Goal: Task Accomplishment & Management: Manage account settings

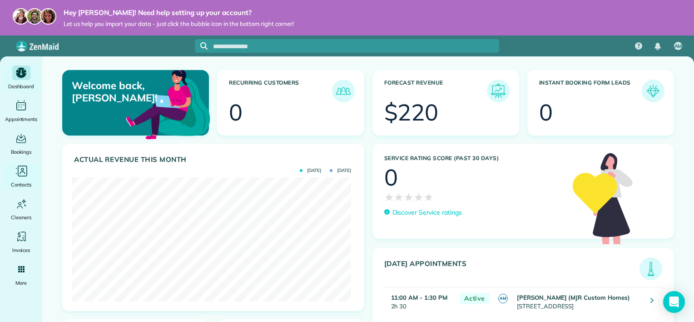
scroll to position [124, 279]
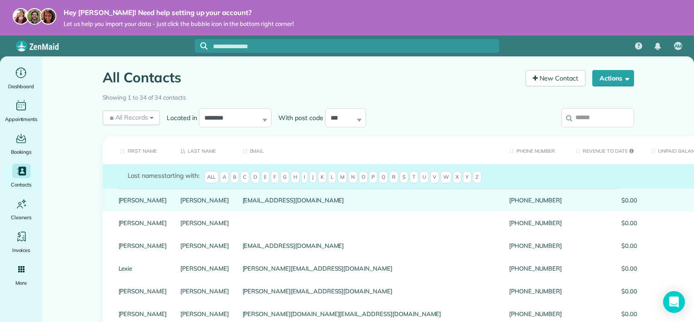
click at [575, 203] on span "$0.00" at bounding box center [606, 200] width 62 height 6
click at [180, 203] on link "Abrams" at bounding box center [204, 200] width 49 height 6
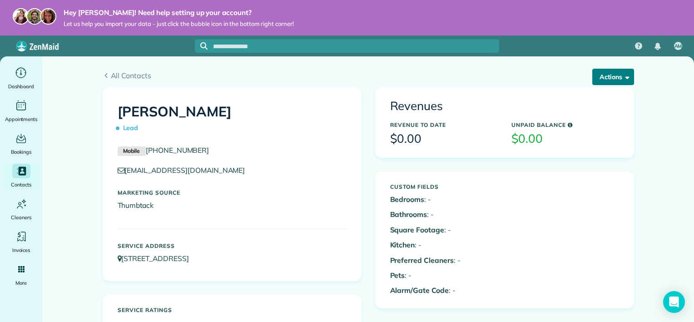
click at [622, 78] on span "button" at bounding box center [625, 76] width 7 height 7
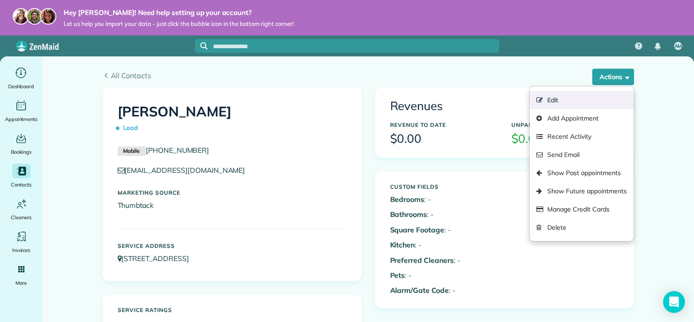
click at [596, 98] on link "Edit" at bounding box center [581, 100] width 104 height 18
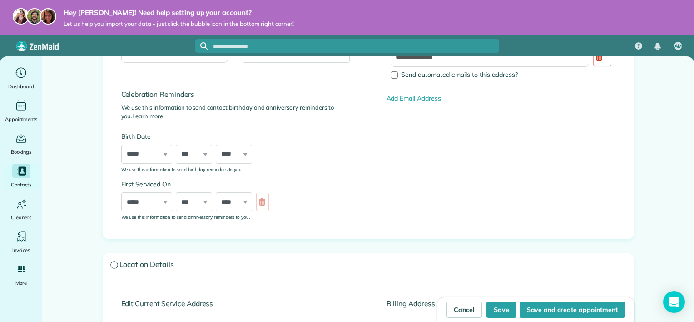
scroll to position [196, 0]
click at [458, 311] on link "Cancel" at bounding box center [463, 309] width 35 height 16
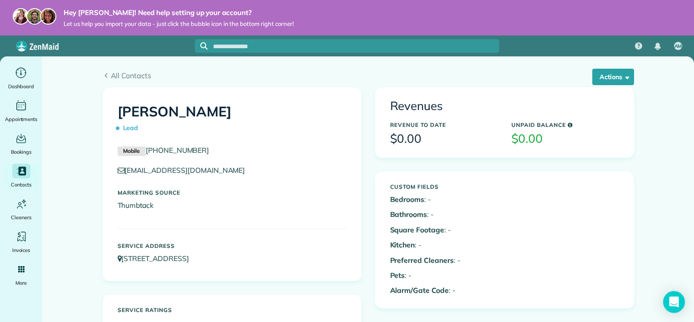
click at [595, 67] on div "All Contacts Actions Edit Add Appointment Recent Activity Send Email Show Past …" at bounding box center [368, 71] width 545 height 31
click at [596, 76] on button "Actions" at bounding box center [613, 77] width 42 height 16
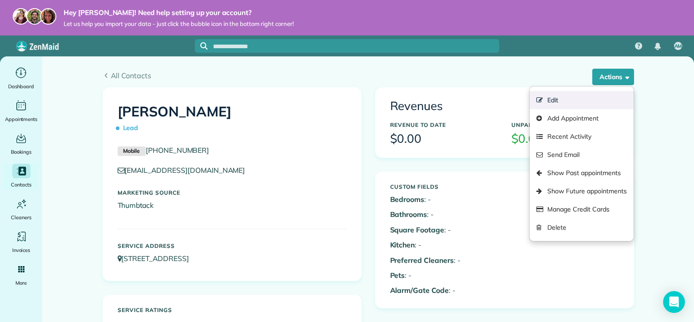
click at [573, 101] on link "Edit" at bounding box center [581, 100] width 104 height 18
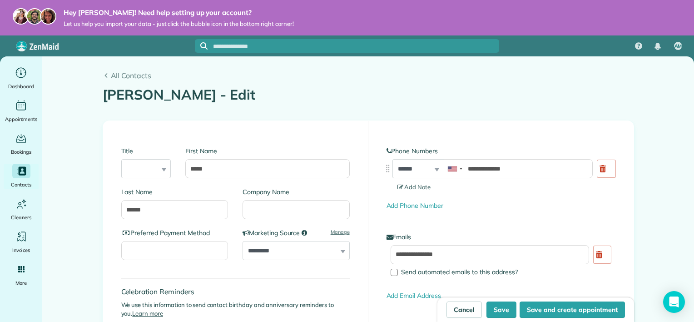
scroll to position [193, 0]
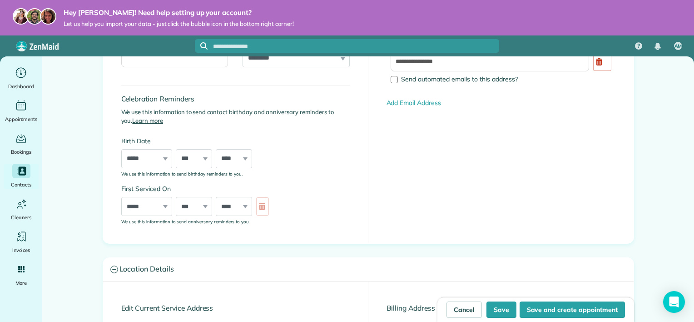
click at [160, 205] on div "***** ******* ******** ***** ***** *** **** **** ****** ********* ******* *****…" at bounding box center [146, 206] width 51 height 19
click at [145, 205] on select "***** ******* ******** ***** ***** *** **** **** ****** ********* ******* *****…" at bounding box center [146, 206] width 51 height 19
select select "*"
click at [121, 197] on select "***** ******* ******** ***** ***** *** **** **** ****** ********* ******* *****…" at bounding box center [146, 206] width 51 height 19
click at [236, 202] on select "**** **** **** **** **** **** **** **** **** **** **** **** **** **** **** ****…" at bounding box center [234, 206] width 36 height 19
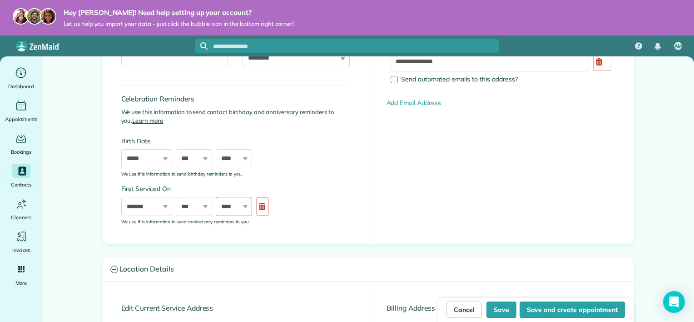
select select "****"
click at [216, 197] on select "**** **** **** **** **** **** **** **** **** **** **** **** **** **** **** ****…" at bounding box center [234, 206] width 36 height 19
click at [184, 216] on div "First Serviced On ***** ******* ******** ***** ***** *** **** **** ****** *****…" at bounding box center [197, 204] width 152 height 41
click at [262, 207] on div at bounding box center [262, 206] width 13 height 18
select select
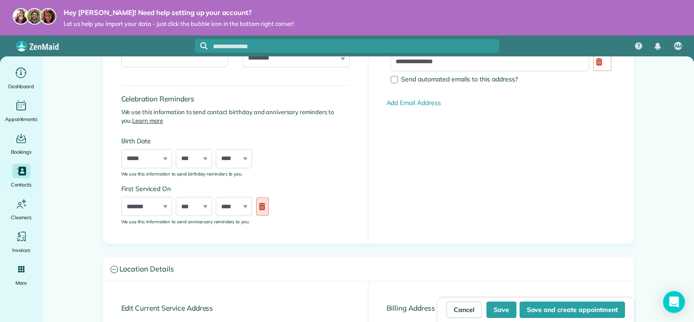
select select
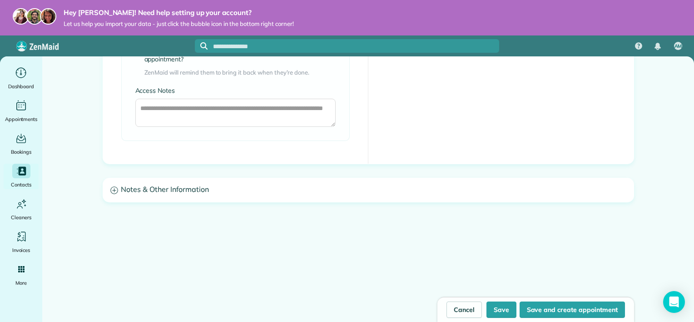
scroll to position [752, 0]
click at [191, 196] on h3 "Notes & Other Information" at bounding box center [368, 189] width 530 height 23
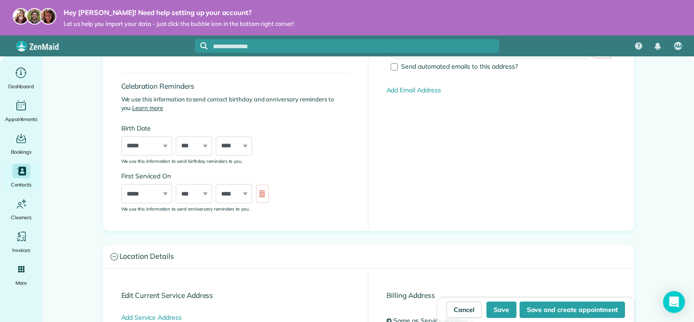
scroll to position [205, 0]
click at [149, 194] on select "***** ******* ******** ***** ***** *** **** **** ****** ********* ******* *****…" at bounding box center [146, 193] width 51 height 19
select select "**"
click at [121, 184] on select "***** ******* ******** ***** ***** *** **** **** ****** ********* ******* *****…" at bounding box center [146, 193] width 51 height 19
click at [189, 196] on select "*** * * * * * * * * * ** ** ** ** ** ** ** ** ** ** ** ** ** ** ** ** ** ** ** …" at bounding box center [194, 193] width 36 height 19
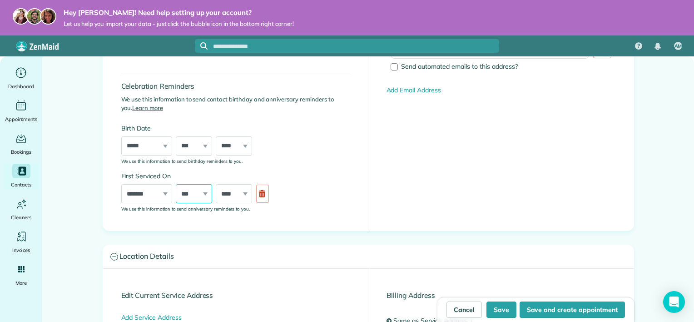
select select "**"
click at [176, 184] on select "*** * * * * * * * * * ** ** ** ** ** ** ** ** ** ** ** ** ** ** ** ** ** ** ** …" at bounding box center [194, 193] width 36 height 19
click at [225, 189] on select "**** **** **** **** **** **** **** **** **** **** **** **** **** **** **** ****…" at bounding box center [234, 193] width 36 height 19
select select "****"
click at [216, 184] on select "**** **** **** **** **** **** **** **** **** **** **** **** **** **** **** ****…" at bounding box center [234, 193] width 36 height 19
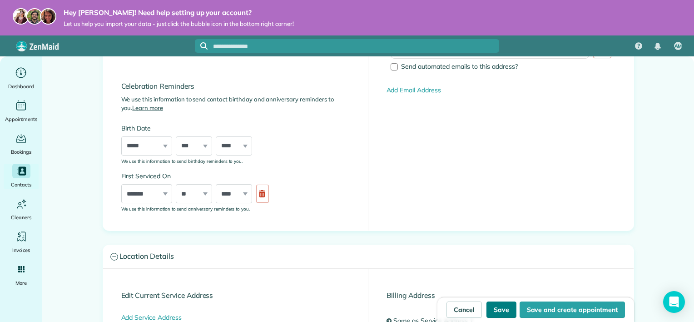
click at [497, 309] on button "Save" at bounding box center [501, 309] width 30 height 16
type input "**********"
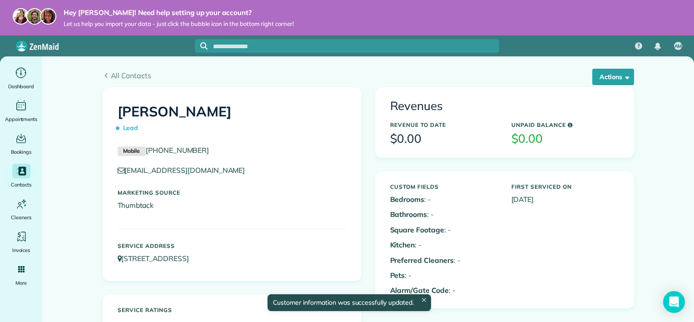
click at [121, 129] on span "Lead" at bounding box center [130, 128] width 25 height 16
click at [614, 71] on button "Actions" at bounding box center [613, 77] width 42 height 16
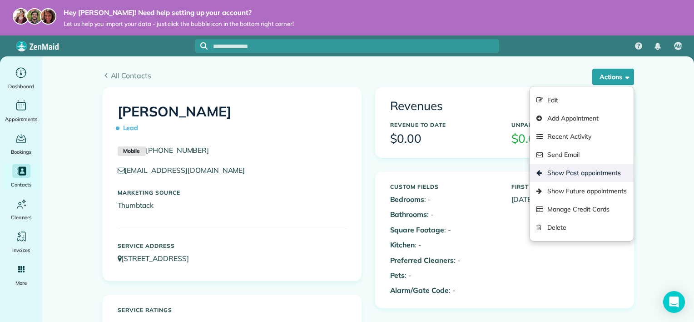
click at [578, 176] on link "Show Past appointments" at bounding box center [581, 172] width 104 height 18
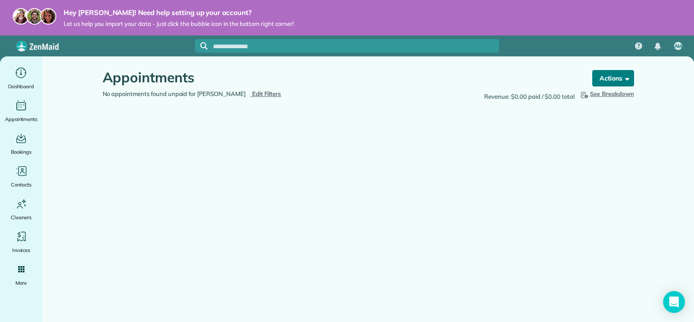
click at [625, 84] on button "Actions" at bounding box center [613, 78] width 42 height 16
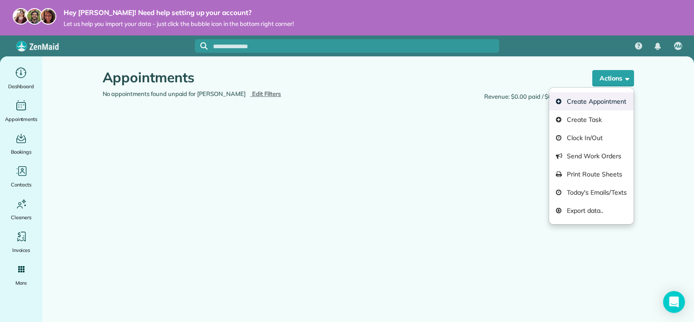
click at [617, 105] on link "Create Appointment" at bounding box center [591, 101] width 84 height 18
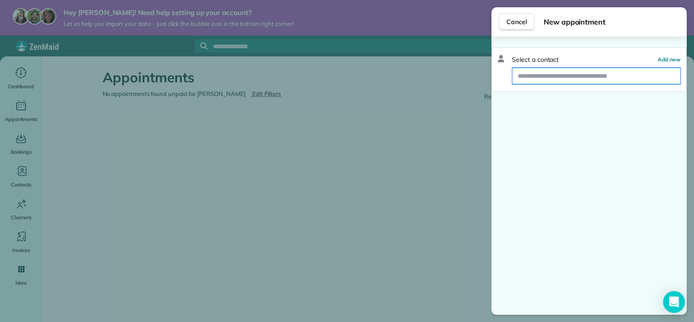
click at [599, 72] on input "text" at bounding box center [596, 76] width 168 height 16
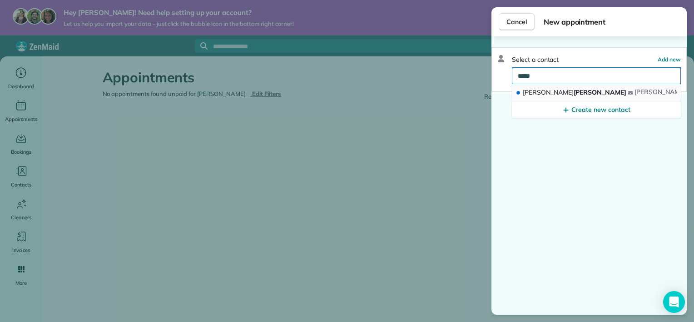
type input "*****"
click at [523, 88] on span "Maria" at bounding box center [548, 92] width 51 height 8
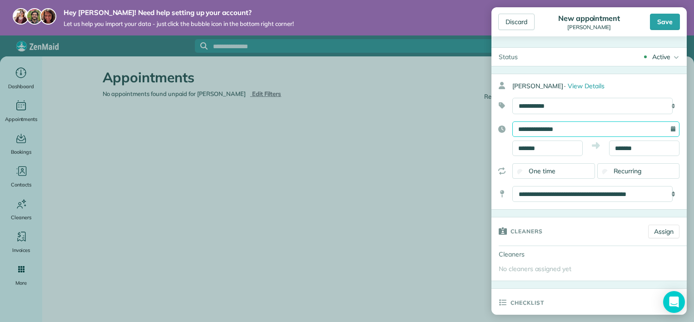
click at [635, 131] on input "**********" at bounding box center [595, 128] width 167 height 15
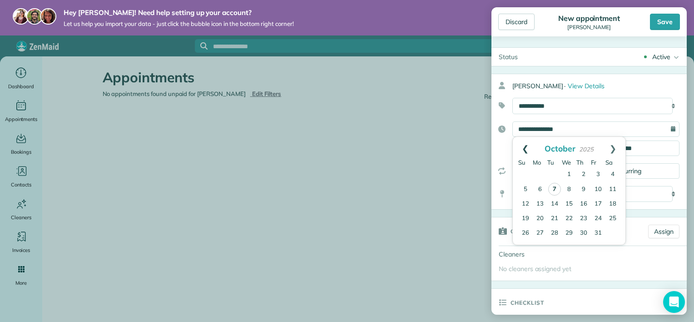
click at [527, 144] on link "Prev" at bounding box center [525, 148] width 25 height 23
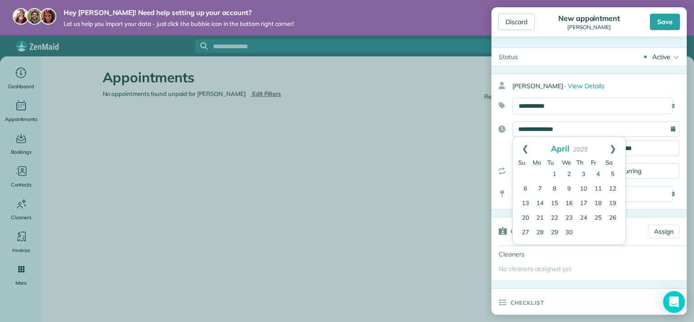
click at [527, 144] on link "Prev" at bounding box center [525, 148] width 25 height 23
click at [609, 149] on link "Next" at bounding box center [612, 148] width 25 height 23
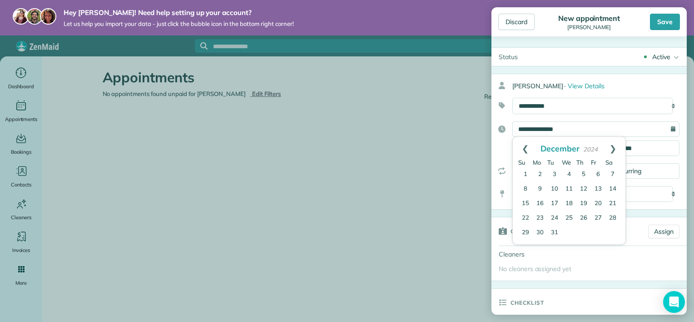
click at [609, 149] on link "Next" at bounding box center [612, 148] width 25 height 23
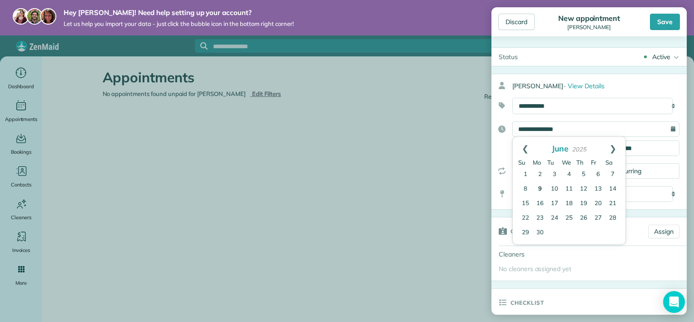
click at [540, 188] on link "9" at bounding box center [540, 189] width 15 height 15
type input "**********"
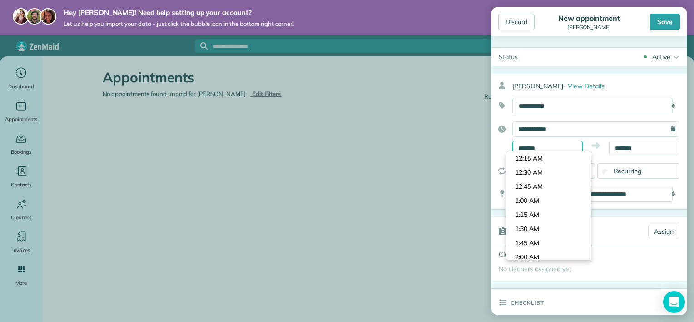
click at [553, 150] on input "*******" at bounding box center [547, 147] width 70 height 15
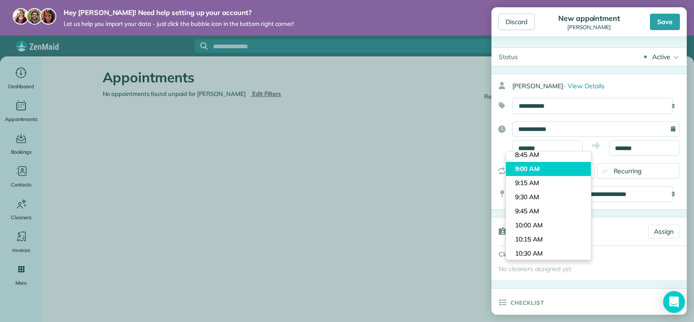
type input "*******"
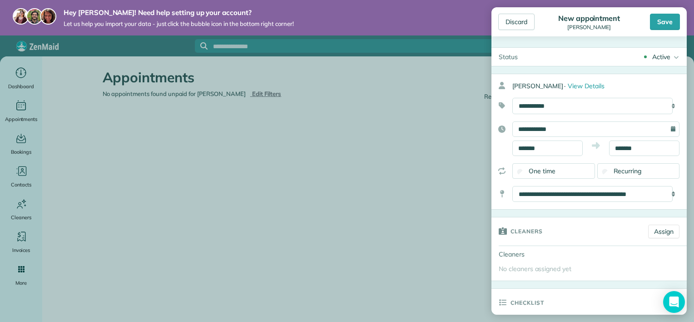
click at [548, 168] on body "Hey Amber! Need help setting up your account? Let us help you import your data …" at bounding box center [347, 161] width 694 height 322
click at [646, 150] on body "Hey Amber! Need help setting up your account? Let us help you import your data …" at bounding box center [347, 161] width 694 height 322
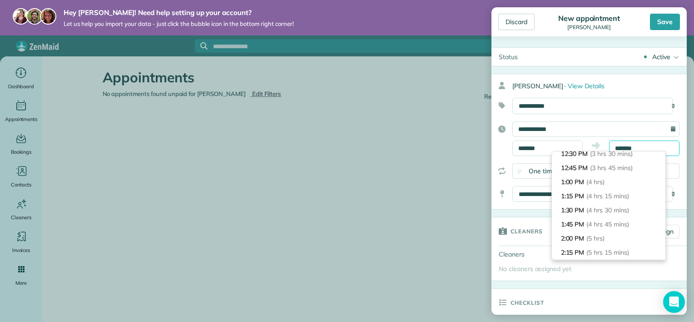
scroll to position [202, 0]
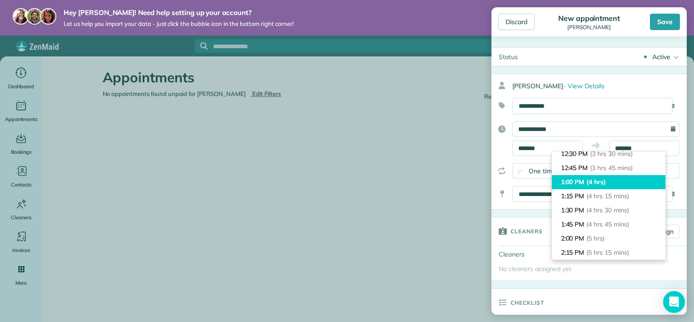
type input "*******"
click at [639, 175] on li "1:00 PM (4 hrs)" at bounding box center [609, 182] width 114 height 14
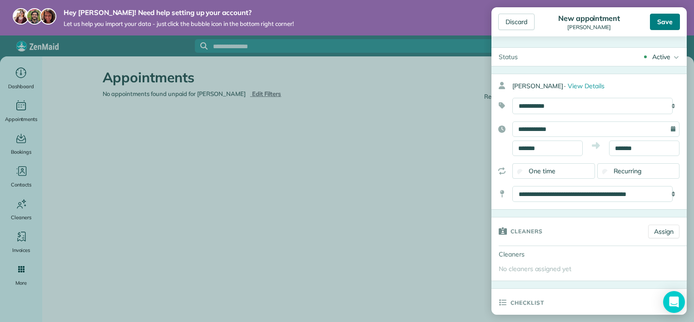
click at [663, 19] on div "Save" at bounding box center [665, 22] width 30 height 16
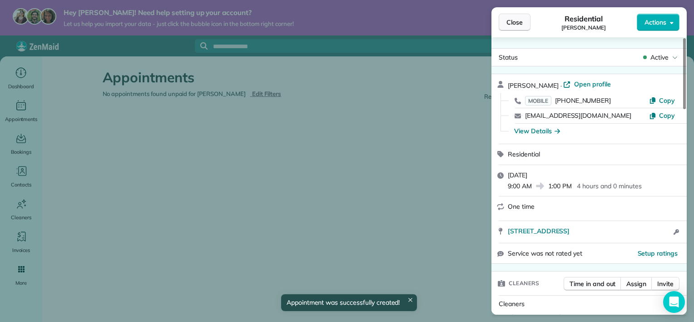
click at [508, 25] on span "Close" at bounding box center [514, 22] width 16 height 9
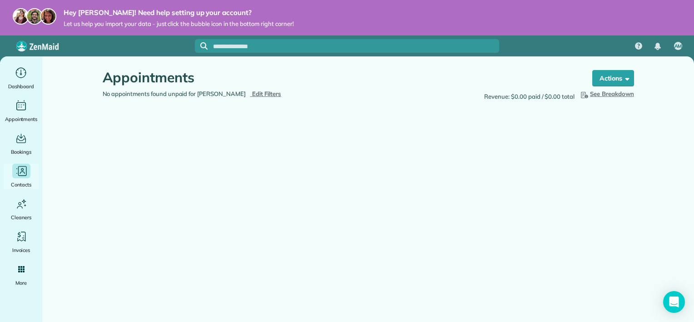
click at [22, 181] on span "Contacts" at bounding box center [21, 184] width 20 height 9
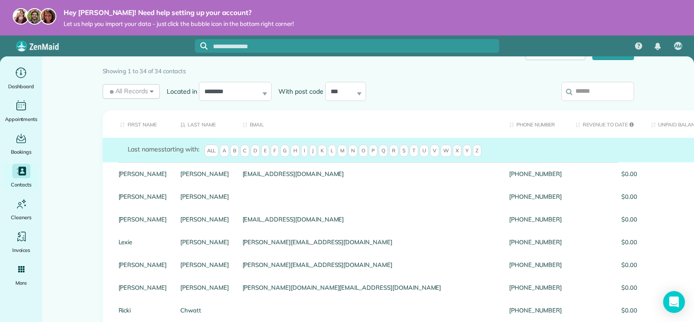
scroll to position [27, 0]
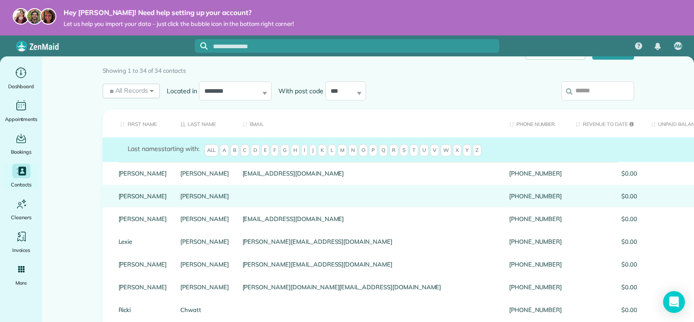
click at [180, 199] on link "Abrams" at bounding box center [204, 196] width 49 height 6
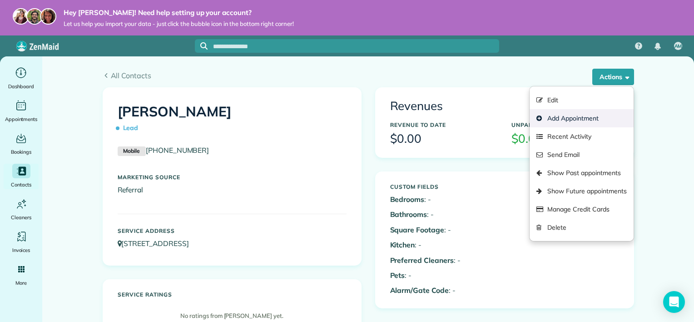
click at [605, 114] on link "Add Appointment" at bounding box center [581, 118] width 104 height 18
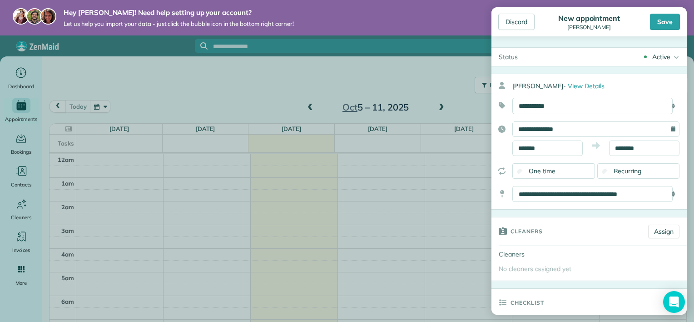
scroll to position [164, 0]
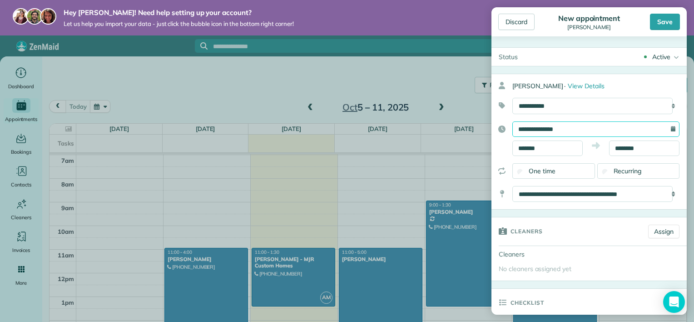
click at [583, 124] on input "**********" at bounding box center [595, 128] width 167 height 15
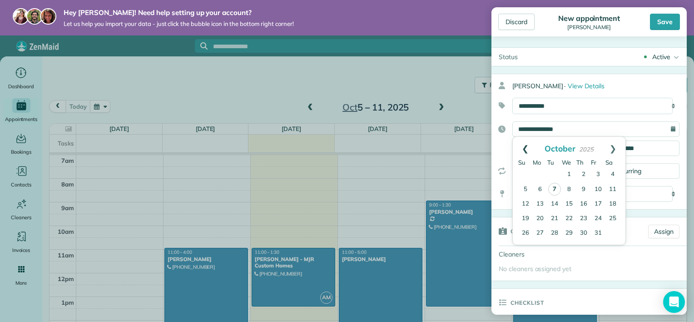
click at [525, 146] on link "Prev" at bounding box center [525, 148] width 25 height 23
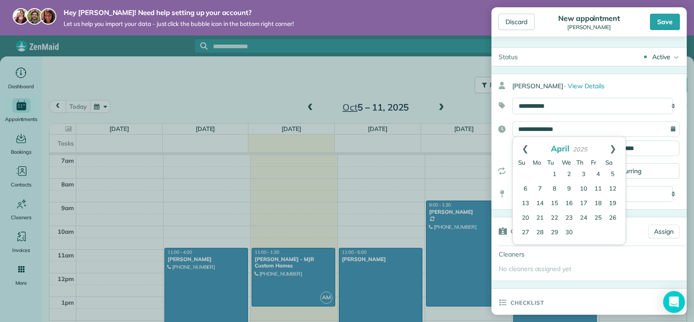
click at [525, 146] on link "Prev" at bounding box center [525, 148] width 25 height 23
click at [596, 233] on link "31" at bounding box center [598, 232] width 15 height 15
type input "**********"
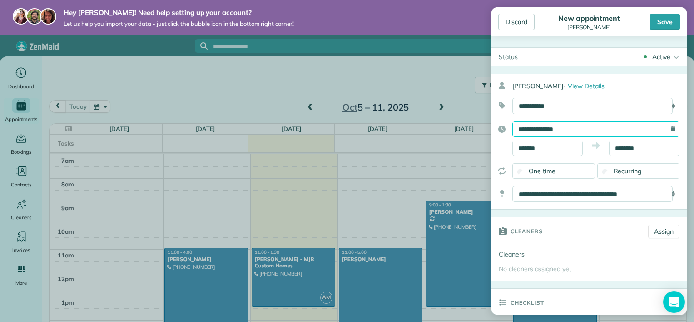
click at [643, 130] on input "**********" at bounding box center [595, 128] width 167 height 15
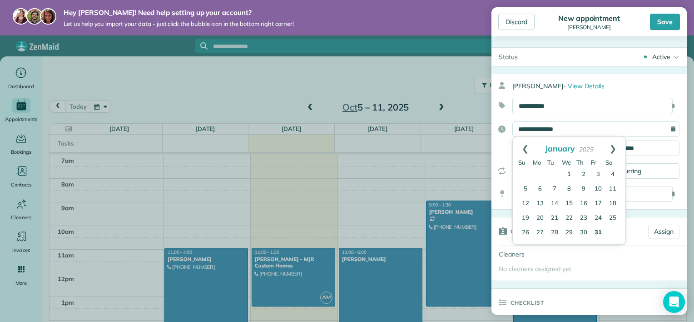
click at [587, 145] on span "2025" at bounding box center [586, 148] width 15 height 7
click at [516, 147] on link "Prev" at bounding box center [525, 148] width 25 height 23
click at [520, 147] on link "Prev" at bounding box center [525, 148] width 25 height 23
click at [645, 87] on div "[PERSON_NAME] · View Details" at bounding box center [599, 86] width 174 height 16
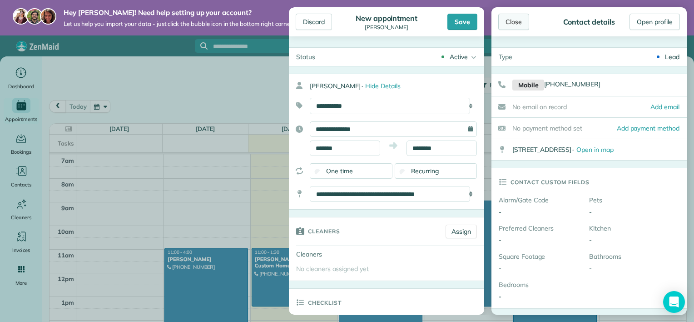
click at [518, 25] on div "Close" at bounding box center [513, 22] width 31 height 16
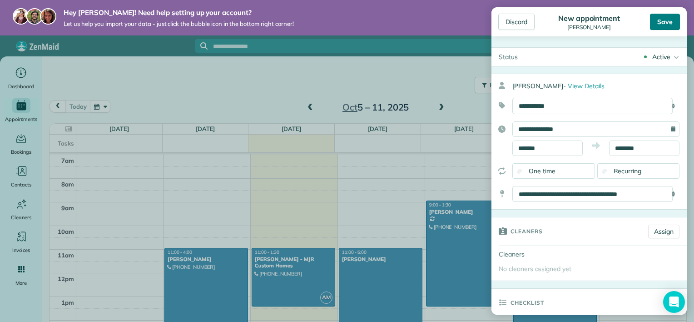
click at [657, 23] on div "Save" at bounding box center [665, 22] width 30 height 16
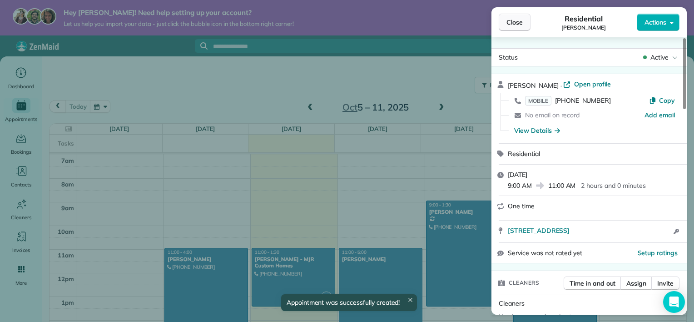
click at [509, 26] on span "Close" at bounding box center [514, 22] width 16 height 9
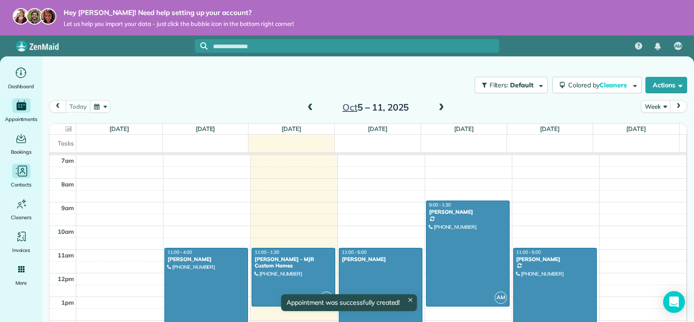
click at [20, 171] on icon "Main" at bounding box center [22, 171] width 14 height 14
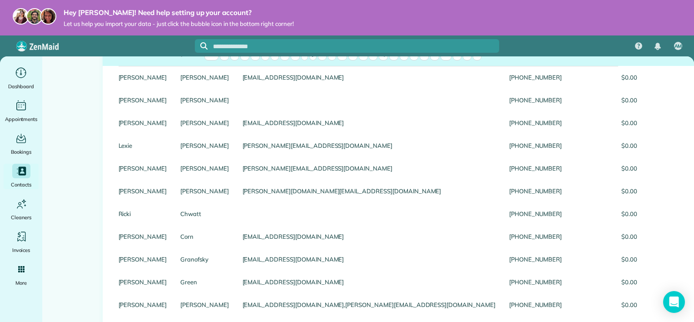
scroll to position [127, 0]
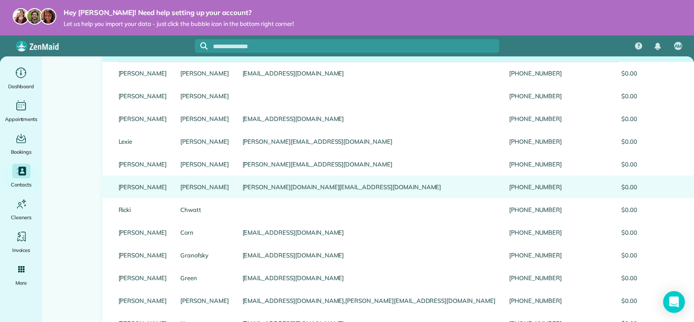
click at [651, 190] on span "$0.00" at bounding box center [682, 186] width 62 height 6
click at [316, 196] on div "[PERSON_NAME][DOMAIN_NAME][EMAIL_ADDRESS][DOMAIN_NAME]" at bounding box center [369, 186] width 267 height 23
click at [152, 190] on link "Jim" at bounding box center [143, 186] width 49 height 6
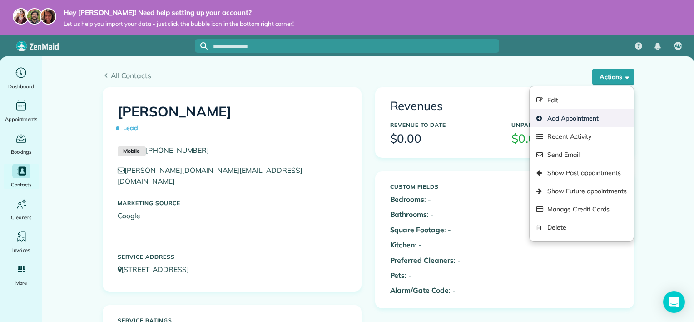
click at [609, 120] on link "Add Appointment" at bounding box center [581, 118] width 104 height 18
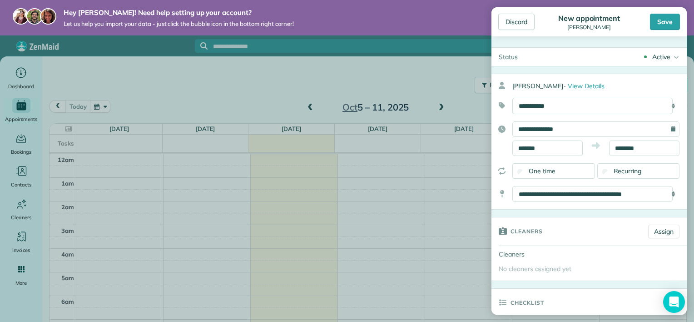
scroll to position [164, 0]
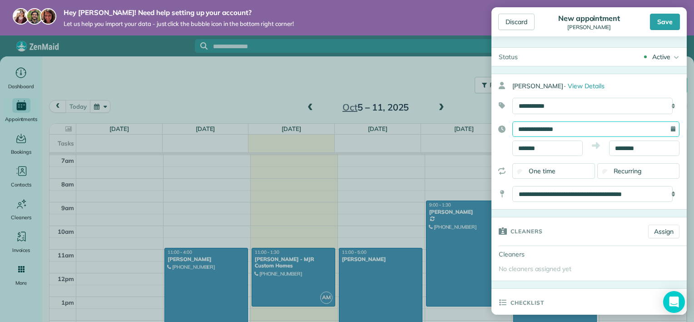
click at [557, 132] on input "**********" at bounding box center [595, 128] width 167 height 15
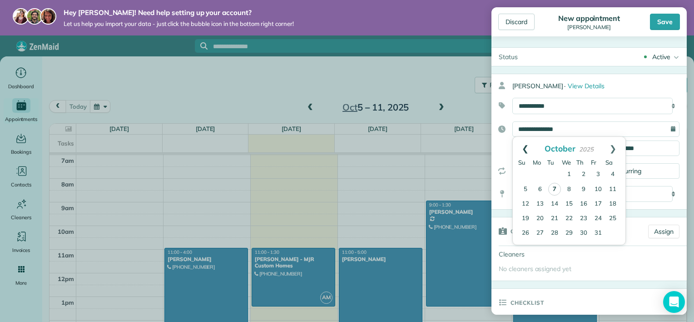
click at [527, 149] on link "Prev" at bounding box center [525, 148] width 25 height 23
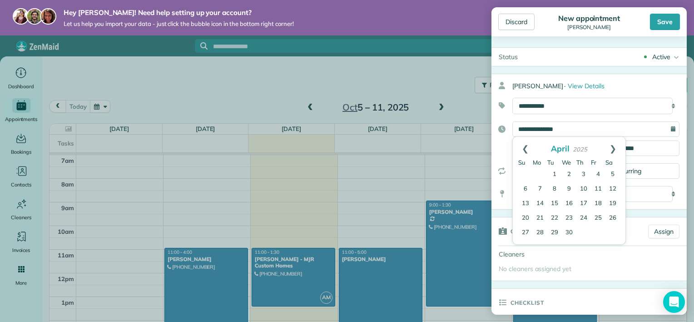
click at [527, 149] on link "Prev" at bounding box center [525, 148] width 25 height 23
click at [615, 146] on link "Next" at bounding box center [612, 148] width 25 height 23
click at [569, 218] on link "19" at bounding box center [569, 218] width 15 height 15
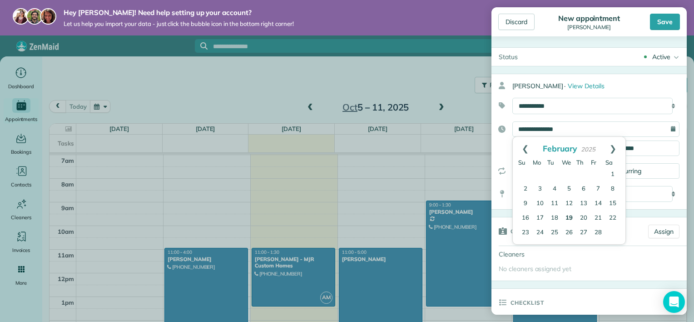
type input "**********"
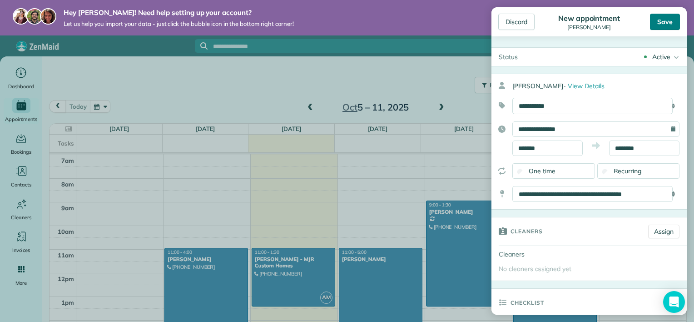
click at [664, 22] on div "Save" at bounding box center [665, 22] width 30 height 16
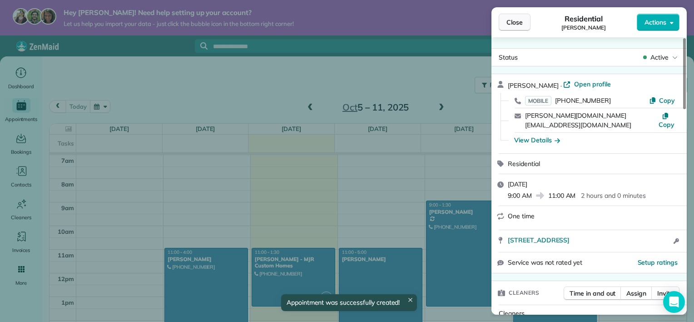
click at [515, 20] on span "Close" at bounding box center [514, 22] width 16 height 9
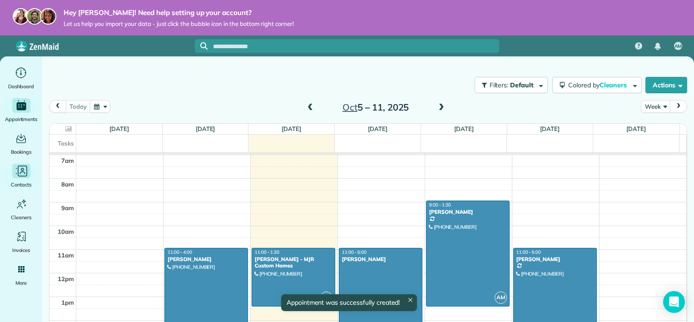
click at [21, 171] on icon "Main" at bounding box center [22, 171] width 14 height 14
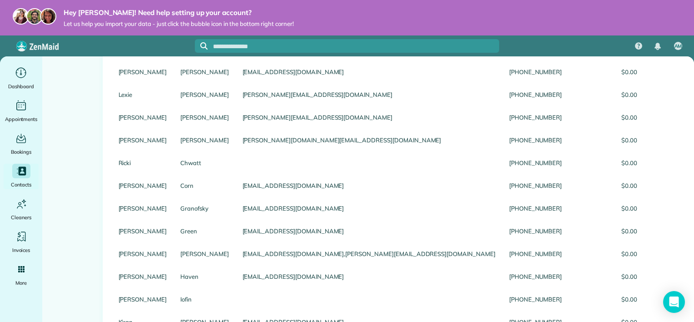
scroll to position [174, 0]
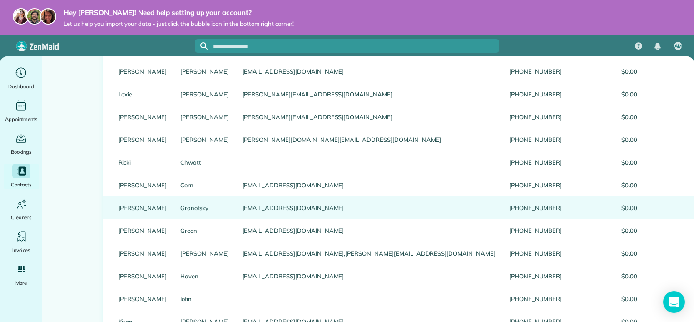
click at [329, 213] on div "[EMAIL_ADDRESS][DOMAIN_NAME]" at bounding box center [369, 207] width 267 height 23
click at [173, 213] on div "Granofsky" at bounding box center [204, 207] width 62 height 23
click at [180, 211] on link "Granofsky" at bounding box center [204, 207] width 49 height 6
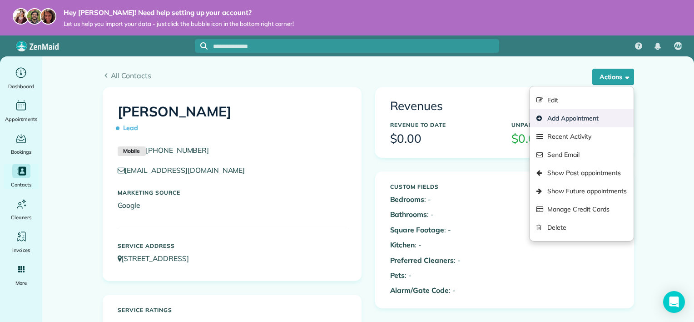
click at [603, 119] on link "Add Appointment" at bounding box center [581, 118] width 104 height 18
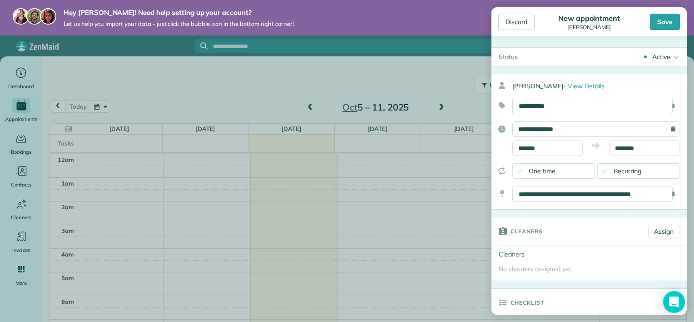
scroll to position [164, 0]
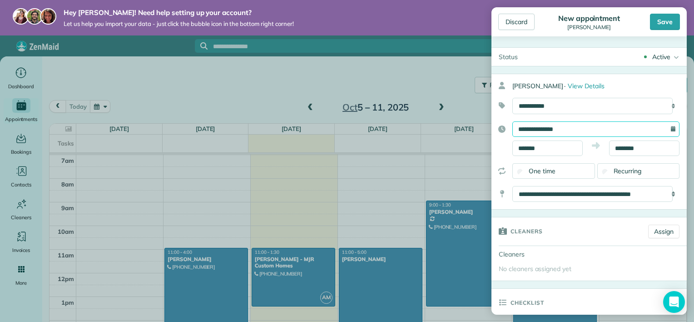
click at [574, 129] on input "**********" at bounding box center [595, 128] width 167 height 15
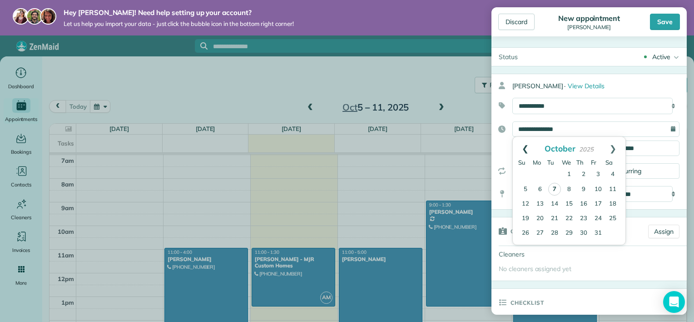
click at [521, 150] on link "Prev" at bounding box center [525, 148] width 25 height 23
click at [554, 186] on link "10" at bounding box center [554, 189] width 15 height 15
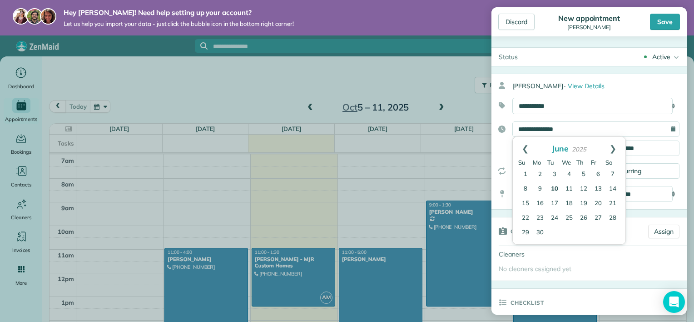
type input "**********"
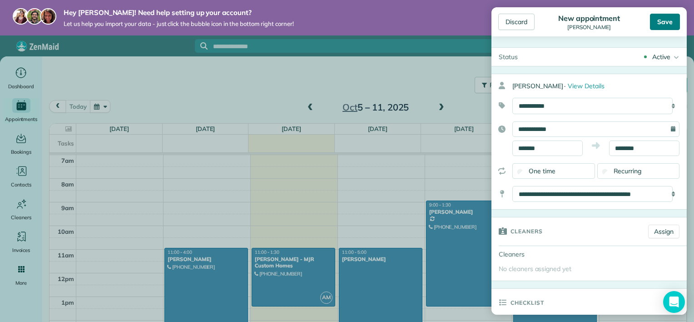
click at [659, 21] on div "Save" at bounding box center [665, 22] width 30 height 16
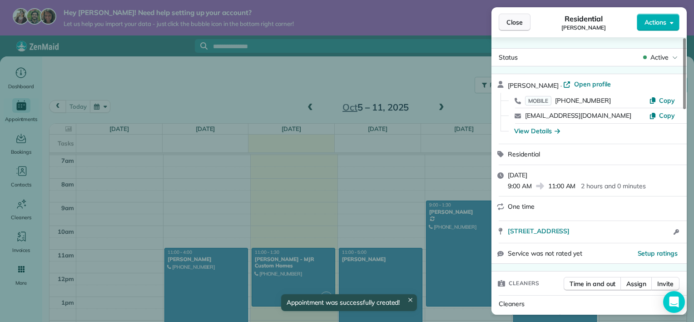
click at [510, 18] on span "Close" at bounding box center [514, 22] width 16 height 9
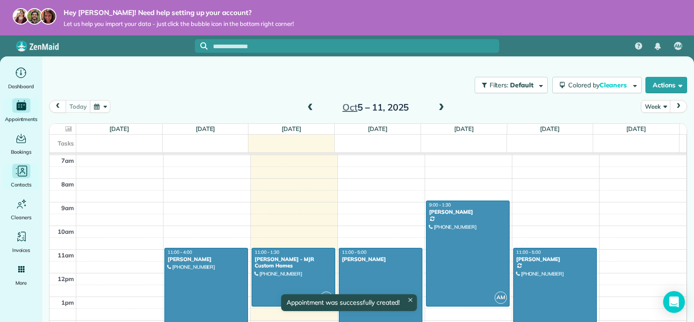
click at [25, 172] on icon "Main" at bounding box center [22, 171] width 14 height 14
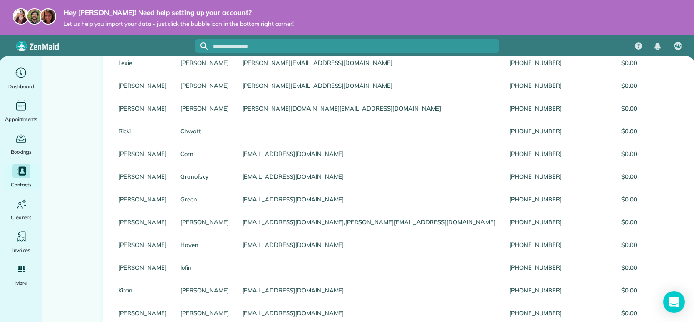
scroll to position [216, 0]
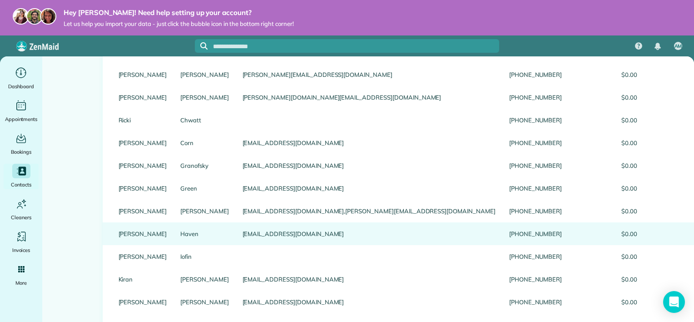
click at [173, 245] on div "Haven" at bounding box center [204, 233] width 62 height 23
click at [180, 237] on link "Haven" at bounding box center [204, 233] width 49 height 6
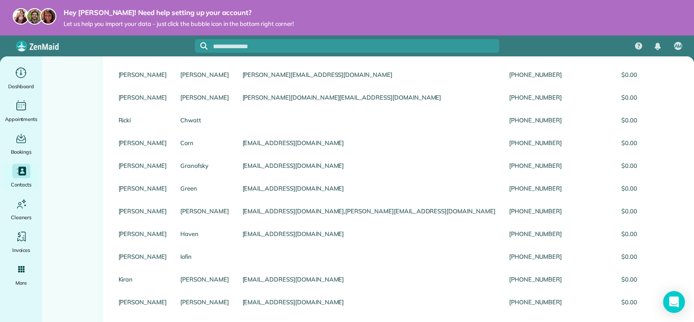
scroll to position [0, 0]
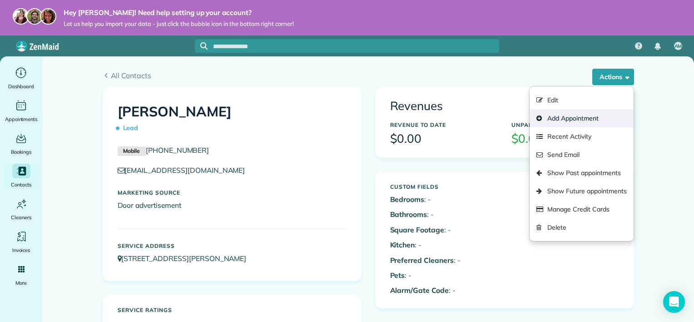
click at [610, 114] on link "Add Appointment" at bounding box center [581, 118] width 104 height 18
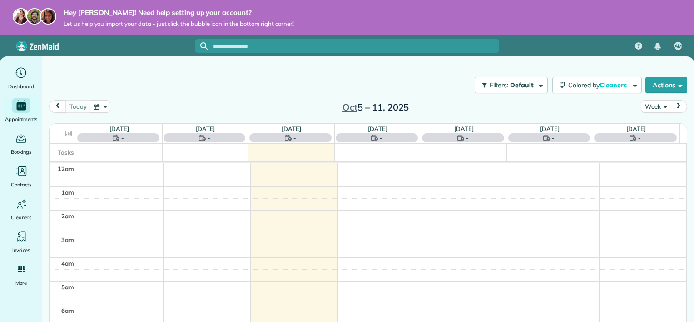
scroll to position [164, 0]
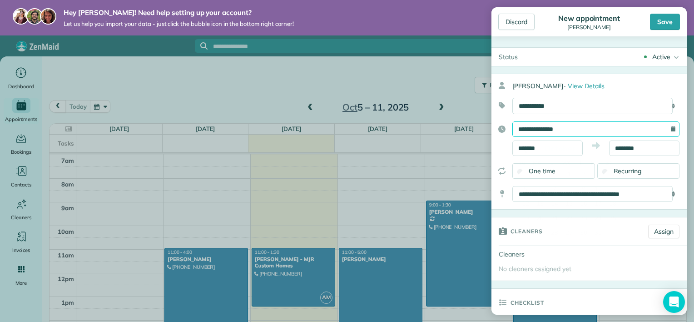
click at [578, 130] on input "**********" at bounding box center [595, 128] width 167 height 15
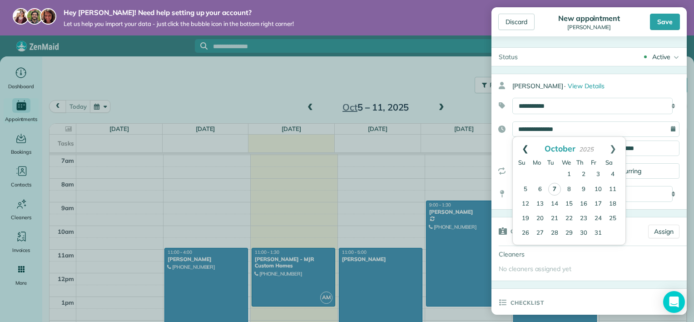
click at [523, 148] on link "Prev" at bounding box center [525, 148] width 25 height 23
click at [561, 201] on link "16" at bounding box center [554, 203] width 15 height 15
type input "**********"
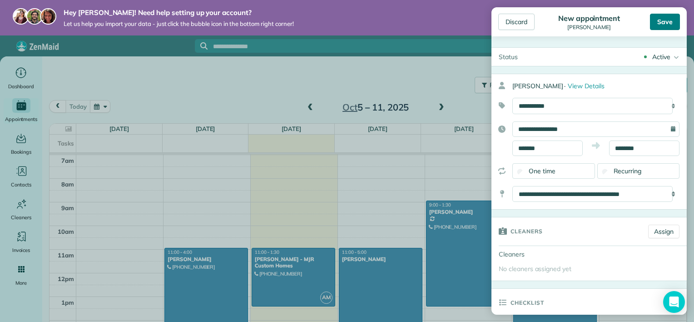
click at [664, 18] on div "Save" at bounding box center [665, 22] width 30 height 16
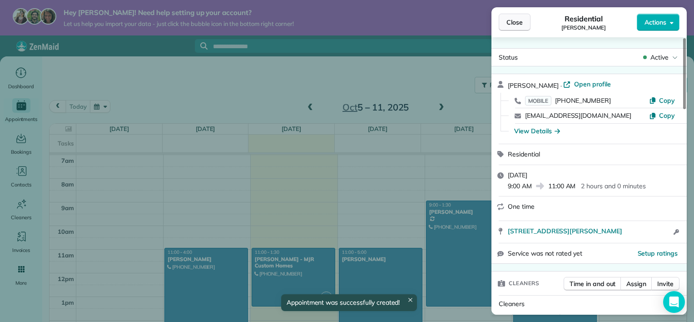
click at [518, 20] on span "Close" at bounding box center [514, 22] width 16 height 9
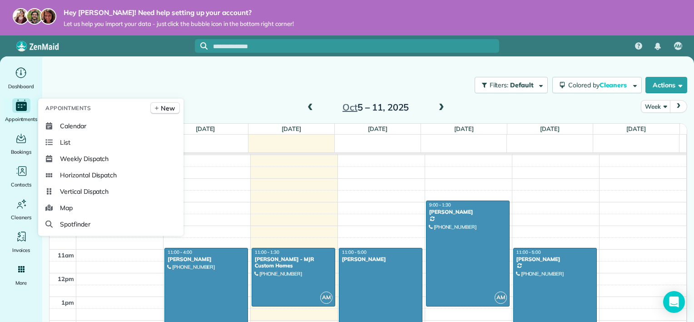
click at [21, 103] on icon "Main" at bounding box center [21, 106] width 11 height 9
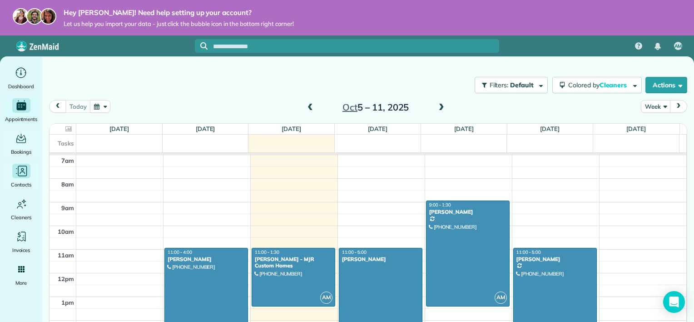
click at [20, 173] on icon "Main" at bounding box center [21, 170] width 13 height 13
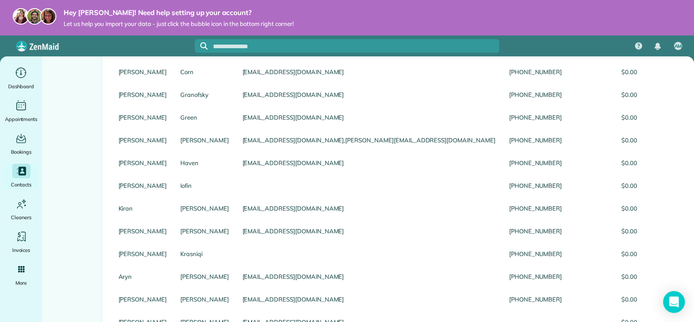
scroll to position [294, 0]
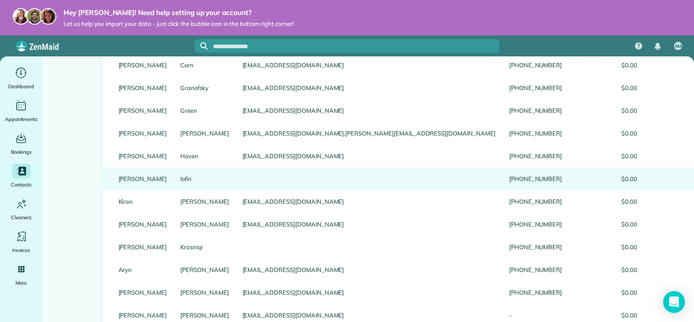
click at [128, 182] on link "Natalia" at bounding box center [143, 178] width 49 height 6
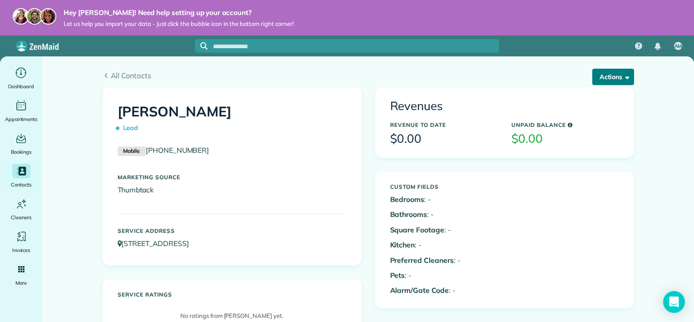
click at [620, 82] on button "Actions" at bounding box center [613, 77] width 42 height 16
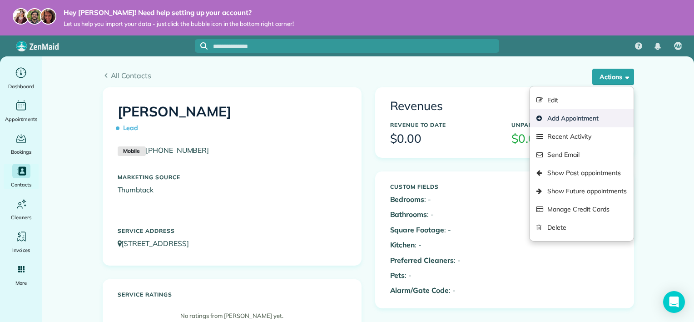
click at [597, 121] on link "Add Appointment" at bounding box center [581, 118] width 104 height 18
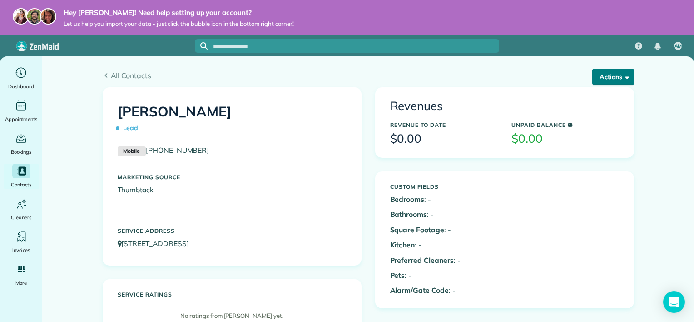
click at [617, 71] on button "Actions" at bounding box center [613, 77] width 42 height 16
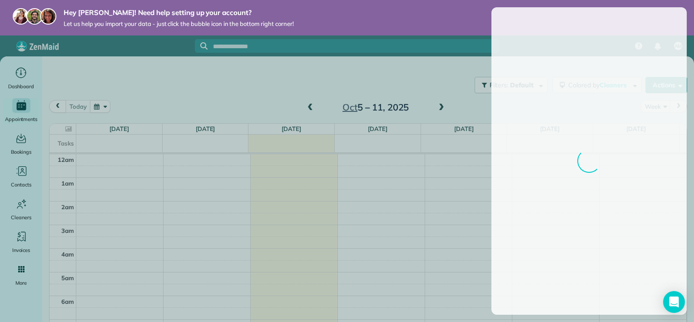
scroll to position [164, 0]
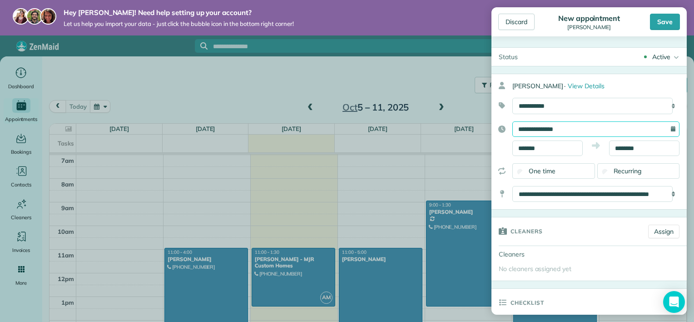
click at [639, 132] on input "**********" at bounding box center [595, 128] width 167 height 15
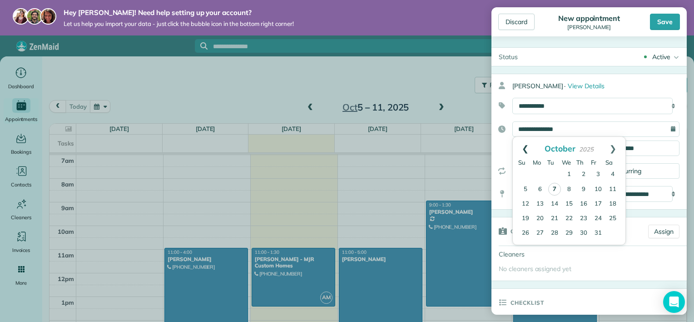
click at [519, 145] on link "Prev" at bounding box center [525, 148] width 25 height 23
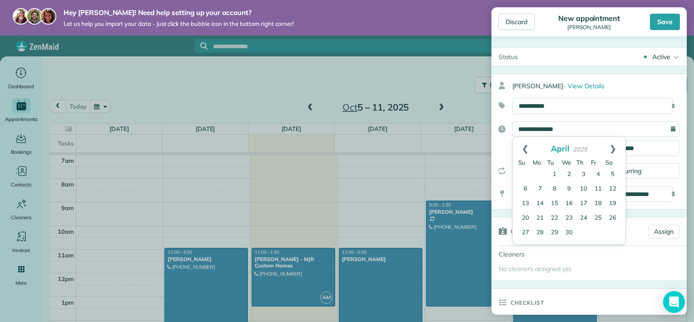
click at [519, 145] on link "Prev" at bounding box center [525, 148] width 25 height 23
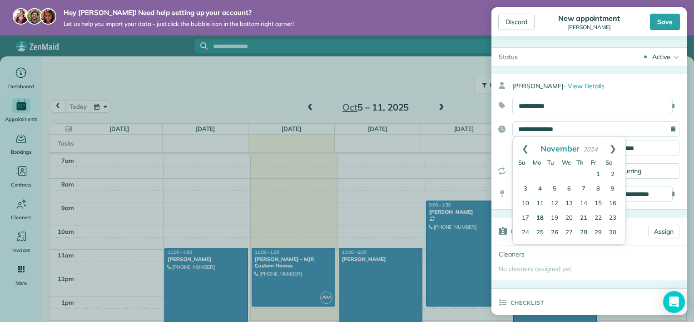
click at [543, 216] on link "18" at bounding box center [540, 218] width 15 height 15
type input "**********"
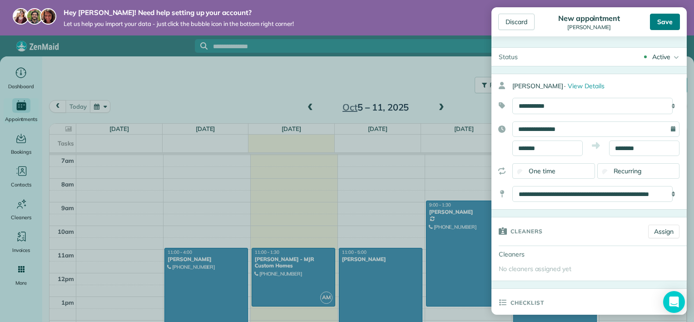
click at [662, 30] on div "Save" at bounding box center [665, 22] width 30 height 16
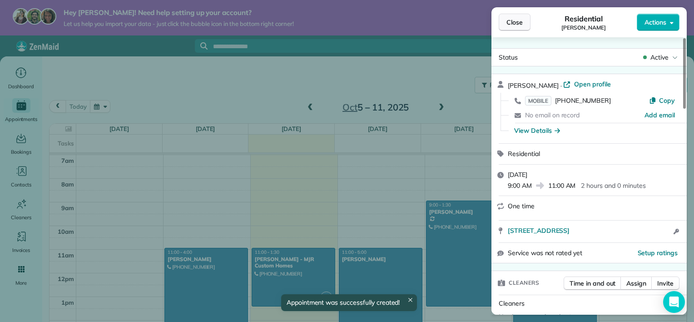
click at [514, 23] on span "Close" at bounding box center [514, 22] width 16 height 9
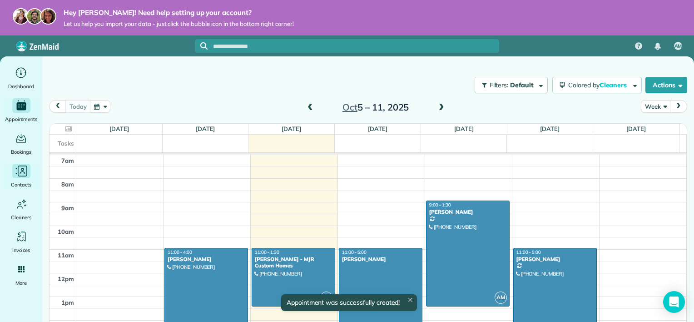
click at [17, 178] on div "Contacts" at bounding box center [21, 175] width 36 height 25
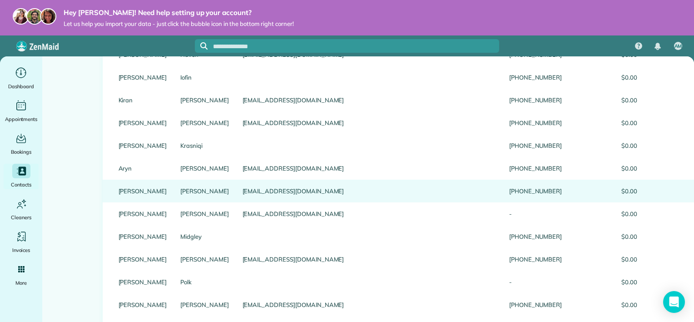
scroll to position [396, 0]
click at [180, 193] on link "Lester" at bounding box center [204, 190] width 49 height 6
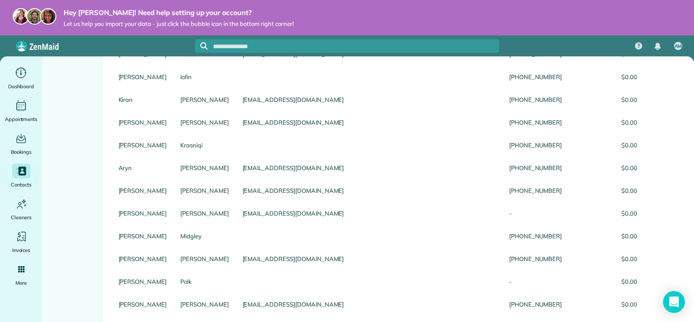
scroll to position [10, 0]
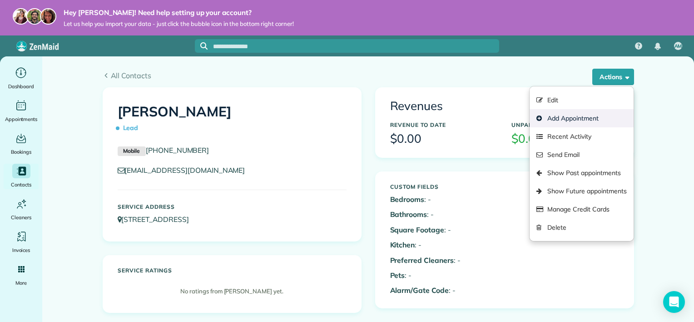
click at [604, 114] on link "Add Appointment" at bounding box center [581, 118] width 104 height 18
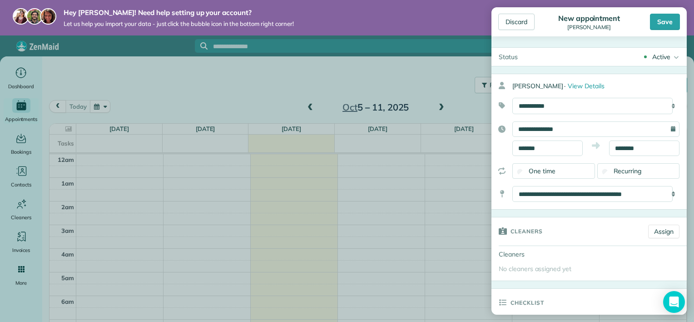
scroll to position [164, 0]
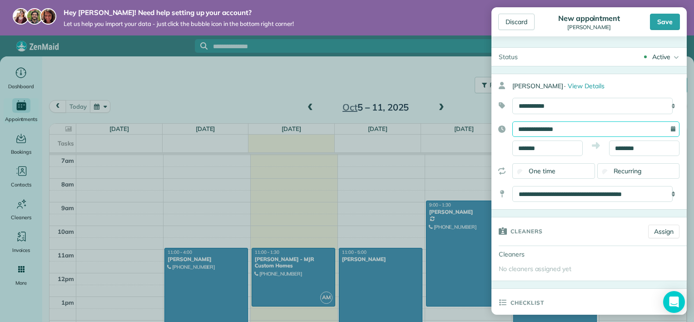
click at [594, 130] on input "**********" at bounding box center [595, 128] width 167 height 15
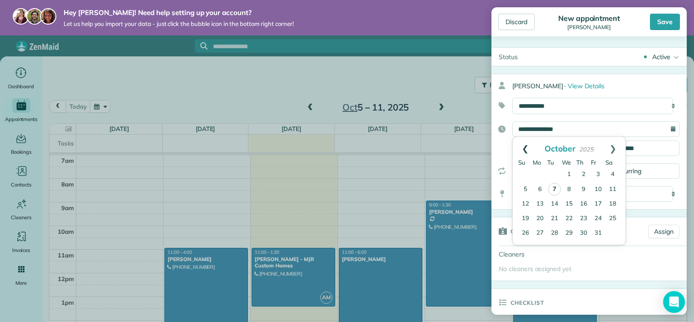
click at [525, 147] on link "Prev" at bounding box center [525, 148] width 25 height 23
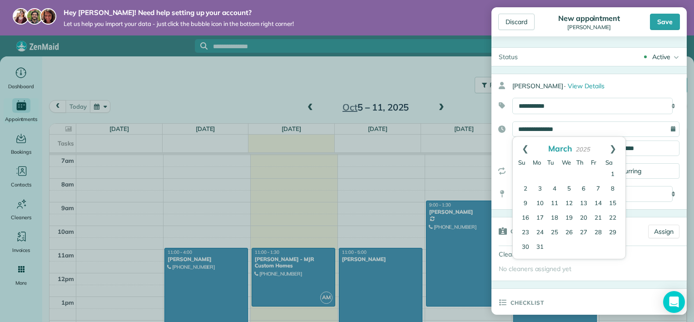
click at [525, 147] on link "Prev" at bounding box center [525, 148] width 25 height 23
click at [569, 231] on link "27" at bounding box center [569, 232] width 15 height 15
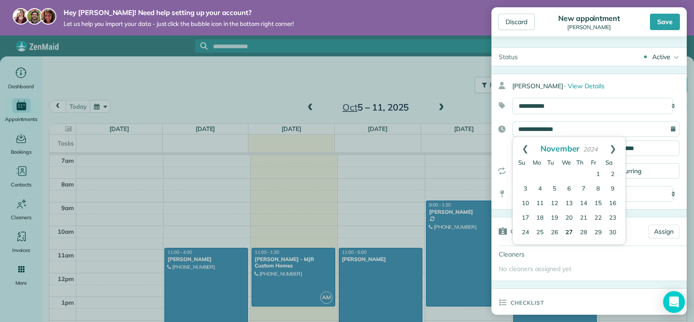
type input "**********"
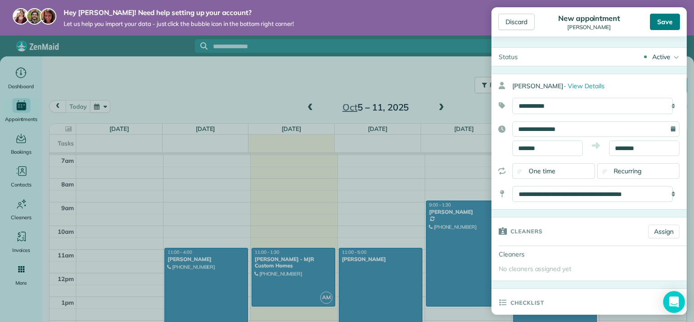
click at [659, 29] on div "Save" at bounding box center [665, 22] width 30 height 16
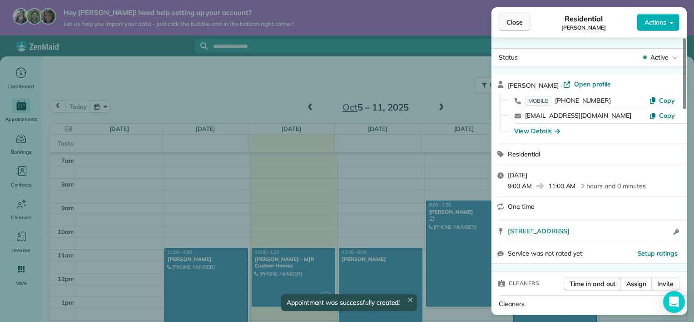
click at [519, 16] on button "Close" at bounding box center [515, 22] width 32 height 17
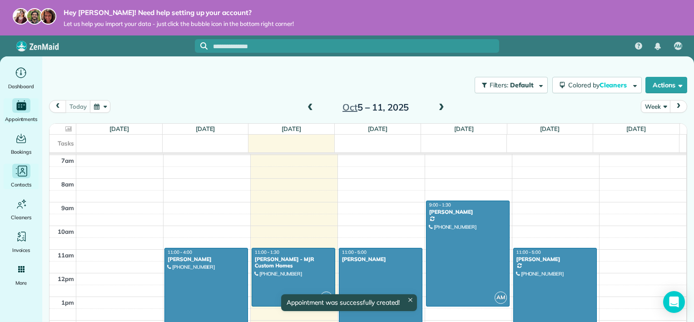
click at [20, 176] on icon "Main" at bounding box center [23, 171] width 10 height 11
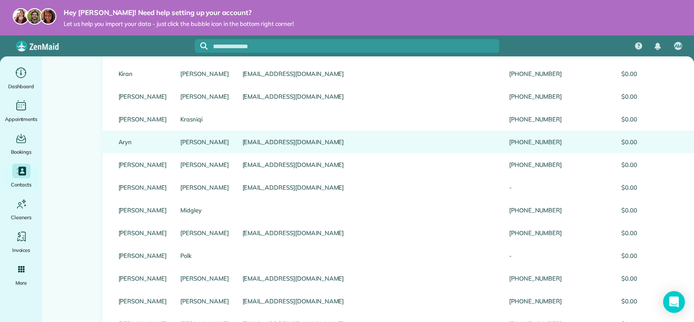
scroll to position [422, 0]
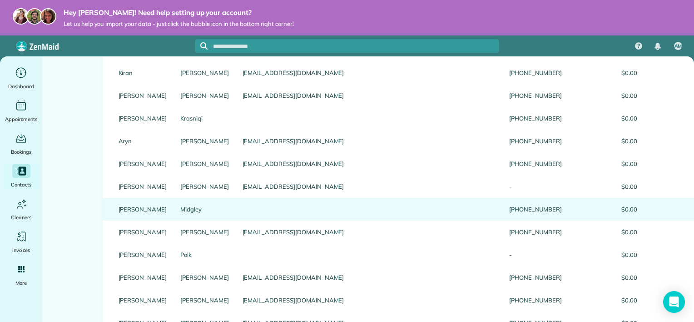
click at [183, 212] on link "Midgley" at bounding box center [204, 209] width 49 height 6
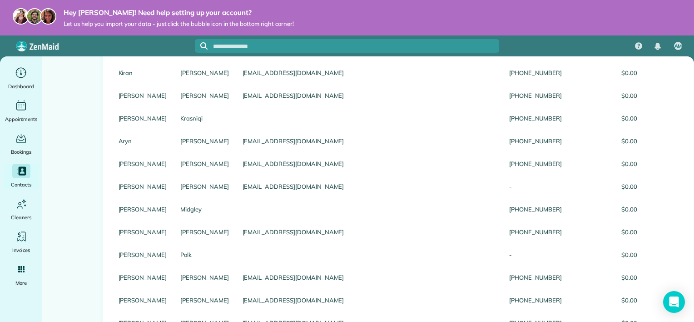
scroll to position [0, 0]
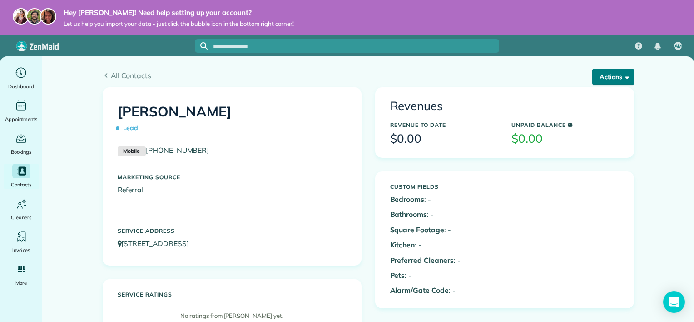
click at [618, 74] on button "Actions" at bounding box center [613, 77] width 42 height 16
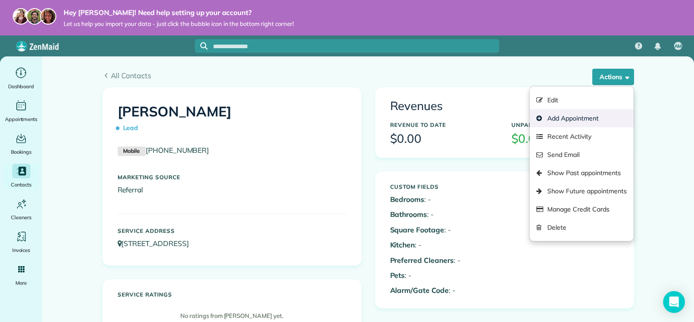
click at [598, 122] on link "Add Appointment" at bounding box center [581, 118] width 104 height 18
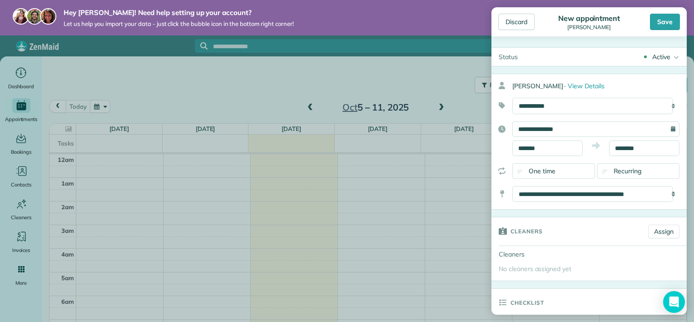
scroll to position [164, 0]
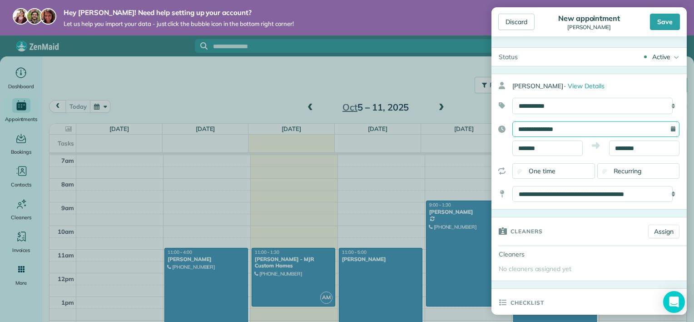
click at [550, 132] on input "**********" at bounding box center [595, 128] width 167 height 15
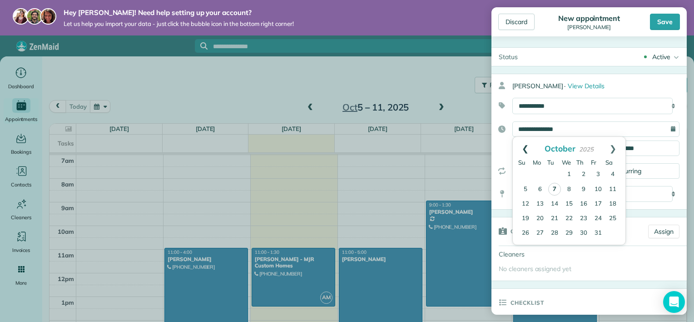
click at [521, 146] on link "Prev" at bounding box center [525, 148] width 25 height 23
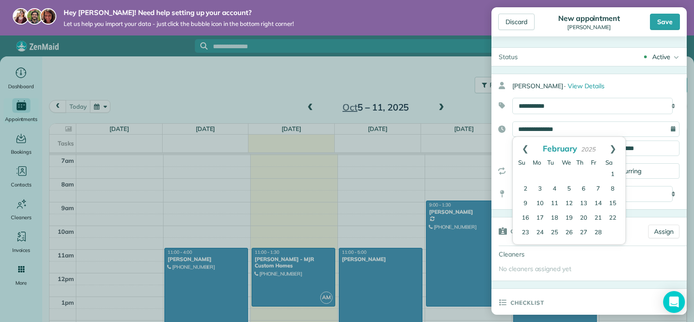
click at [521, 146] on link "Prev" at bounding box center [525, 148] width 25 height 23
click at [555, 216] on link "22" at bounding box center [554, 218] width 15 height 15
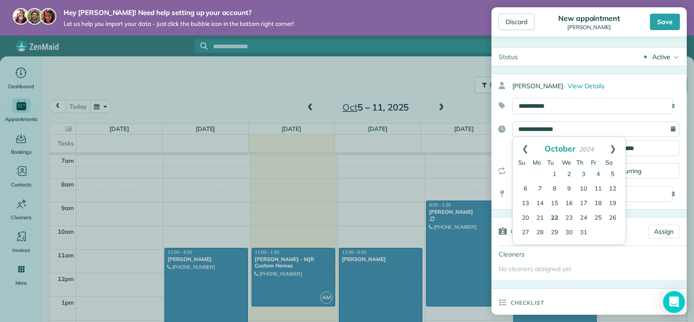
type input "**********"
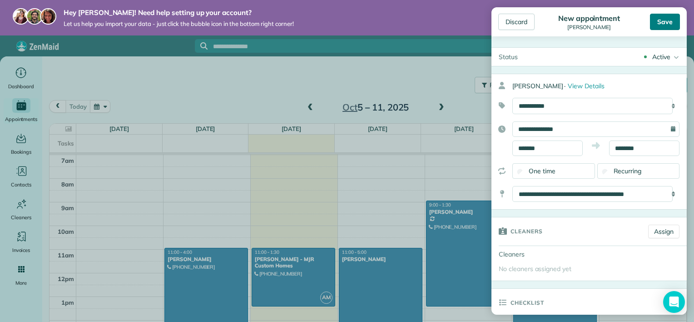
click at [661, 18] on div "Save" at bounding box center [665, 22] width 30 height 16
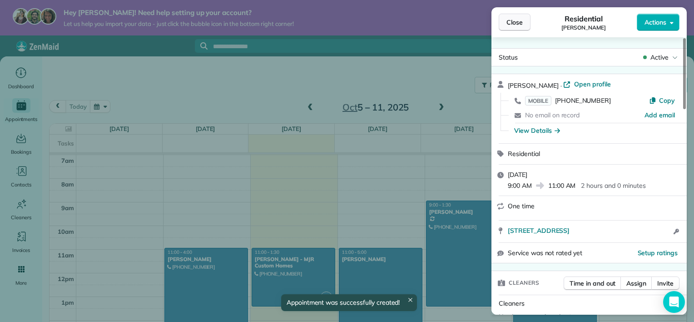
click at [522, 25] on span "Close" at bounding box center [514, 22] width 16 height 9
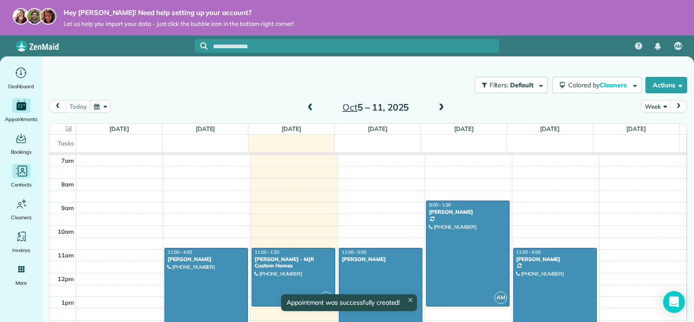
click at [20, 174] on icon "Main" at bounding box center [22, 171] width 14 height 14
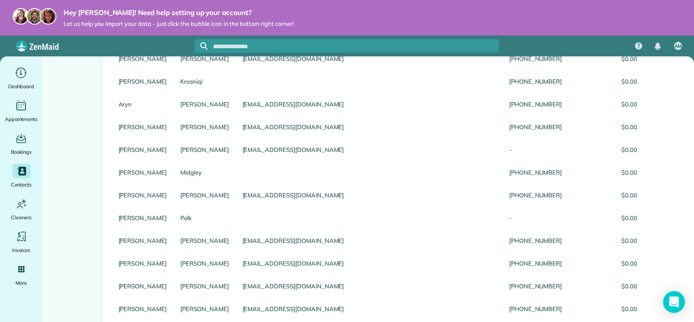
scroll to position [463, 0]
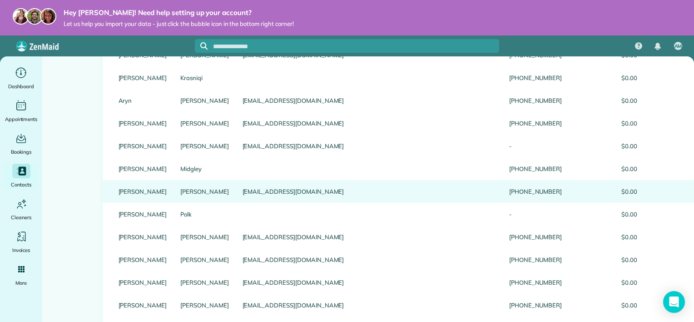
click at [142, 194] on link "MaryEllen" at bounding box center [143, 191] width 49 height 6
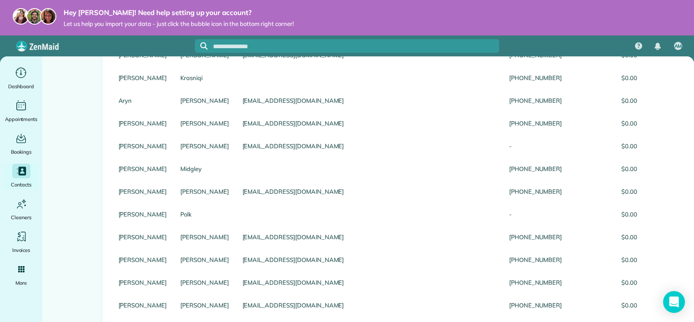
scroll to position [9, 0]
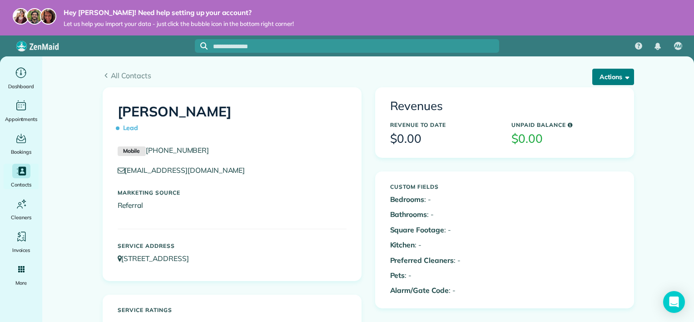
click at [608, 70] on button "Actions" at bounding box center [613, 77] width 42 height 16
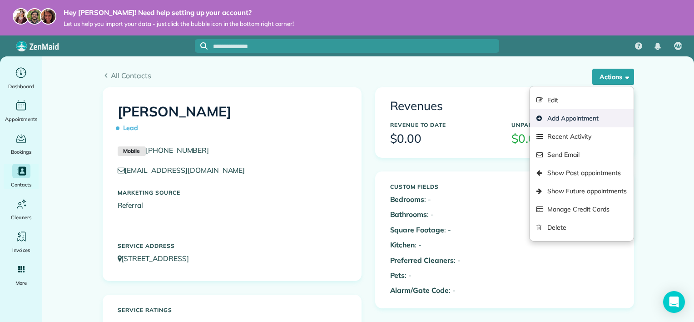
click at [594, 116] on link "Add Appointment" at bounding box center [581, 118] width 104 height 18
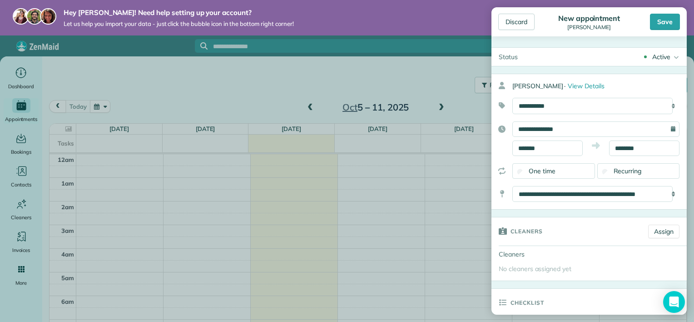
scroll to position [164, 0]
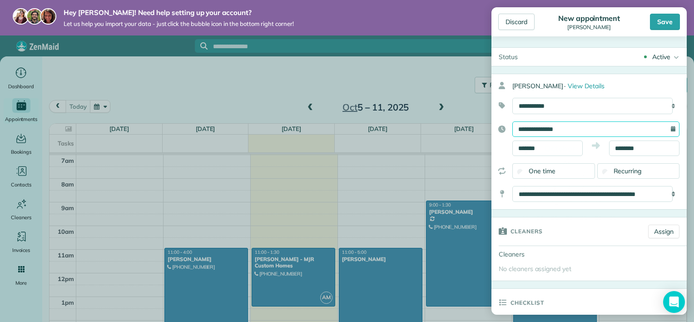
click at [588, 126] on input "**********" at bounding box center [595, 128] width 167 height 15
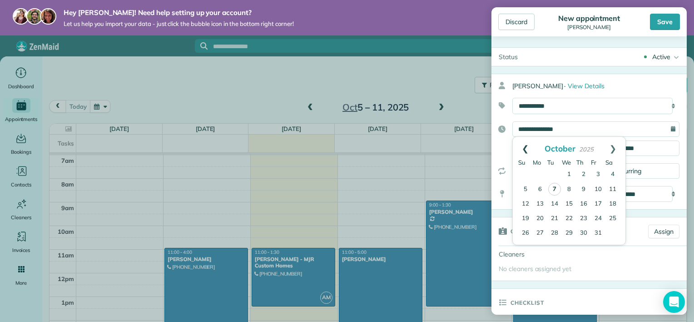
click at [521, 145] on link "Prev" at bounding box center [525, 148] width 25 height 23
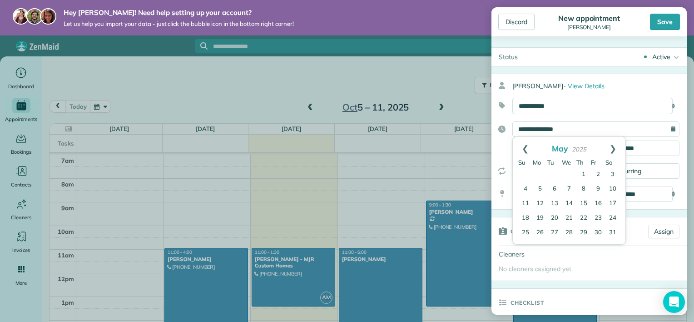
click at [521, 145] on link "Prev" at bounding box center [525, 148] width 25 height 23
click at [536, 219] on link "20" at bounding box center [540, 218] width 15 height 15
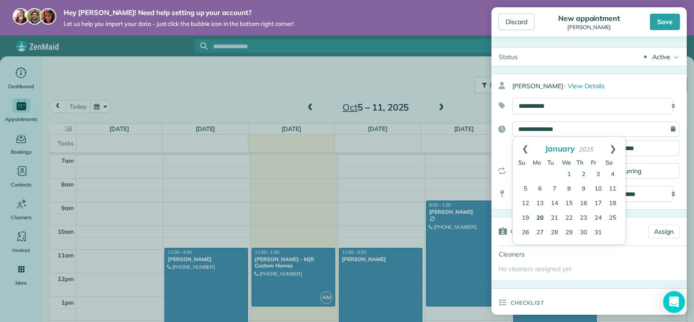
type input "**********"
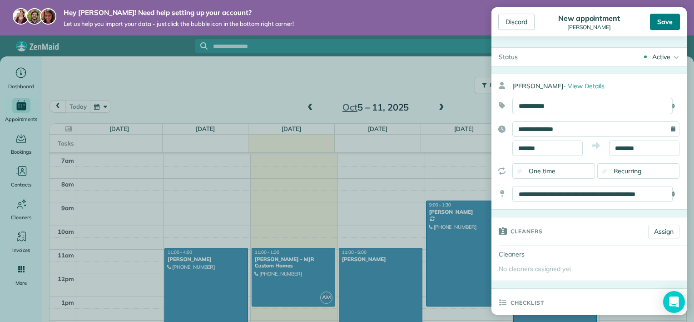
click at [672, 23] on div "Save" at bounding box center [665, 22] width 30 height 16
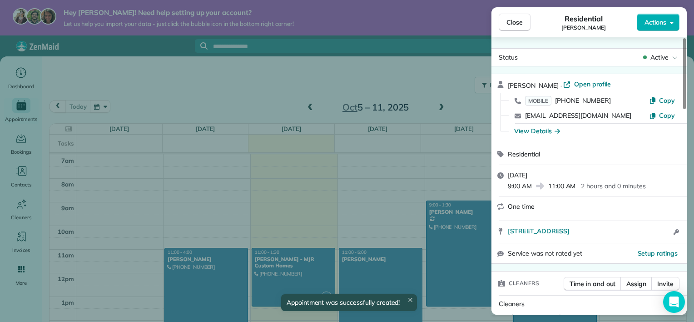
click at [16, 184] on div "Close Residential MaryEllen Nardulli Actions Status Active MaryEllen Nardulli ·…" at bounding box center [347, 161] width 694 height 322
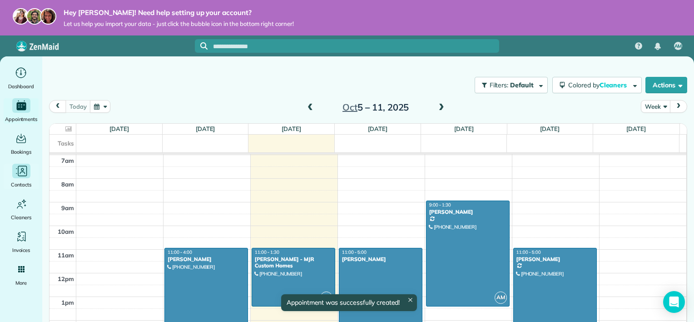
click at [20, 178] on div "Main" at bounding box center [21, 170] width 18 height 15
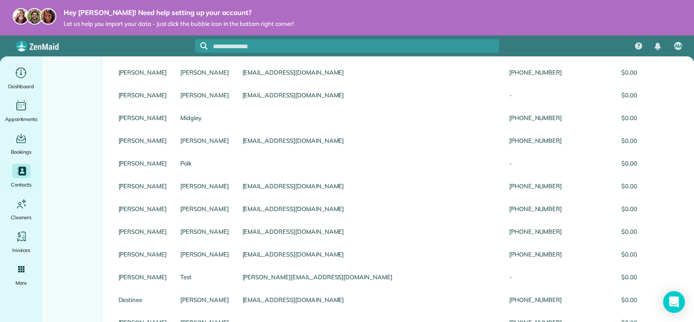
scroll to position [514, 0]
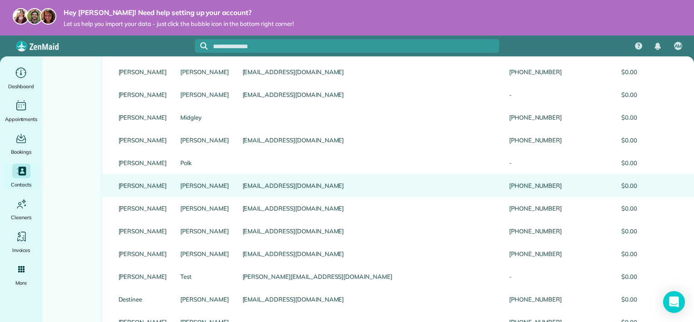
click at [180, 188] on link "[PERSON_NAME]" at bounding box center [204, 185] width 49 height 6
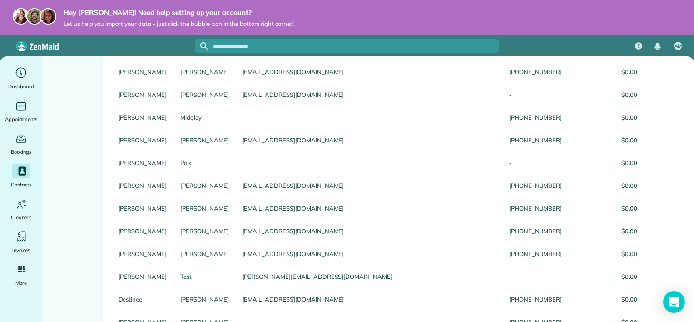
scroll to position [15, 0]
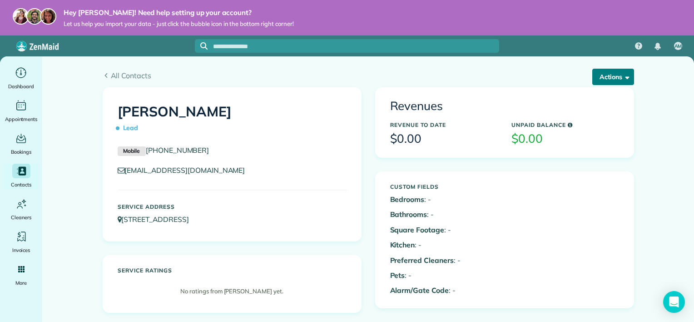
click at [609, 82] on button "Actions" at bounding box center [613, 77] width 42 height 16
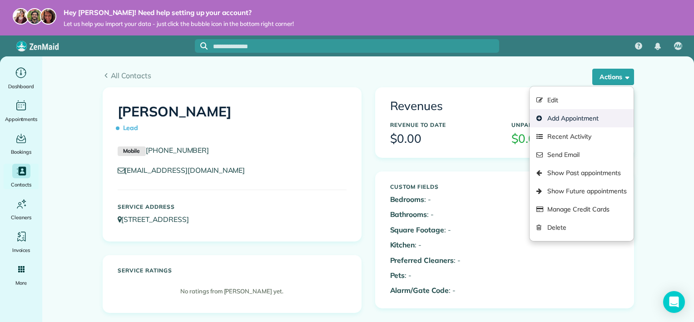
click at [582, 121] on link "Add Appointment" at bounding box center [581, 118] width 104 height 18
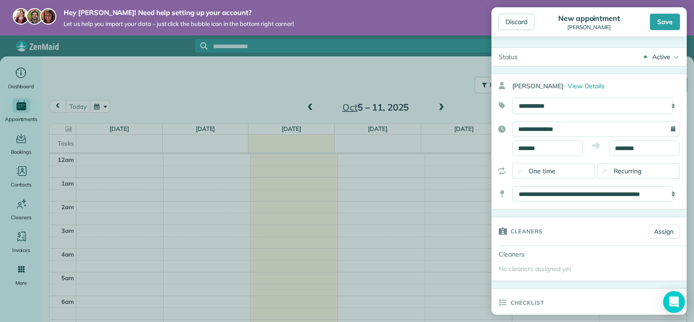
scroll to position [164, 0]
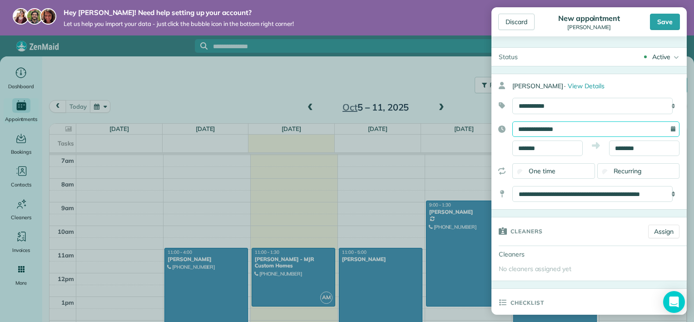
click at [582, 121] on input "**********" at bounding box center [595, 128] width 167 height 15
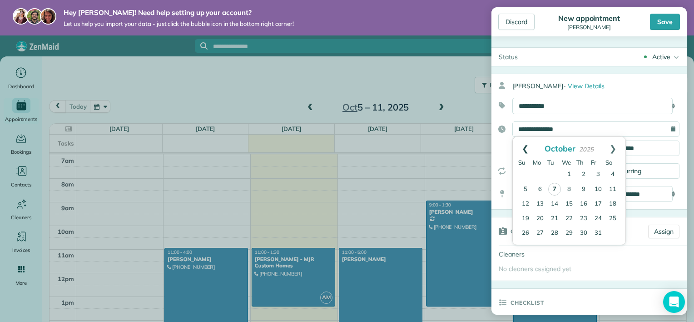
click at [520, 148] on link "Prev" at bounding box center [525, 148] width 25 height 23
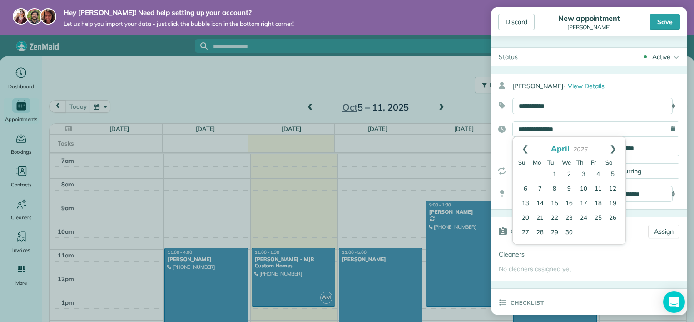
click at [520, 148] on link "Prev" at bounding box center [525, 148] width 25 height 23
click at [573, 218] on link "19" at bounding box center [569, 218] width 15 height 15
type input "**********"
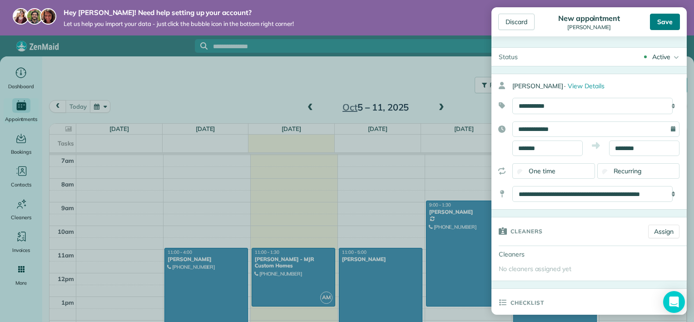
click at [663, 25] on div "Save" at bounding box center [665, 22] width 30 height 16
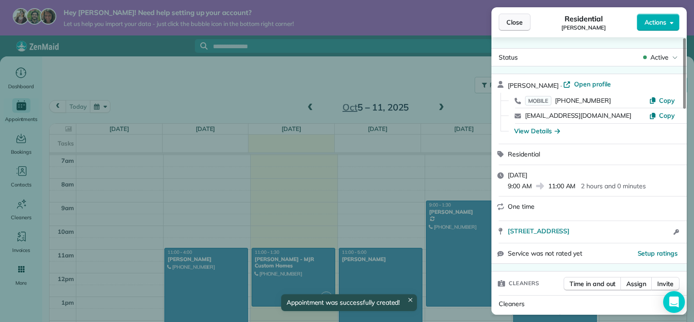
click at [525, 24] on button "Close" at bounding box center [515, 22] width 32 height 17
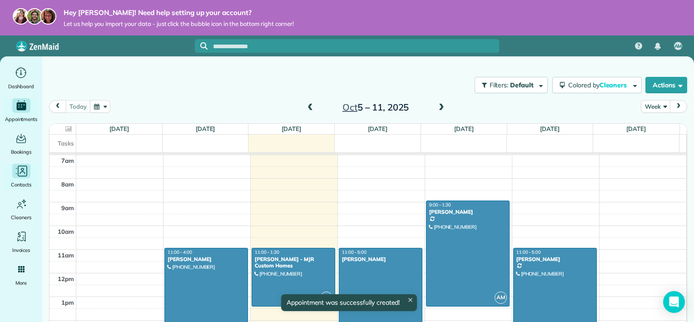
click at [25, 175] on icon "Main" at bounding box center [22, 171] width 14 height 14
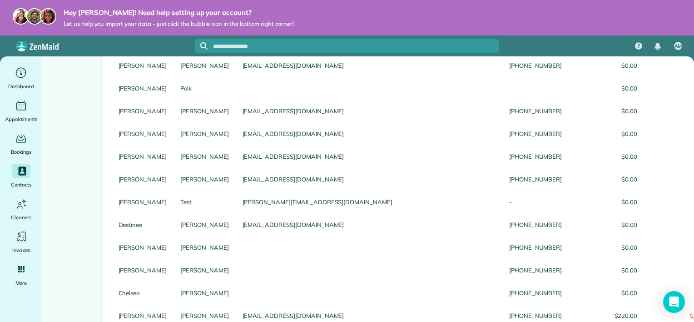
scroll to position [589, 0]
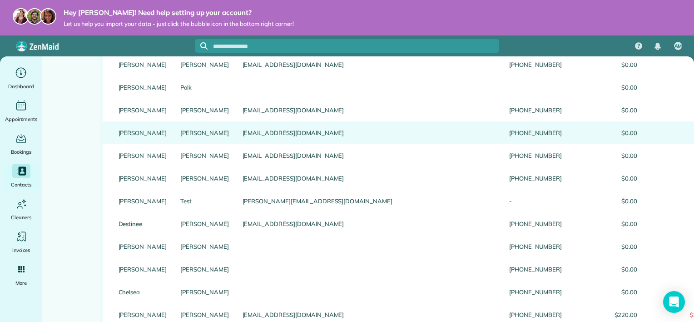
click at [187, 136] on link "[PERSON_NAME]" at bounding box center [204, 132] width 49 height 6
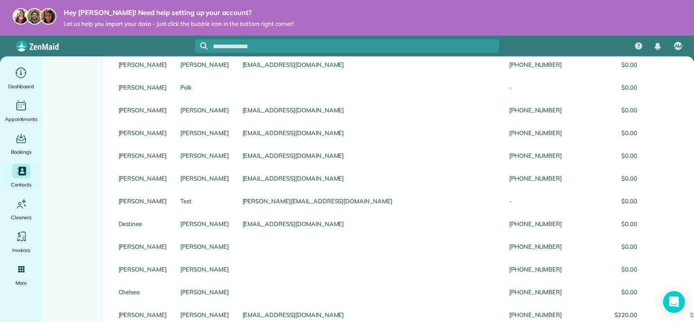
scroll to position [67, 0]
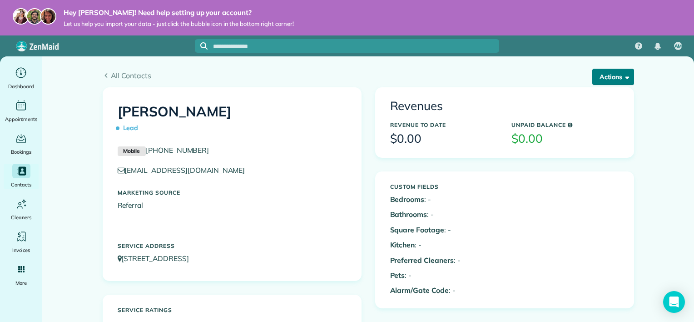
click at [605, 76] on button "Actions" at bounding box center [613, 77] width 42 height 16
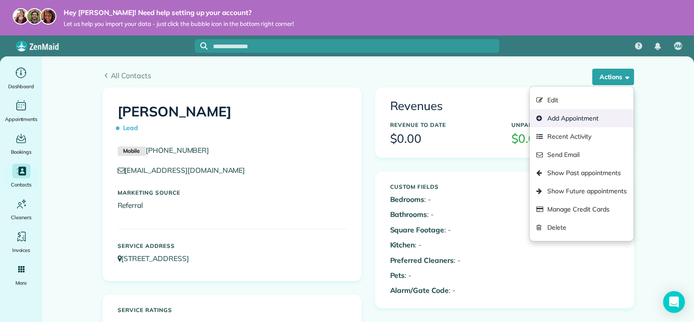
click at [609, 111] on link "Add Appointment" at bounding box center [581, 118] width 104 height 18
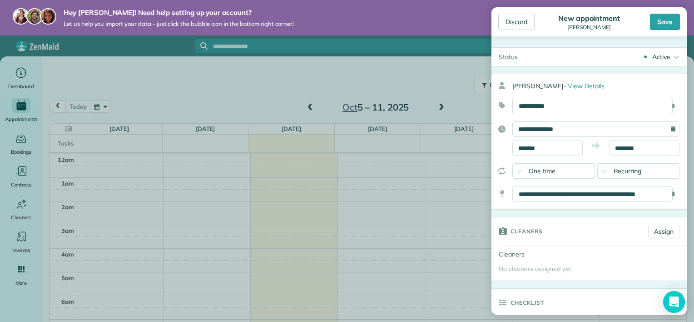
scroll to position [164, 0]
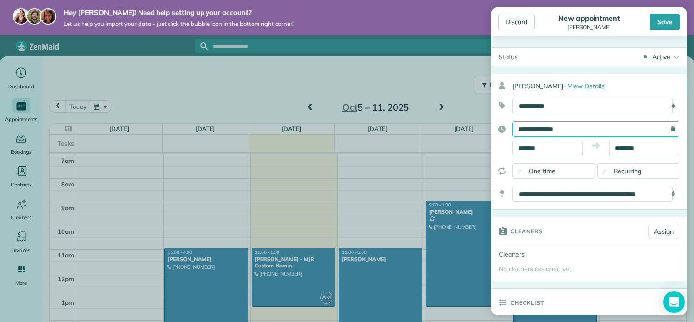
click at [594, 126] on input "**********" at bounding box center [595, 128] width 167 height 15
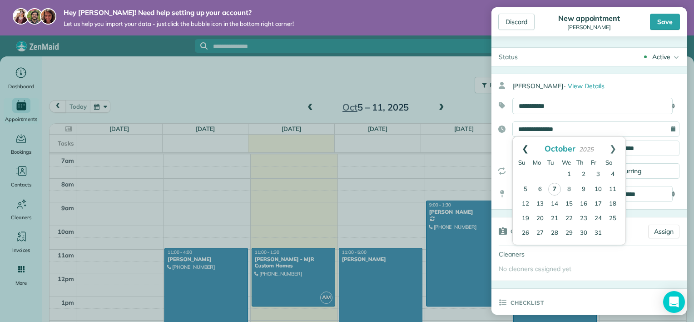
click at [522, 147] on link "Prev" at bounding box center [525, 148] width 25 height 23
click at [559, 233] on link "26" at bounding box center [554, 232] width 15 height 15
type input "**********"
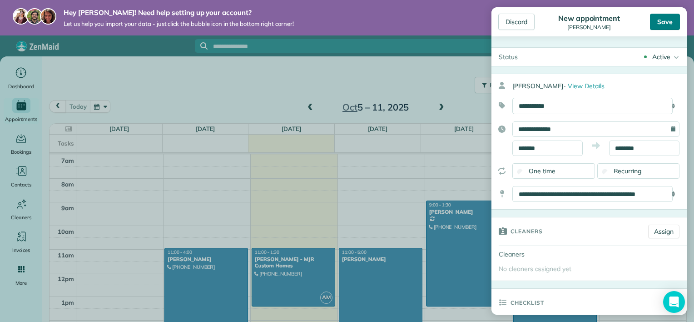
click at [667, 24] on div "Save" at bounding box center [665, 22] width 30 height 16
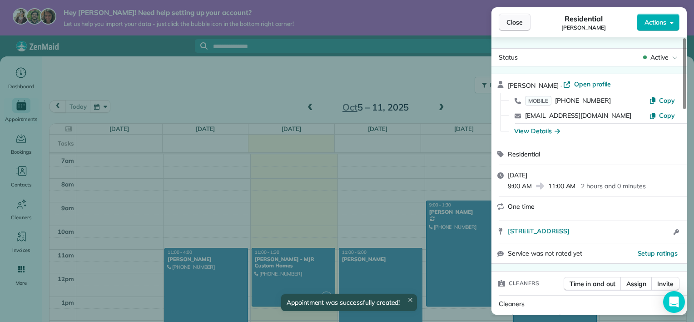
click at [515, 24] on span "Close" at bounding box center [514, 22] width 16 height 9
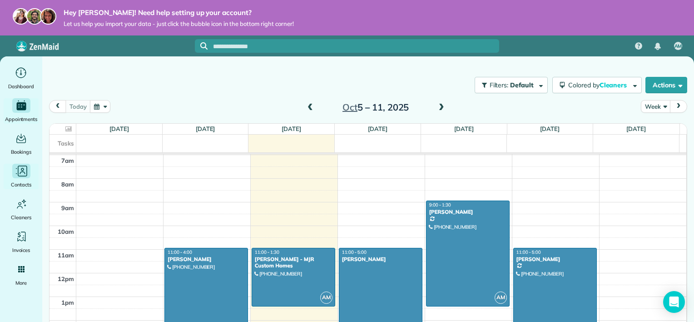
click at [16, 176] on icon "Main" at bounding box center [22, 171] width 14 height 14
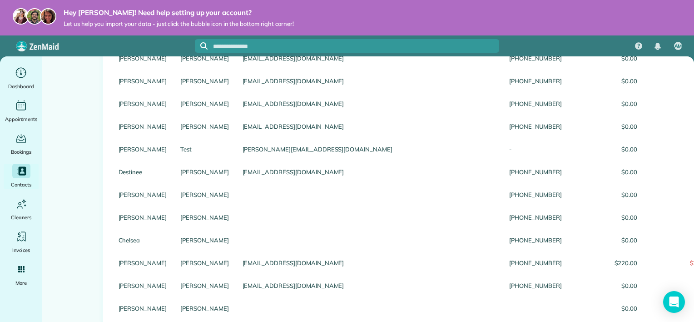
scroll to position [647, 0]
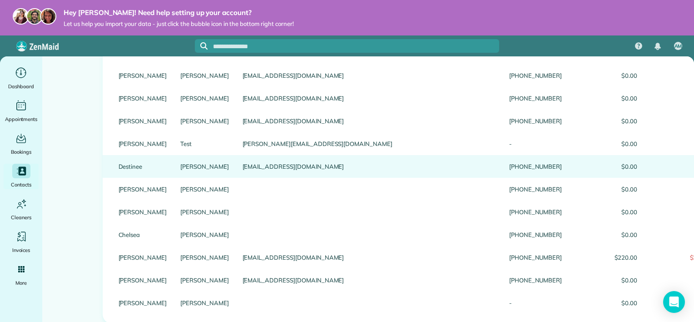
click at [124, 169] on link "Destinee" at bounding box center [143, 166] width 49 height 6
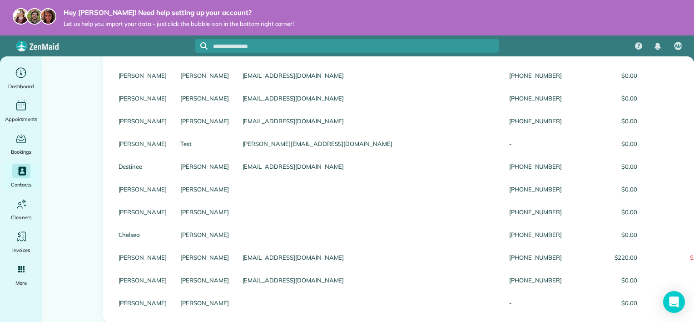
scroll to position [34, 0]
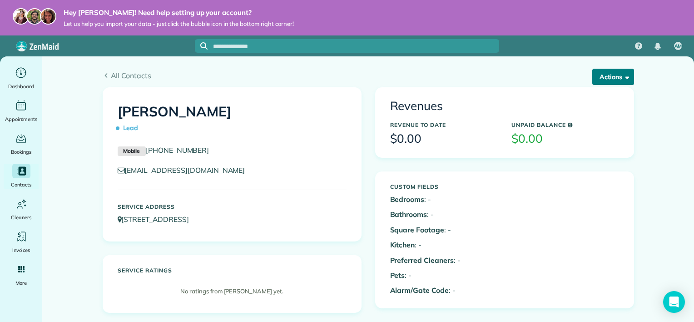
click at [610, 78] on button "Actions" at bounding box center [613, 77] width 42 height 16
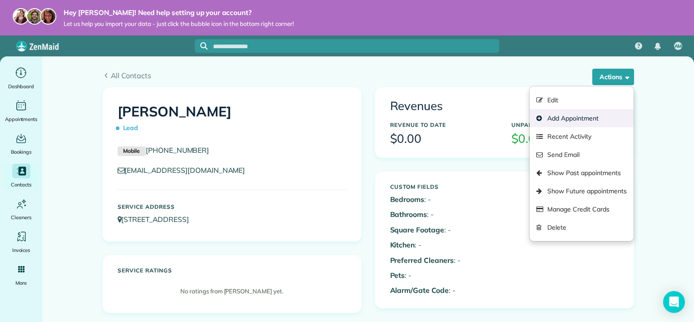
click at [565, 116] on link "Add Appointment" at bounding box center [581, 118] width 104 height 18
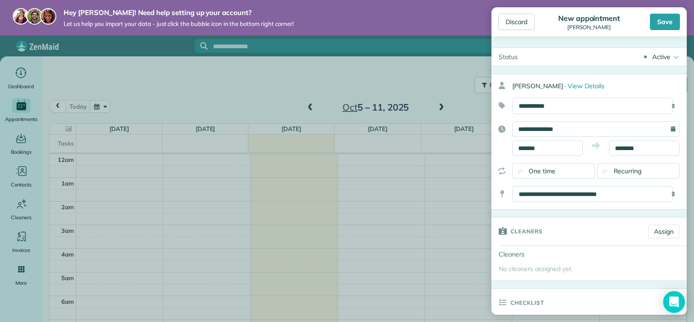
scroll to position [164, 0]
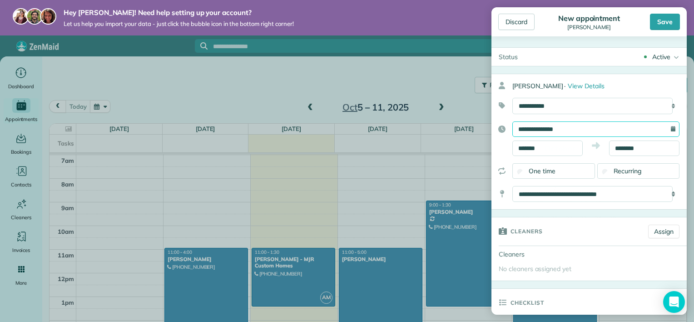
click at [550, 131] on input "**********" at bounding box center [595, 128] width 167 height 15
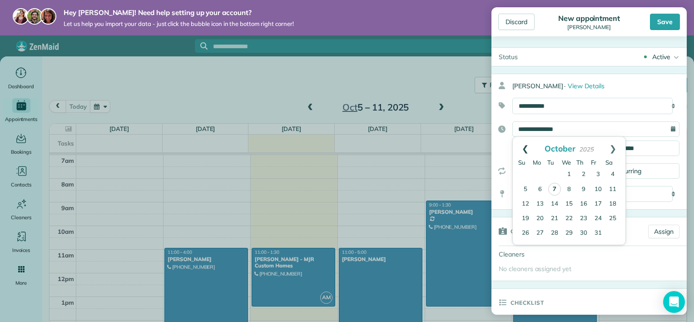
click at [524, 146] on link "Prev" at bounding box center [525, 148] width 25 height 23
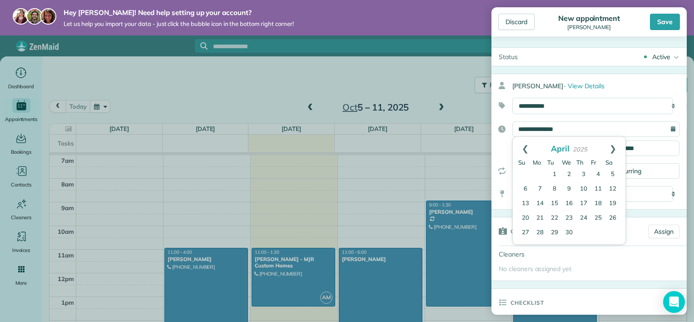
click at [524, 146] on link "Prev" at bounding box center [525, 148] width 25 height 23
click at [538, 201] on link "13" at bounding box center [540, 203] width 15 height 15
type input "**********"
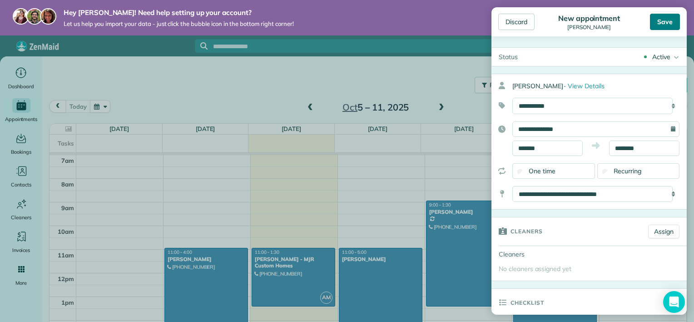
click at [669, 28] on div "Save" at bounding box center [665, 22] width 30 height 16
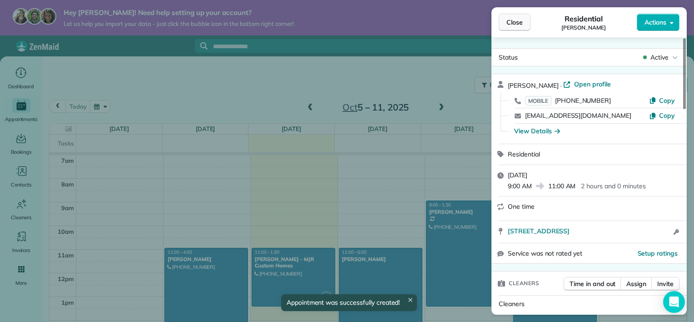
click at [505, 24] on button "Close" at bounding box center [515, 22] width 32 height 17
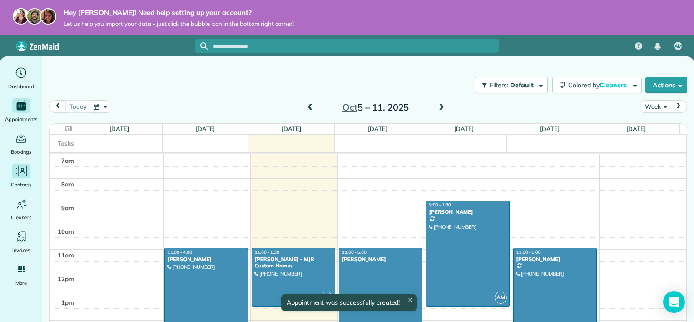
click at [21, 176] on icon "Main" at bounding box center [23, 171] width 10 height 11
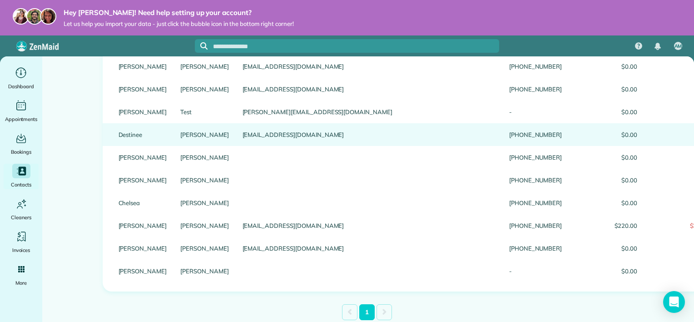
scroll to position [685, 0]
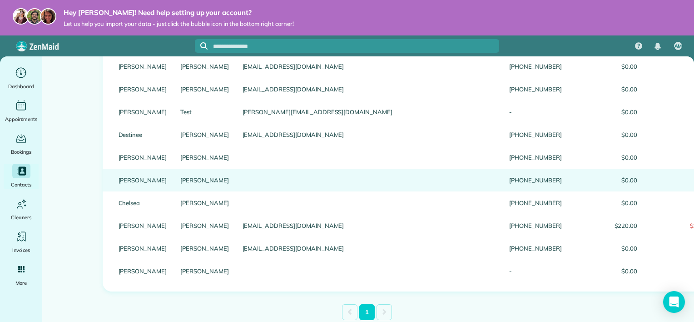
click at [174, 184] on div "Torress" at bounding box center [204, 179] width 62 height 23
click at [127, 181] on link "Jessica" at bounding box center [143, 180] width 49 height 6
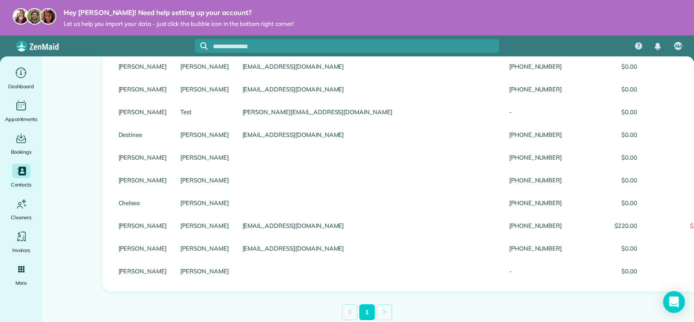
scroll to position [26, 0]
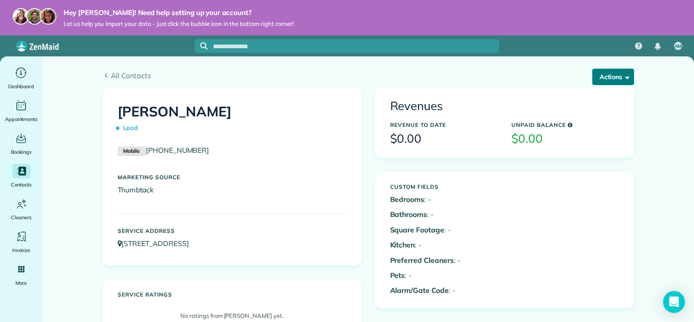
click at [609, 78] on button "Actions" at bounding box center [613, 77] width 42 height 16
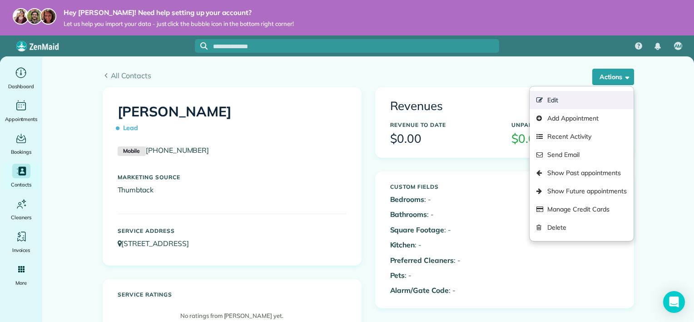
click at [596, 97] on link "Edit" at bounding box center [581, 100] width 104 height 18
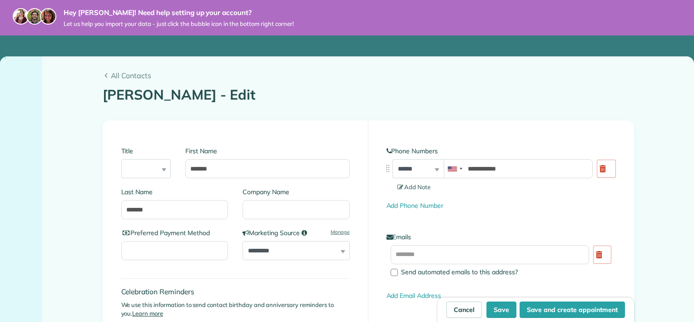
type input "**********"
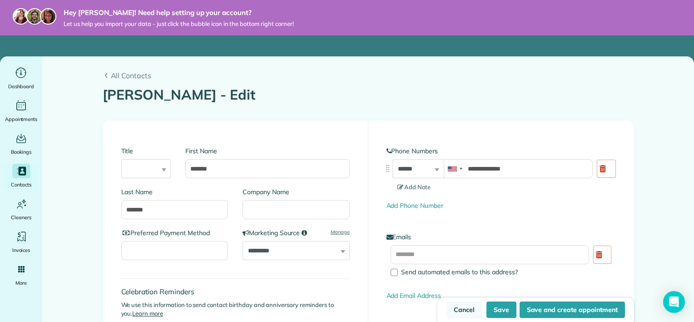
click at [454, 308] on link "Cancel" at bounding box center [463, 309] width 35 height 16
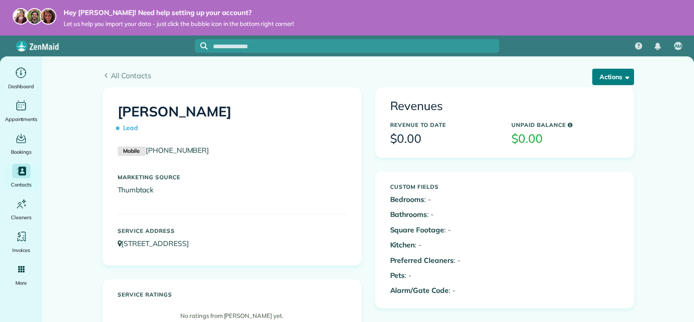
click at [612, 78] on button "Actions" at bounding box center [613, 77] width 42 height 16
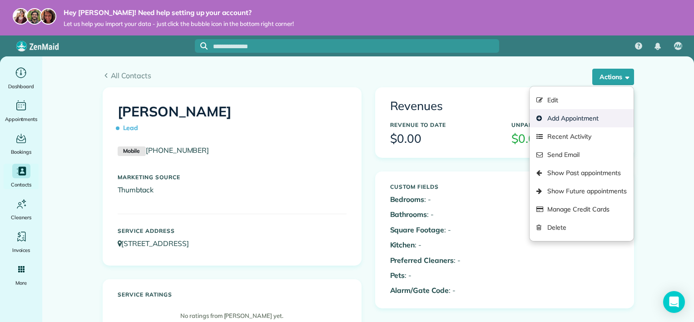
click at [558, 123] on link "Add Appointment" at bounding box center [581, 118] width 104 height 18
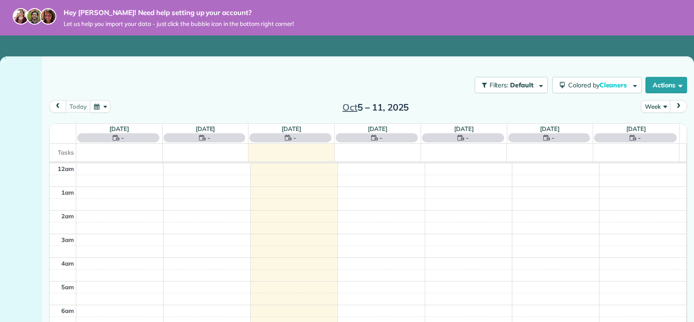
scroll to position [164, 0]
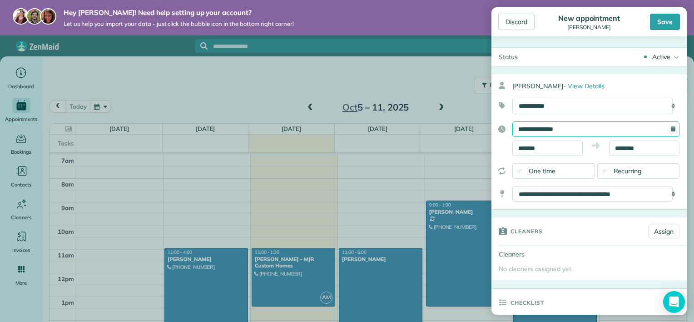
click at [566, 125] on input "**********" at bounding box center [595, 128] width 167 height 15
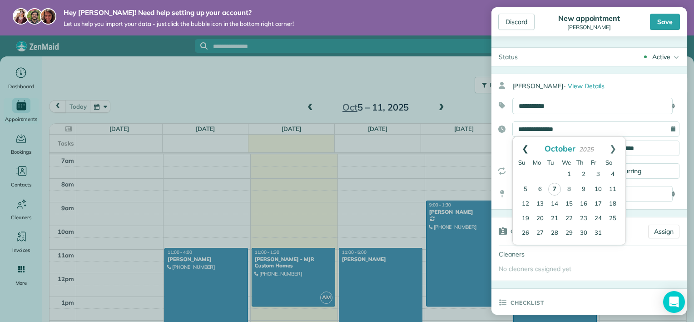
click at [521, 153] on link "Prev" at bounding box center [525, 148] width 25 height 23
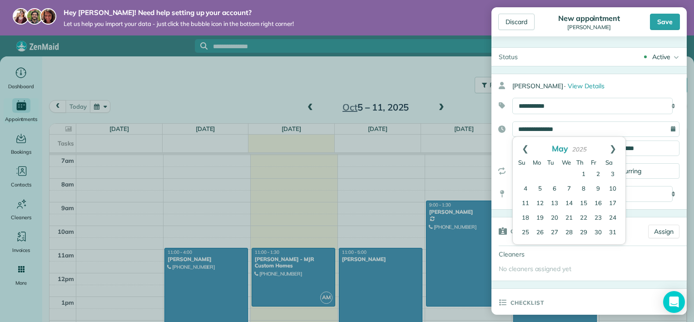
click at [521, 153] on link "Prev" at bounding box center [525, 148] width 25 height 23
click at [528, 150] on link "Prev" at bounding box center [525, 148] width 25 height 23
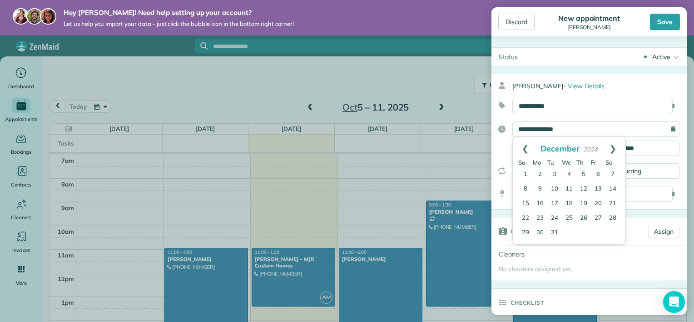
click at [528, 150] on link "Prev" at bounding box center [525, 148] width 25 height 23
click at [570, 202] on link "13" at bounding box center [569, 203] width 15 height 15
type input "**********"
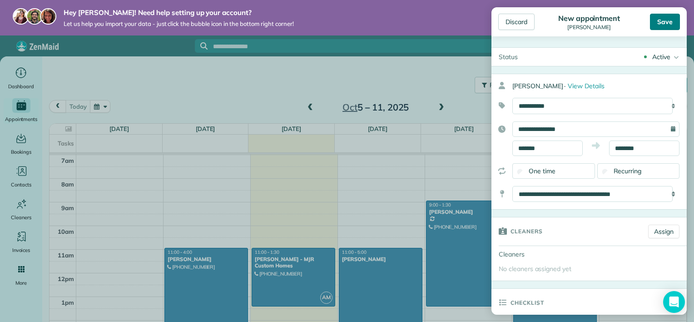
click at [673, 22] on div "Save" at bounding box center [665, 22] width 30 height 16
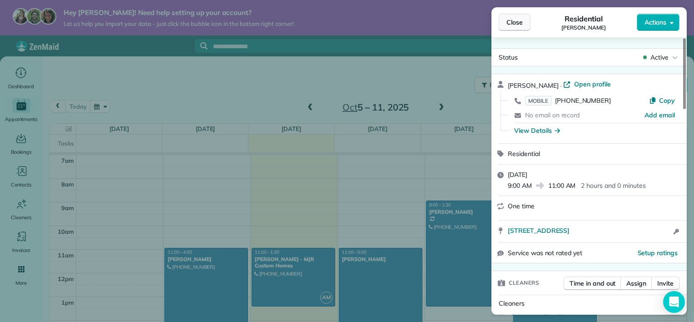
click at [515, 23] on span "Close" at bounding box center [514, 22] width 16 height 9
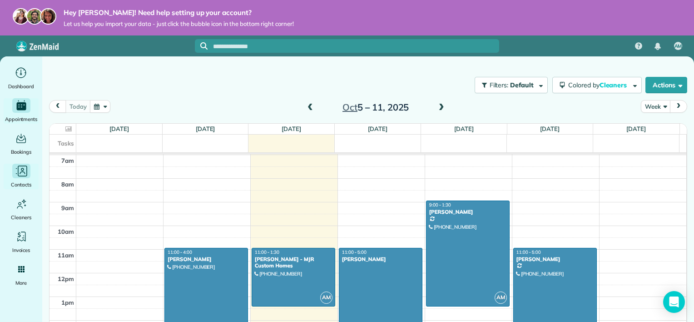
click at [20, 164] on icon "Main" at bounding box center [22, 171] width 14 height 14
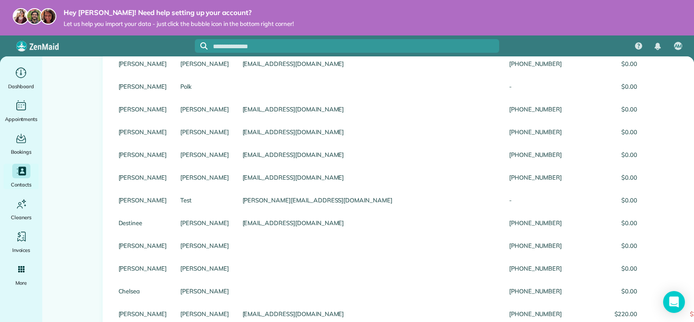
scroll to position [590, 0]
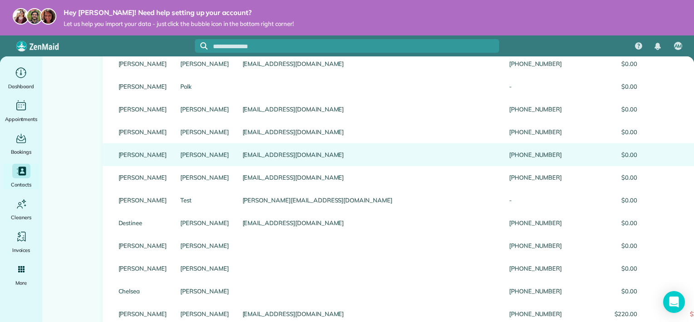
click at [180, 158] on link "[PERSON_NAME]" at bounding box center [204, 154] width 49 height 6
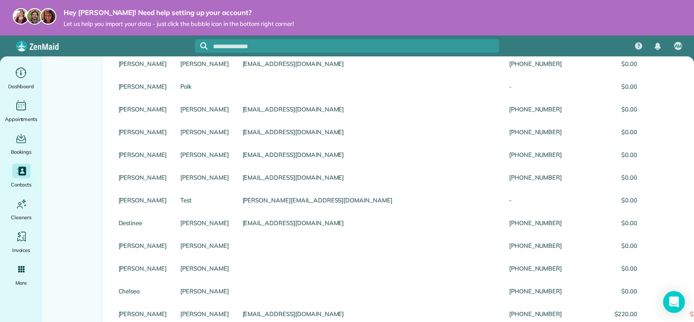
scroll to position [45, 0]
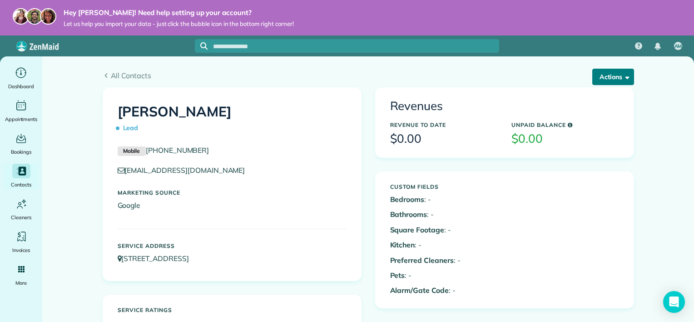
click at [610, 72] on button "Actions" at bounding box center [613, 77] width 42 height 16
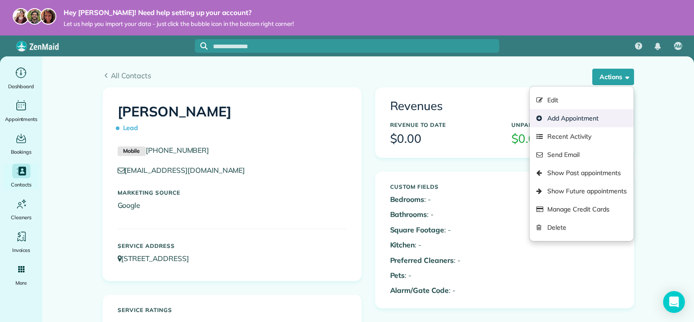
click at [584, 114] on link "Add Appointment" at bounding box center [581, 118] width 104 height 18
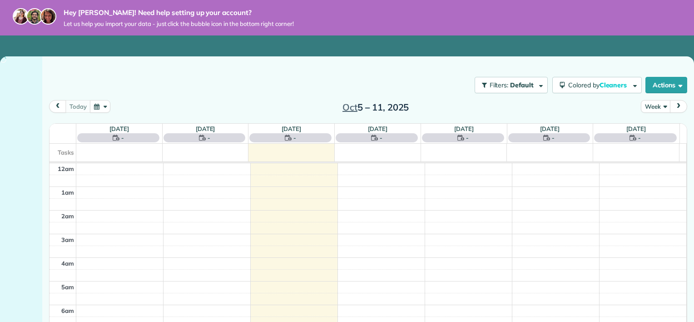
scroll to position [164, 0]
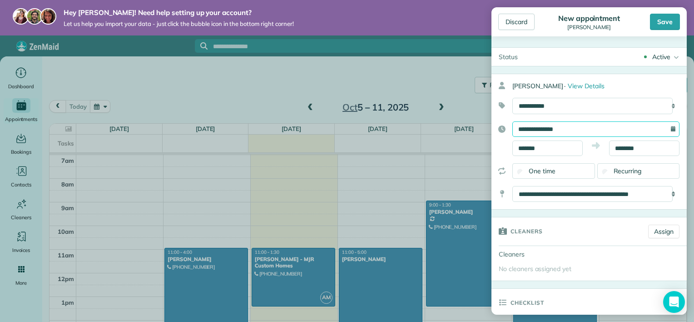
click at [595, 131] on input "**********" at bounding box center [595, 128] width 167 height 15
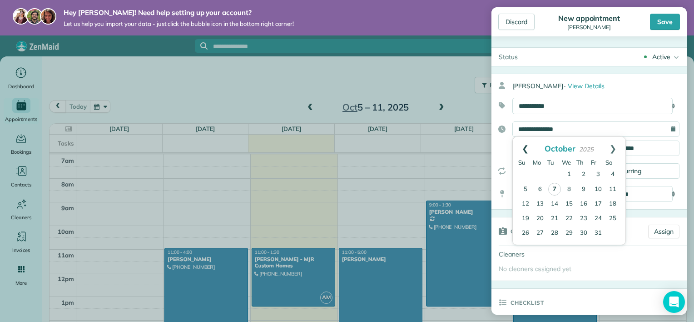
click at [529, 151] on link "Prev" at bounding box center [525, 148] width 25 height 23
click at [571, 228] on link "30" at bounding box center [569, 232] width 15 height 15
type input "**********"
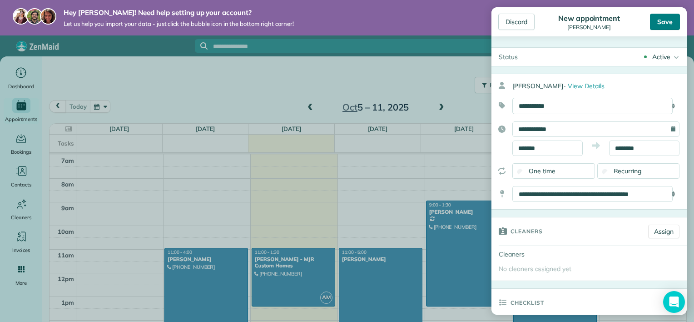
click at [662, 21] on div "Save" at bounding box center [665, 22] width 30 height 16
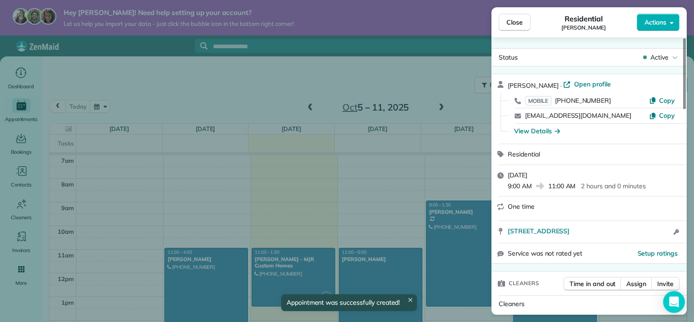
click at [344, 35] on div "Close Residential Charlie Taylor Actions Status Active Charlie Taylor · Open pr…" at bounding box center [347, 161] width 694 height 322
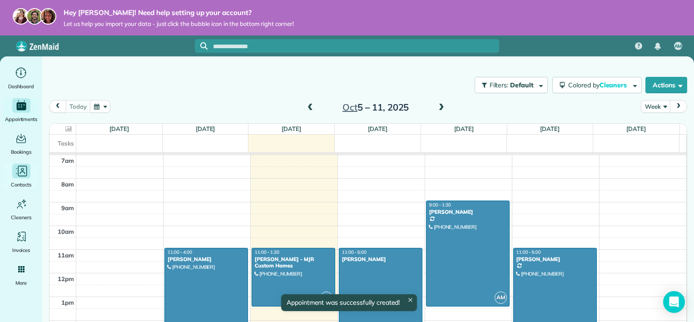
click at [22, 183] on span "Contacts" at bounding box center [21, 184] width 20 height 9
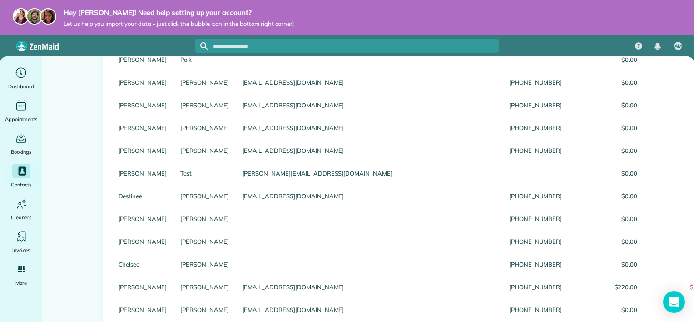
scroll to position [685, 0]
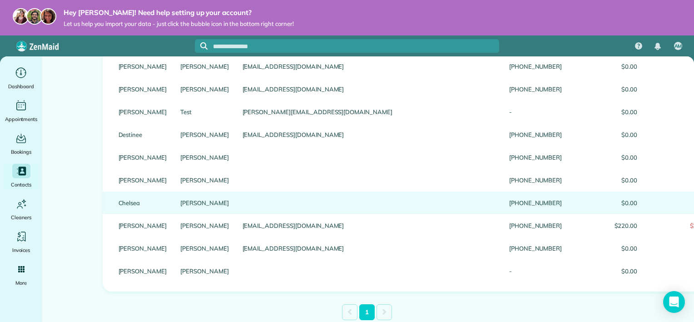
click at [138, 203] on link "Chelsea" at bounding box center [143, 202] width 49 height 6
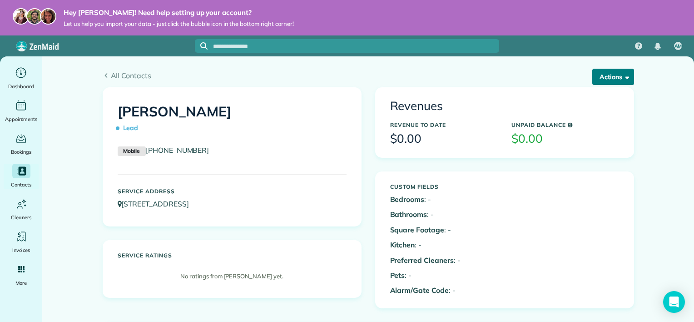
click at [596, 79] on button "Actions" at bounding box center [613, 77] width 42 height 16
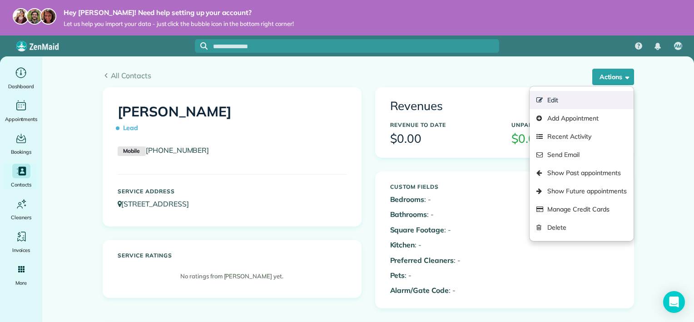
click at [596, 92] on link "Edit" at bounding box center [581, 100] width 104 height 18
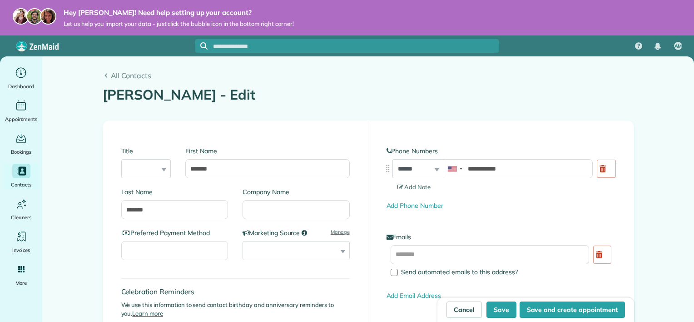
type input "**********"
click at [463, 311] on link "Cancel" at bounding box center [463, 309] width 35 height 16
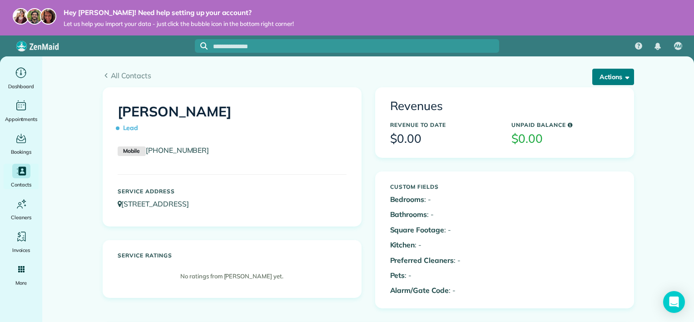
click at [621, 81] on button "Actions" at bounding box center [613, 77] width 42 height 16
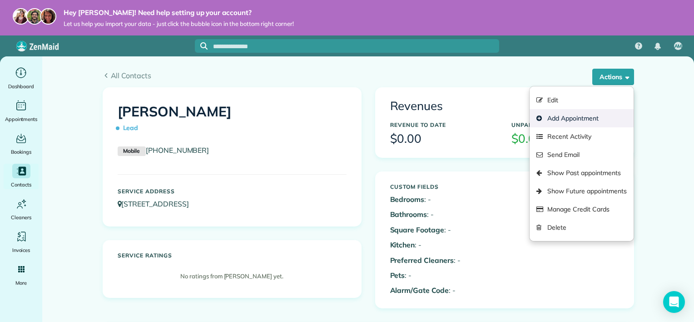
click at [605, 119] on link "Add Appointment" at bounding box center [581, 118] width 104 height 18
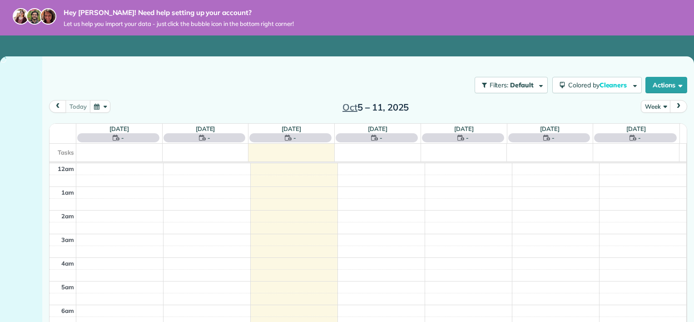
scroll to position [164, 0]
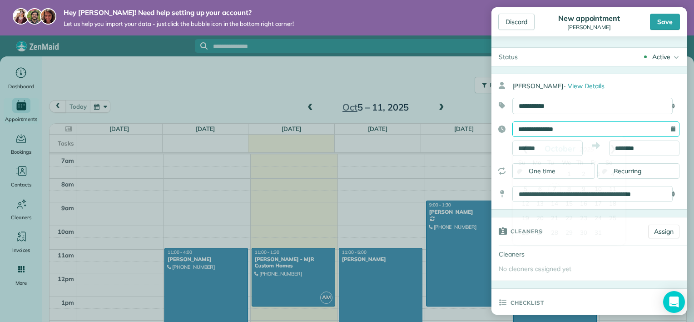
click at [604, 125] on input "**********" at bounding box center [595, 128] width 167 height 15
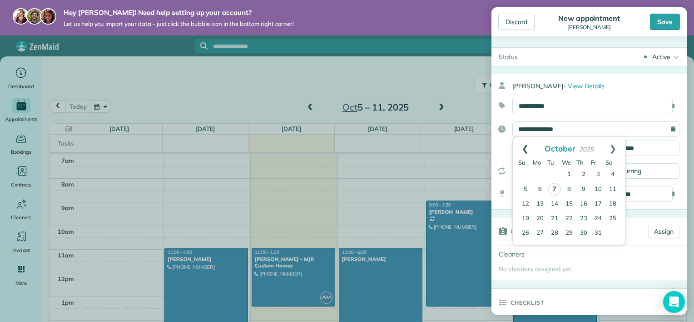
click at [523, 148] on link "Prev" at bounding box center [525, 148] width 25 height 23
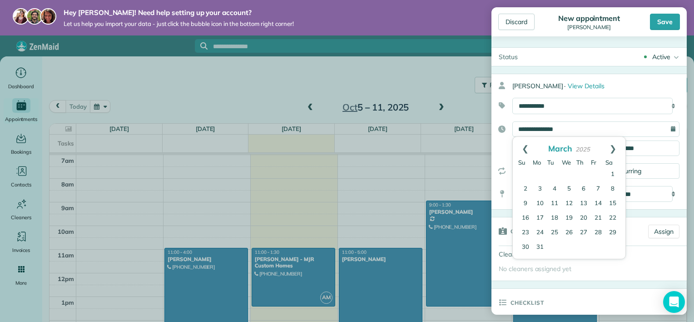
click at [523, 148] on link "Prev" at bounding box center [525, 148] width 25 height 23
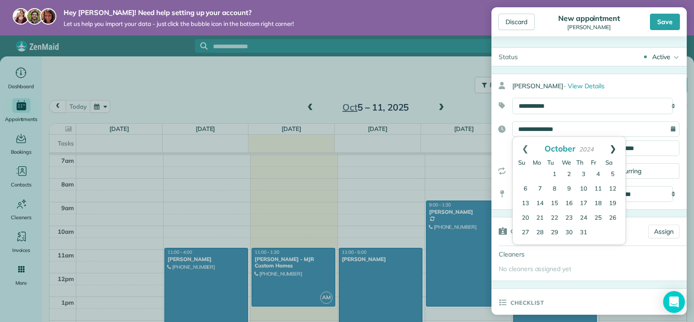
click at [618, 148] on link "Next" at bounding box center [612, 148] width 25 height 23
click at [555, 187] on link "5" at bounding box center [554, 189] width 15 height 15
type input "**********"
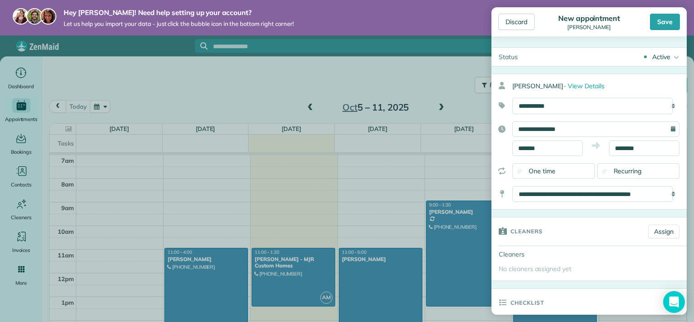
click at [663, 31] on div "Discard New appointment Chelsea Trimble Save" at bounding box center [588, 21] width 195 height 29
click at [662, 26] on div "Save" at bounding box center [665, 22] width 30 height 16
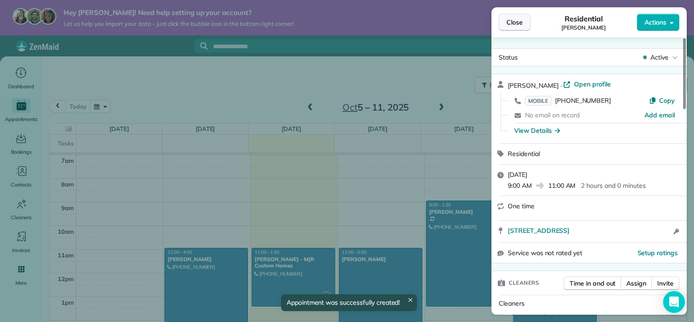
click at [519, 23] on span "Close" at bounding box center [514, 22] width 16 height 9
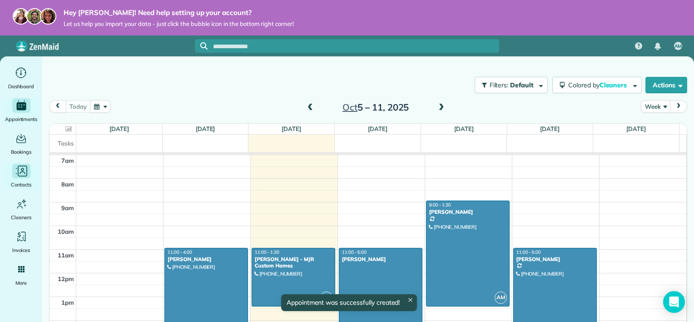
click at [31, 166] on div "Contacts" at bounding box center [21, 175] width 36 height 25
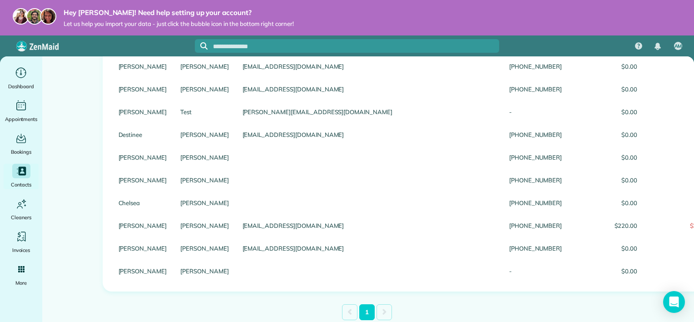
scroll to position [685, 0]
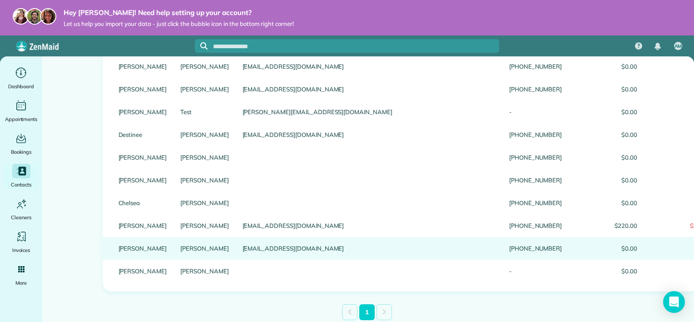
click at [173, 252] on div "[PERSON_NAME]" at bounding box center [204, 248] width 62 height 23
click at [119, 248] on link "[PERSON_NAME]" at bounding box center [143, 248] width 49 height 6
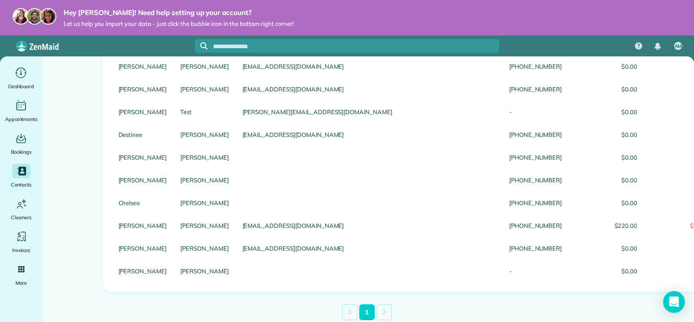
scroll to position [0, 0]
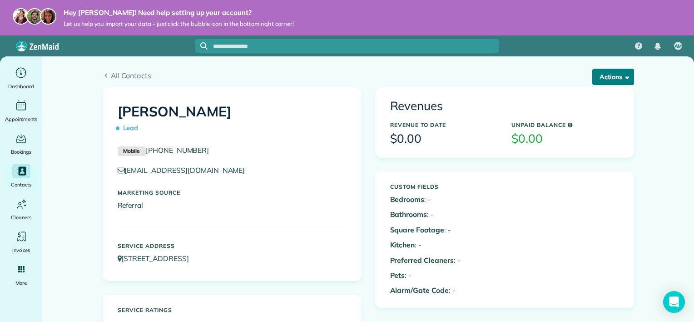
click at [622, 78] on span "button" at bounding box center [625, 76] width 7 height 7
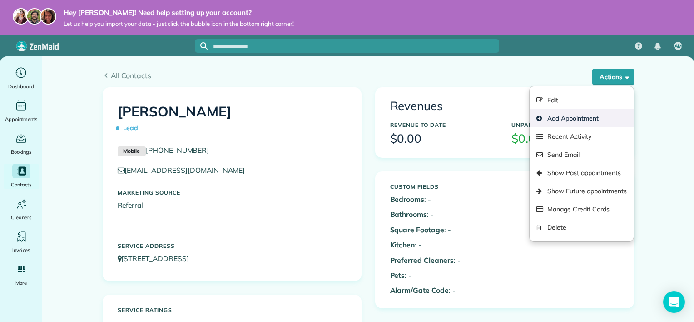
click at [612, 114] on link "Add Appointment" at bounding box center [581, 118] width 104 height 18
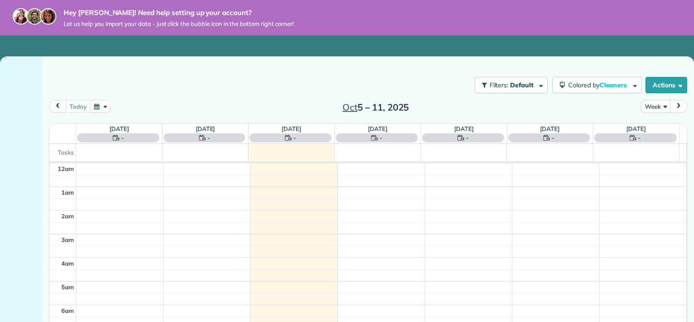
scroll to position [164, 0]
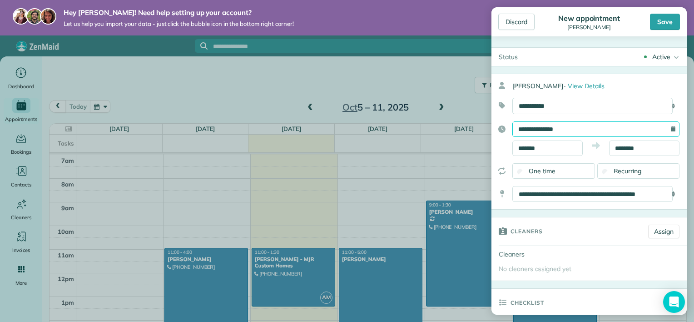
click at [572, 133] on input "**********" at bounding box center [595, 128] width 167 height 15
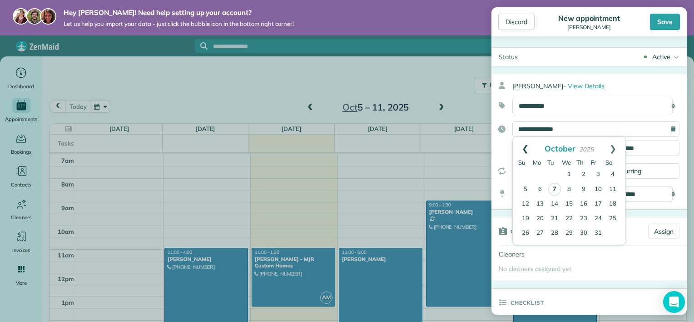
click at [524, 147] on link "Prev" at bounding box center [525, 148] width 25 height 23
click at [552, 228] on link "26" at bounding box center [554, 232] width 15 height 15
type input "**********"
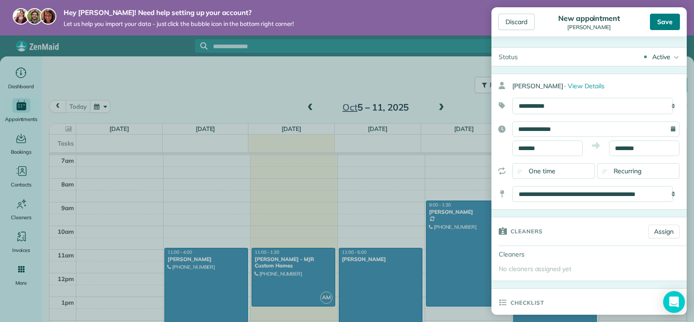
click at [661, 22] on div "Save" at bounding box center [665, 22] width 30 height 16
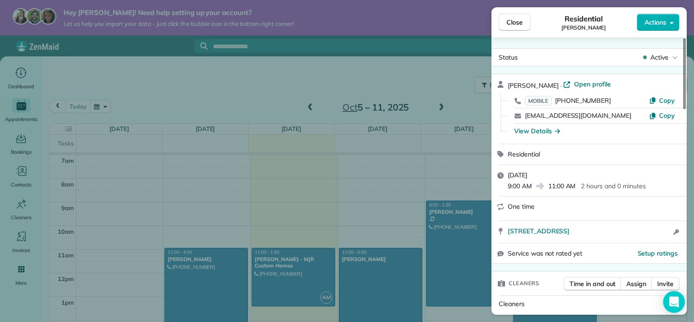
drag, startPoint x: 518, startPoint y: 25, endPoint x: 16, endPoint y: 173, distance: 522.7
click at [16, 173] on div "Close Residential Cheryl Willis Actions Status Active Cheryl Willis · Open prof…" at bounding box center [347, 161] width 694 height 322
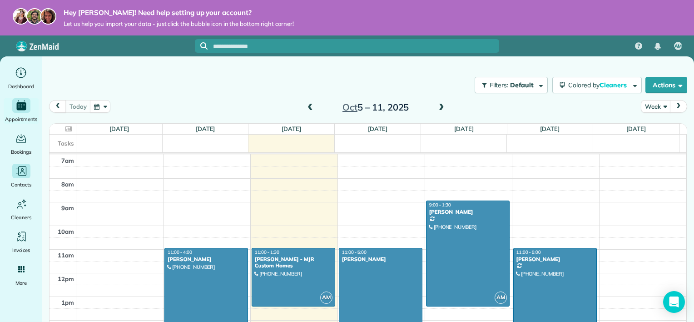
click at [16, 173] on div "Hey Amber! Need help setting up your account? Let us help you import your data …" at bounding box center [347, 161] width 694 height 322
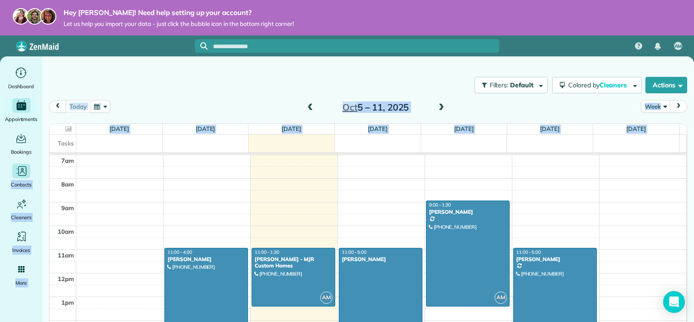
drag, startPoint x: 16, startPoint y: 173, endPoint x: 13, endPoint y: 166, distance: 8.3
click at [13, 166] on div "Main" at bounding box center [21, 170] width 18 height 15
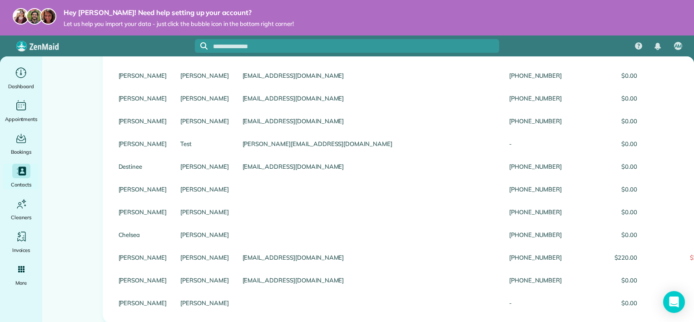
scroll to position [685, 0]
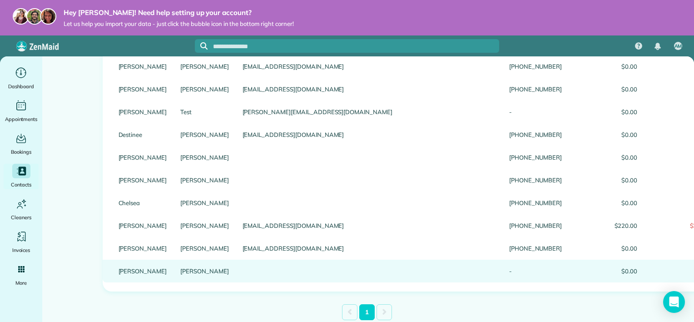
click at [158, 267] on div "[PERSON_NAME]" at bounding box center [143, 270] width 62 height 23
click at [180, 273] on link "[PERSON_NAME]" at bounding box center [204, 270] width 49 height 6
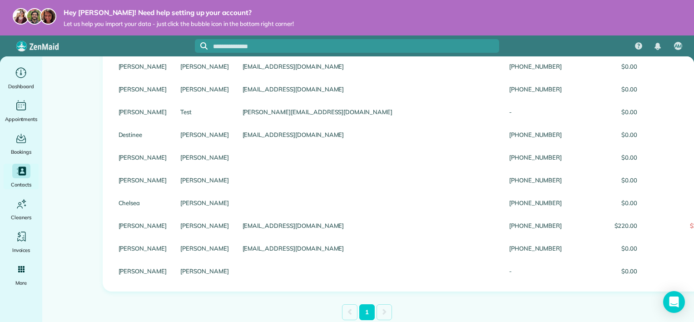
scroll to position [0, 0]
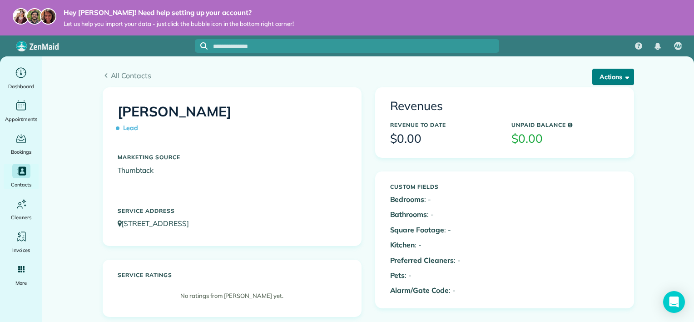
click at [622, 76] on span "button" at bounding box center [625, 76] width 7 height 7
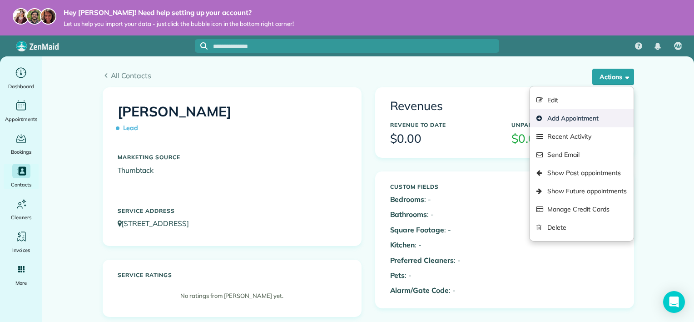
click at [605, 111] on link "Add Appointment" at bounding box center [581, 118] width 104 height 18
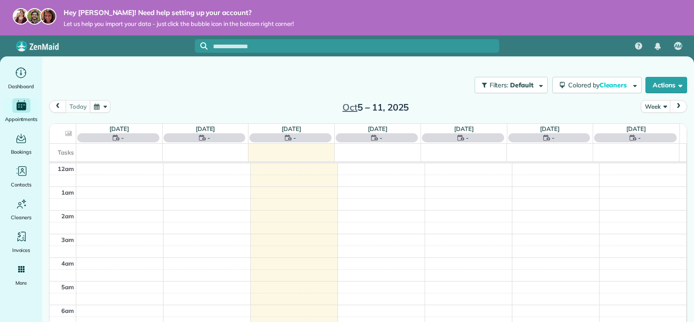
scroll to position [164, 0]
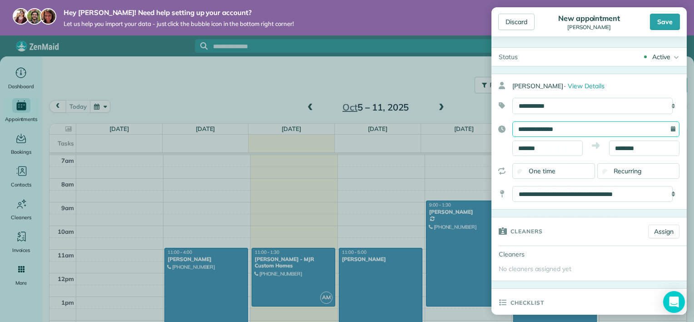
click at [602, 124] on input "**********" at bounding box center [595, 128] width 167 height 15
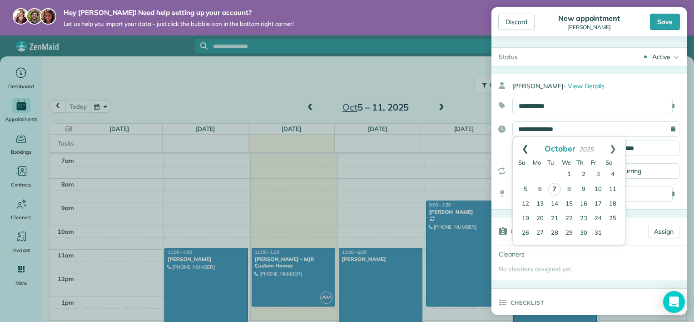
click at [527, 147] on link "Prev" at bounding box center [525, 148] width 25 height 23
click at [570, 200] on link "17" at bounding box center [569, 203] width 15 height 15
type input "**********"
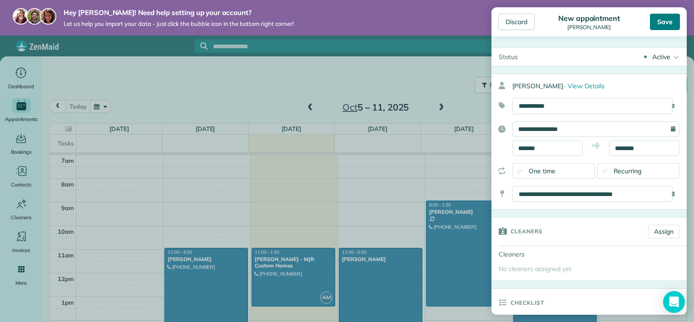
click at [677, 27] on div "Save" at bounding box center [665, 22] width 30 height 16
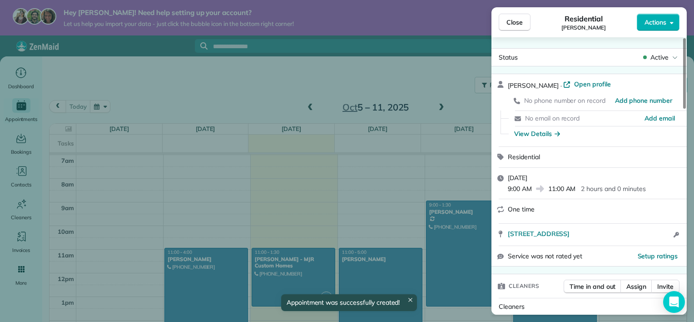
click at [24, 107] on div "Close Residential Debbie Yanes Actions Status Active Debbie Yanes · Open profil…" at bounding box center [347, 161] width 694 height 322
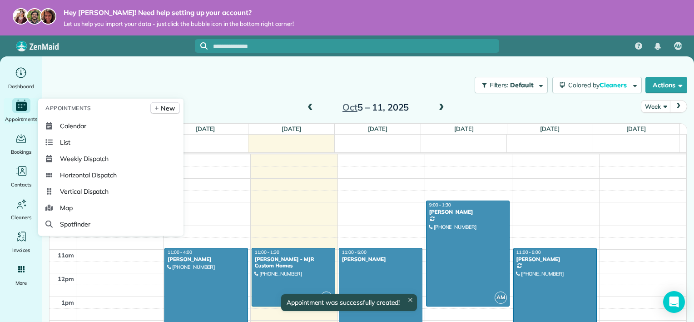
click at [24, 107] on icon "Main" at bounding box center [21, 106] width 11 height 9
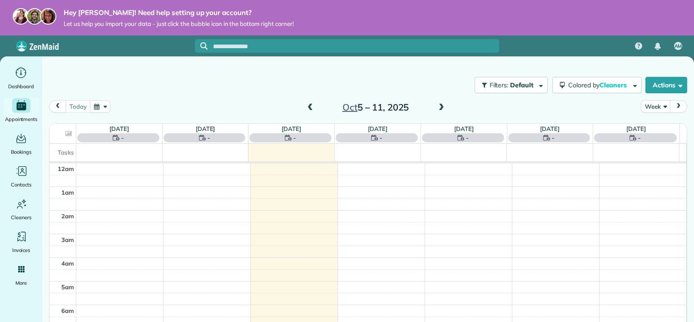
scroll to position [164, 0]
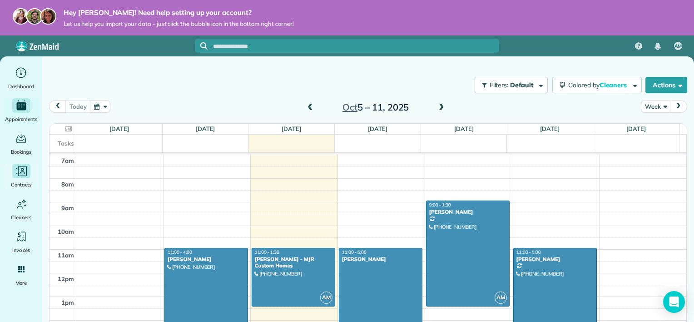
click at [21, 186] on span "Contacts" at bounding box center [21, 184] width 20 height 9
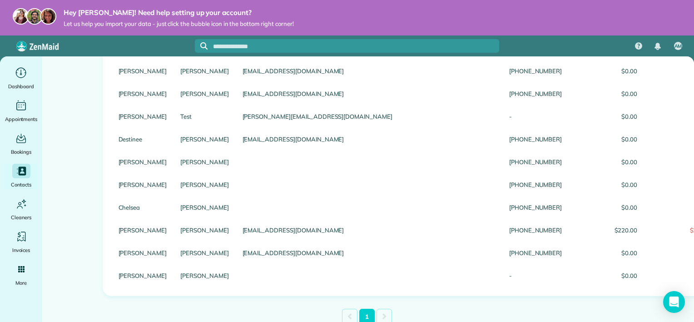
scroll to position [685, 0]
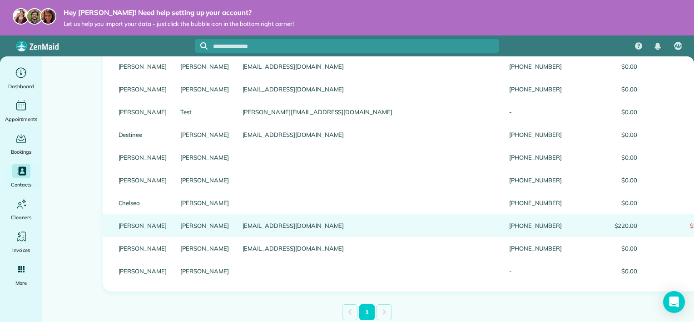
click at [131, 226] on link "[PERSON_NAME]" at bounding box center [143, 225] width 49 height 6
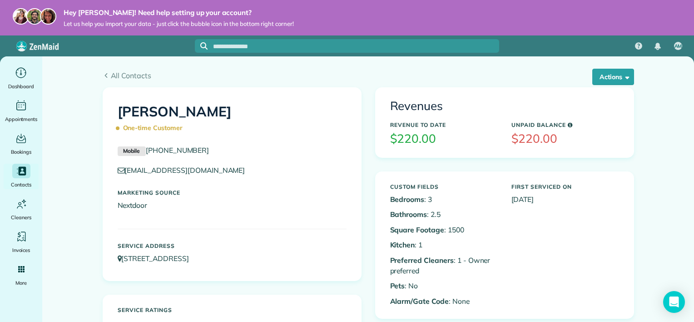
drag, startPoint x: 554, startPoint y: 139, endPoint x: 502, endPoint y: 137, distance: 51.3
click at [505, 137] on div "Unpaid Balance $220.00" at bounding box center [565, 133] width 121 height 33
drag, startPoint x: 502, startPoint y: 137, endPoint x: 621, endPoint y: 148, distance: 119.4
click at [621, 148] on div "Unpaid Balance $220.00" at bounding box center [565, 133] width 121 height 33
click at [624, 152] on div "Revenues Revenue to Date $220.00 Unpaid Balance $220.00" at bounding box center [505, 122] width 258 height 69
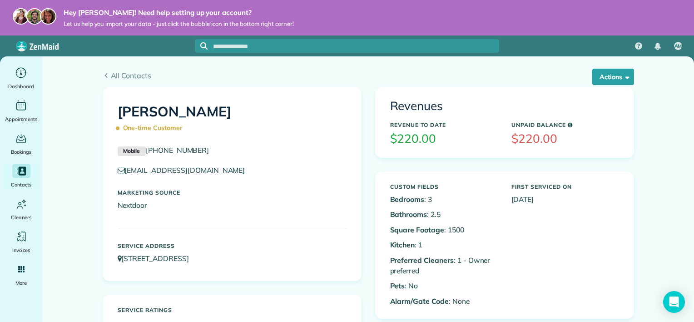
drag, startPoint x: 441, startPoint y: 132, endPoint x: 376, endPoint y: 128, distance: 65.5
click at [376, 128] on div "Revenues Revenue to Date $220.00 Unpaid Balance $220.00" at bounding box center [505, 122] width 258 height 69
drag, startPoint x: 376, startPoint y: 128, endPoint x: 460, endPoint y: 149, distance: 86.4
click at [460, 149] on div "Revenues Revenue to Date $220.00 Unpaid Balance $220.00" at bounding box center [505, 122] width 258 height 69
click at [599, 144] on h3 "$220.00" at bounding box center [565, 138] width 108 height 13
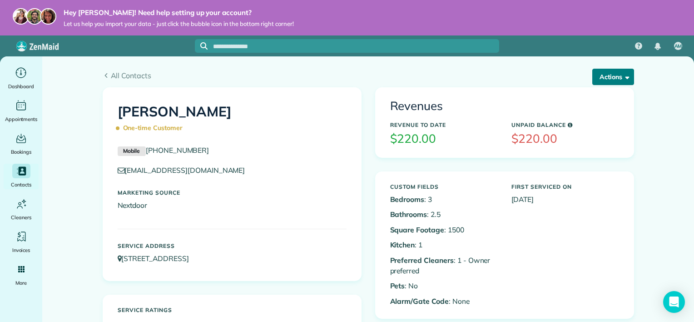
click at [610, 76] on button "Actions" at bounding box center [613, 77] width 42 height 16
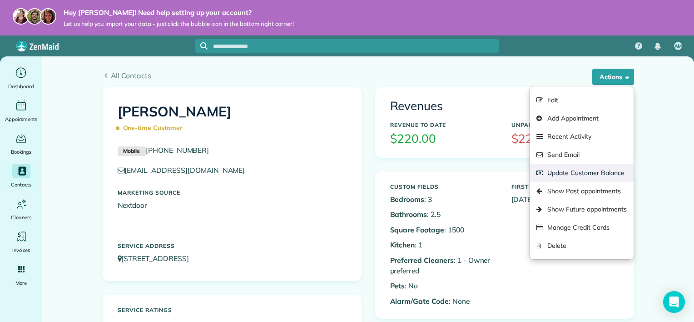
click at [599, 172] on link "Update Customer Balance" at bounding box center [581, 172] width 104 height 18
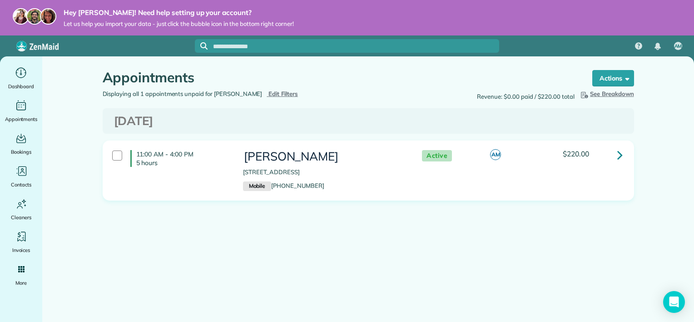
click at [624, 146] on link at bounding box center [620, 154] width 18 height 18
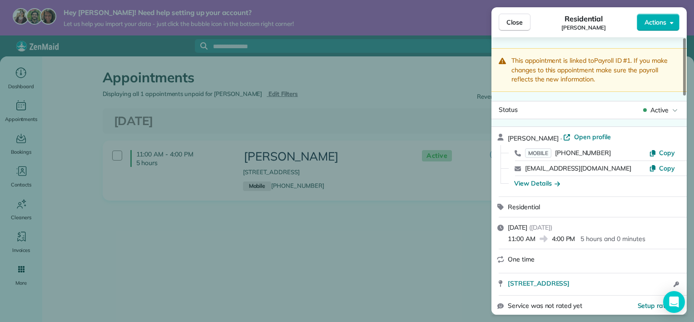
click at [378, 239] on div "Close Residential Paul Wilensky Actions This appointment is linked to Payroll I…" at bounding box center [347, 161] width 694 height 322
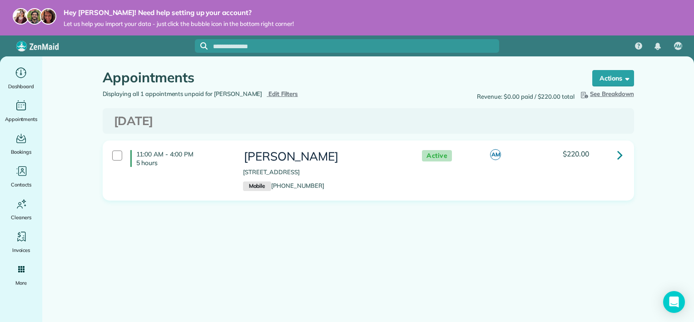
click at [111, 155] on div "11:00 AM - 4:00 PM 5 hours" at bounding box center [170, 157] width 131 height 25
click at [608, 71] on link "Bulk Actions" at bounding box center [604, 78] width 59 height 16
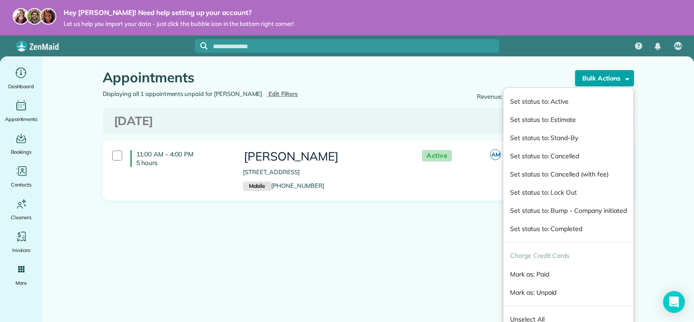
click at [657, 182] on main "Appointments the List View [2 min] Schedule Changes Actions Create Appointment …" at bounding box center [368, 217] width 652 height 322
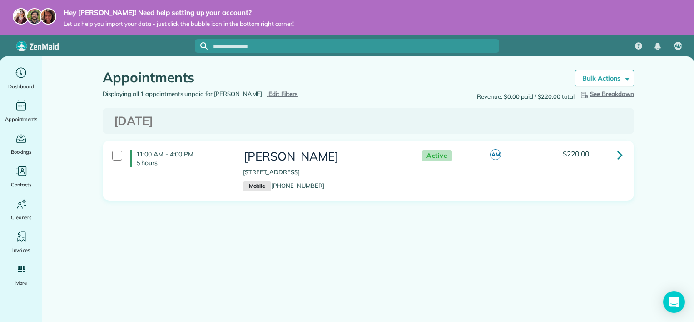
click at [612, 161] on div "$220.00" at bounding box center [592, 156] width 73 height 12
click at [616, 153] on link at bounding box center [620, 154] width 18 height 18
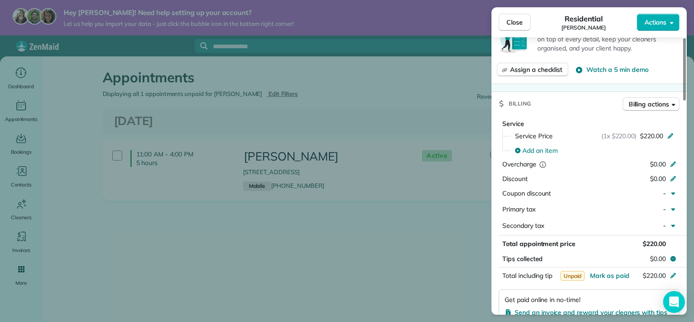
scroll to position [389, 0]
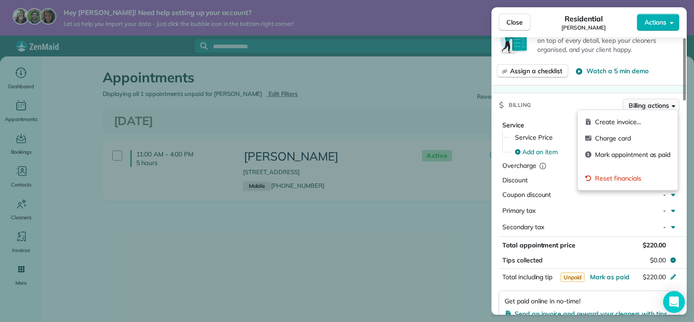
click at [665, 101] on span "Billing actions" at bounding box center [648, 105] width 40 height 9
click at [629, 180] on span "Reset financials" at bounding box center [632, 177] width 75 height 9
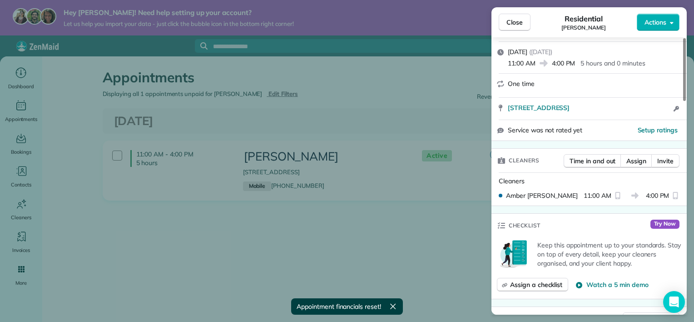
scroll to position [166, 0]
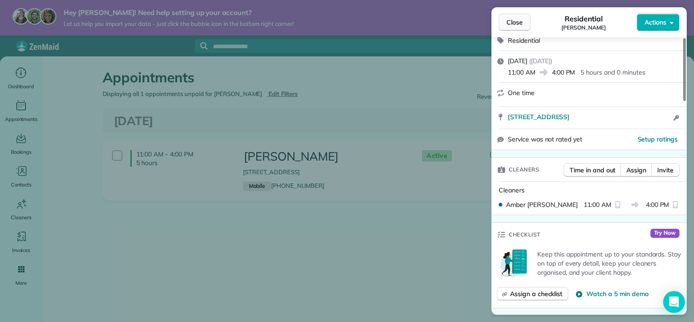
click at [525, 26] on button "Close" at bounding box center [515, 22] width 32 height 17
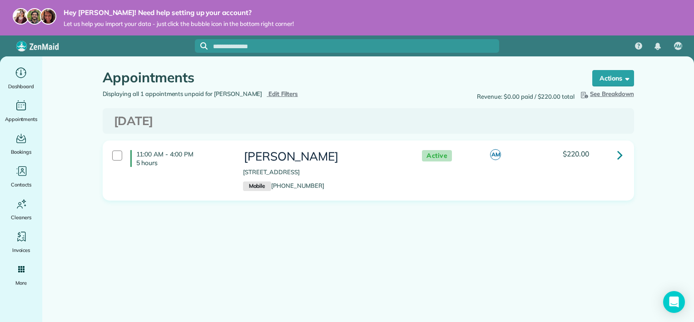
drag, startPoint x: 268, startPoint y: 218, endPoint x: 64, endPoint y: 193, distance: 206.3
click at [64, 193] on main "Appointments the List View [2 min] Schedule Changes Actions Create Appointment …" at bounding box center [368, 217] width 652 height 322
click at [22, 75] on icon "Main" at bounding box center [21, 73] width 14 height 14
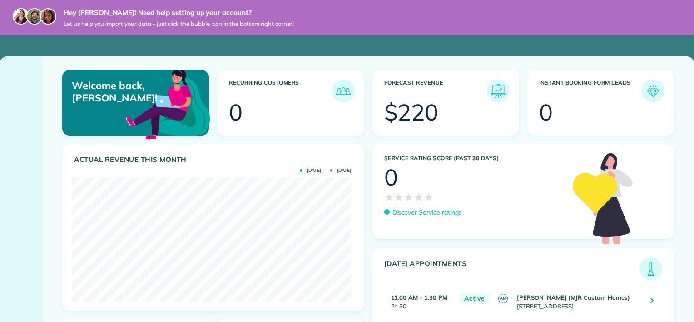
scroll to position [124, 279]
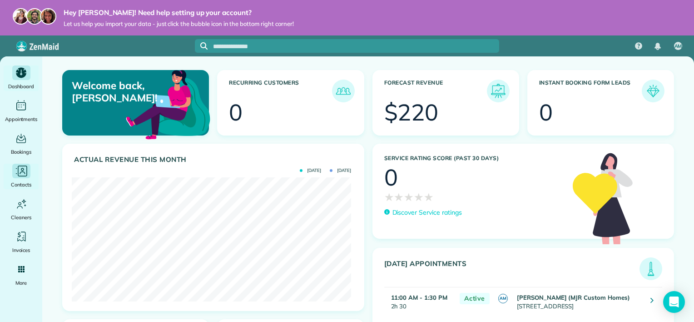
click at [18, 175] on icon "Main" at bounding box center [22, 171] width 14 height 14
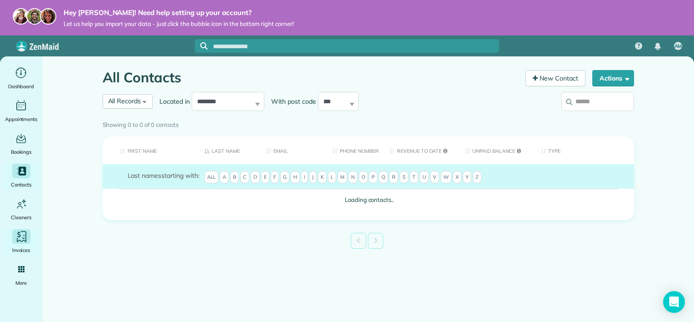
click at [15, 238] on icon "Main" at bounding box center [22, 237] width 14 height 14
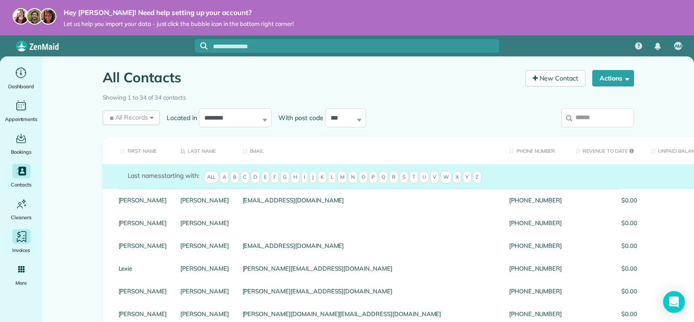
click at [23, 237] on icon "Main" at bounding box center [23, 237] width 3 height 0
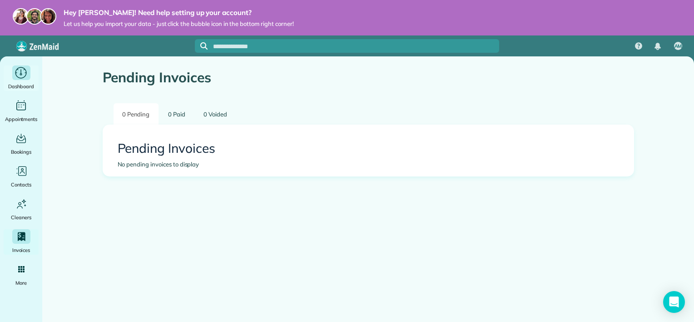
click at [20, 76] on icon "Main" at bounding box center [22, 72] width 14 height 13
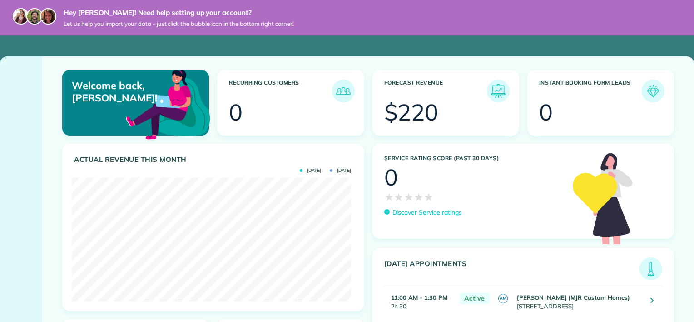
scroll to position [124, 279]
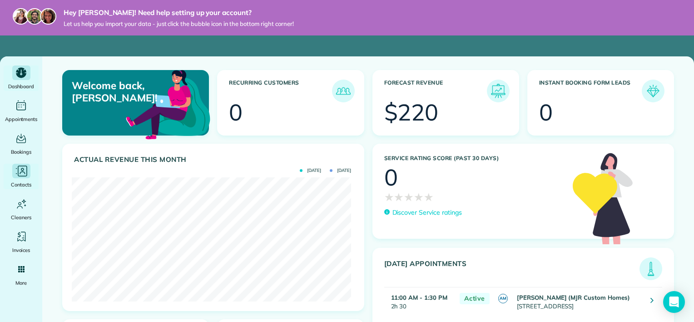
click at [19, 173] on icon "Main" at bounding box center [22, 171] width 14 height 14
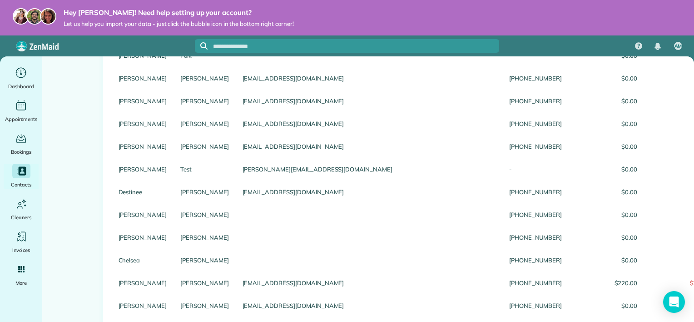
scroll to position [685, 0]
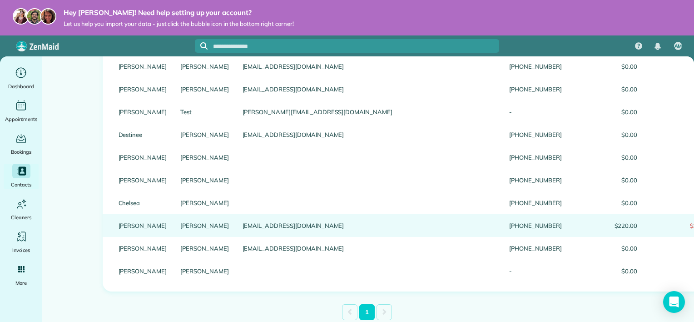
click at [173, 220] on div "[PERSON_NAME]" at bounding box center [204, 225] width 62 height 23
click at [180, 224] on link "[PERSON_NAME]" at bounding box center [204, 225] width 49 height 6
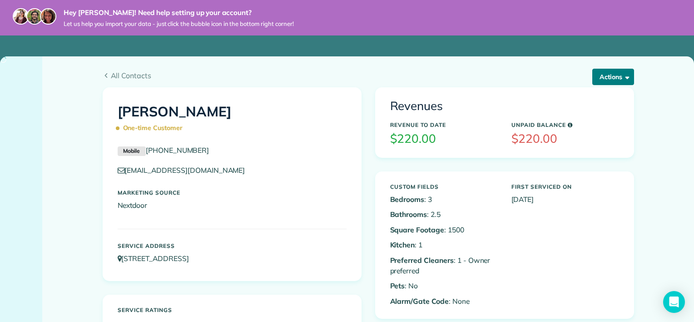
click at [606, 76] on button "Actions" at bounding box center [613, 77] width 42 height 16
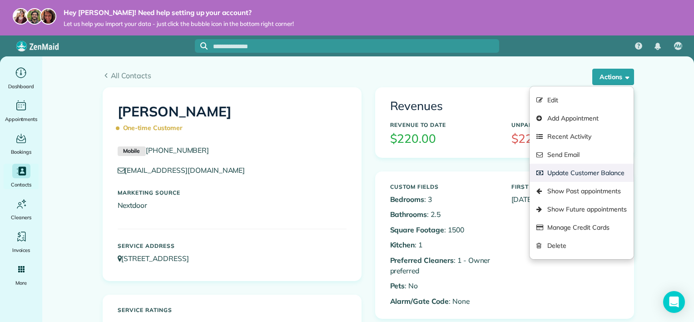
click at [589, 168] on link "Update Customer Balance" at bounding box center [581, 172] width 104 height 18
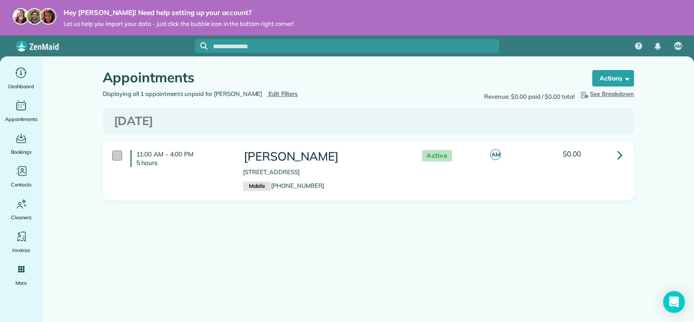
click at [113, 154] on div at bounding box center [117, 155] width 10 height 10
click at [614, 78] on strong "Bulk Actions" at bounding box center [601, 78] width 38 height 8
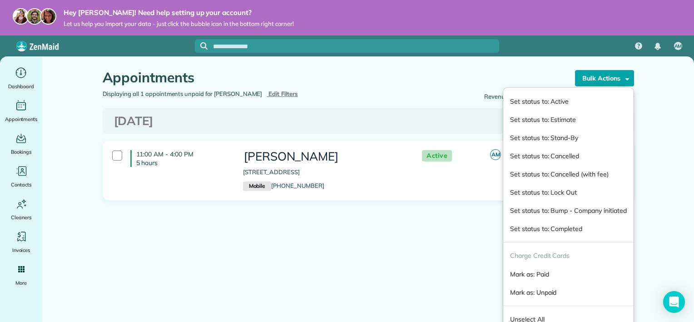
click at [458, 252] on div "Appointments the List View [2 min] Schedule Changes Actions Create Appointment …" at bounding box center [368, 162] width 545 height 212
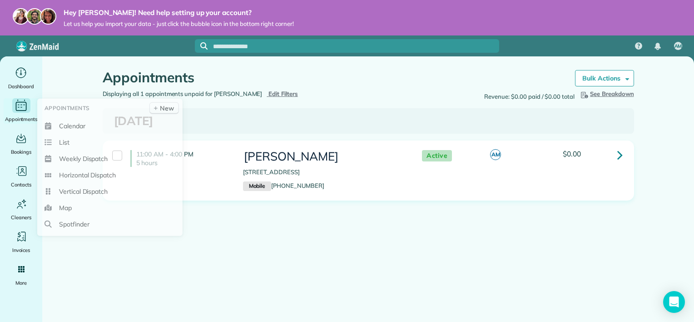
click at [21, 108] on icon "Main" at bounding box center [21, 106] width 14 height 14
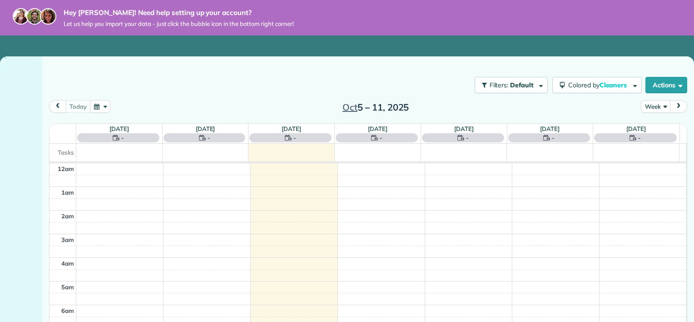
scroll to position [164, 0]
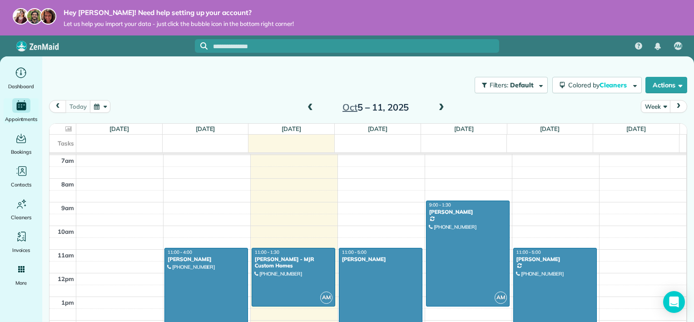
click at [209, 289] on div at bounding box center [206, 306] width 83 height 116
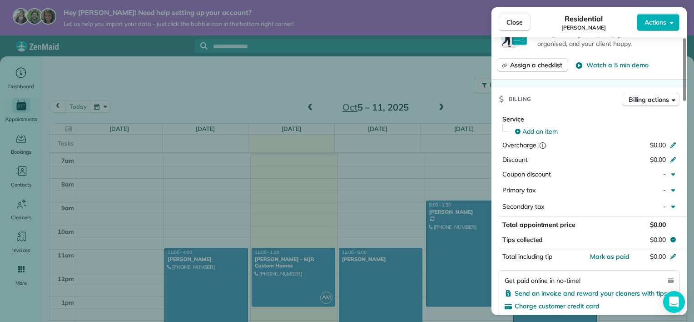
scroll to position [394, 0]
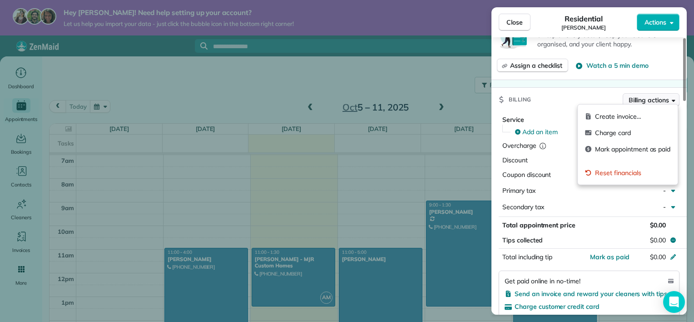
click at [653, 95] on span "Billing actions" at bounding box center [648, 99] width 40 height 9
click at [650, 146] on span "Mark appointment as paid" at bounding box center [632, 148] width 75 height 9
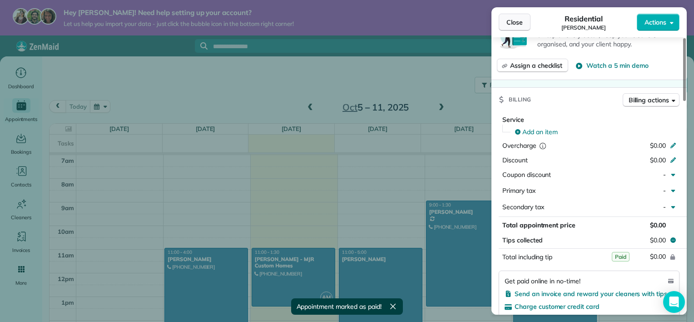
click at [506, 30] on button "Close" at bounding box center [515, 22] width 32 height 17
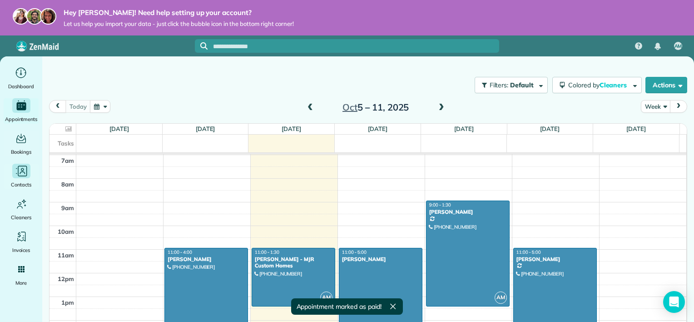
click at [12, 171] on div "Main" at bounding box center [21, 170] width 18 height 15
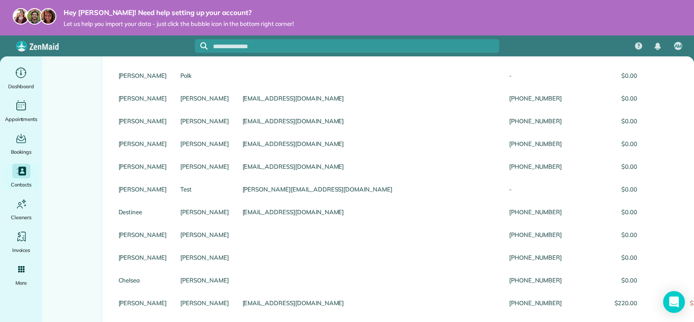
scroll to position [685, 0]
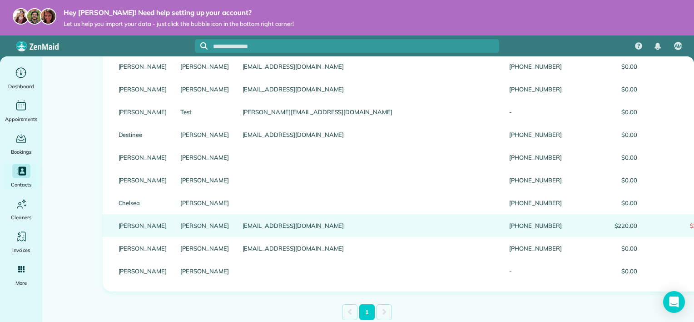
click at [651, 228] on span "$220.00" at bounding box center [682, 225] width 62 height 6
click at [121, 226] on link "Paul" at bounding box center [143, 225] width 49 height 6
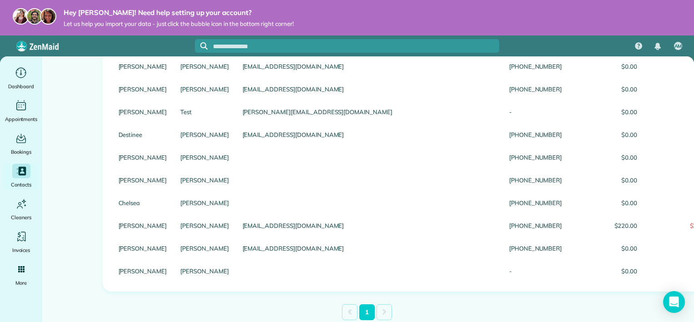
scroll to position [0, 0]
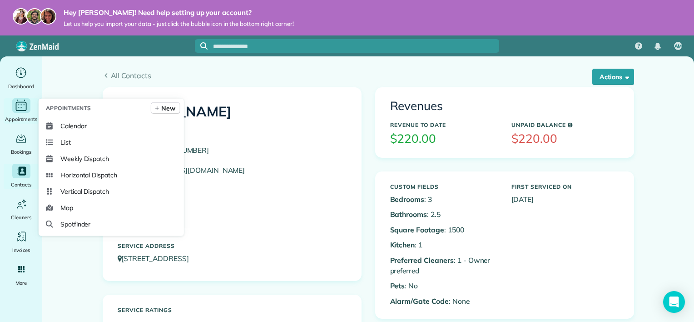
click at [17, 107] on icon "Main" at bounding box center [21, 106] width 14 height 14
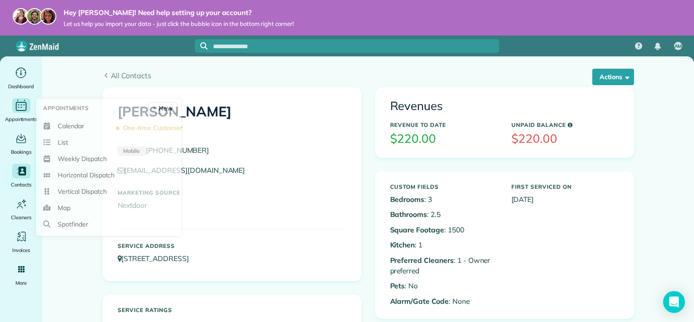
click at [22, 109] on icon "Main" at bounding box center [21, 105] width 14 height 13
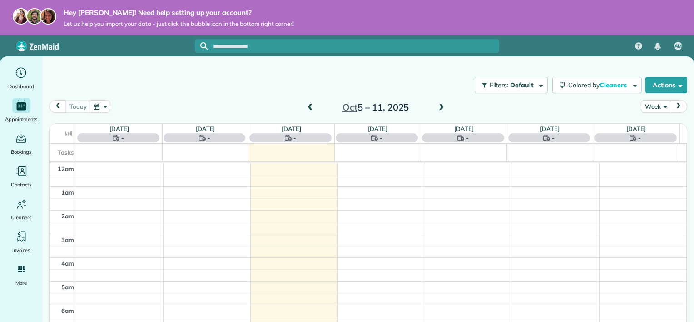
scroll to position [164, 0]
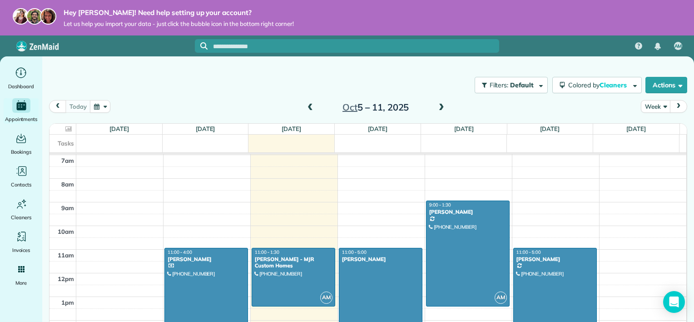
click at [222, 297] on div at bounding box center [206, 306] width 83 height 116
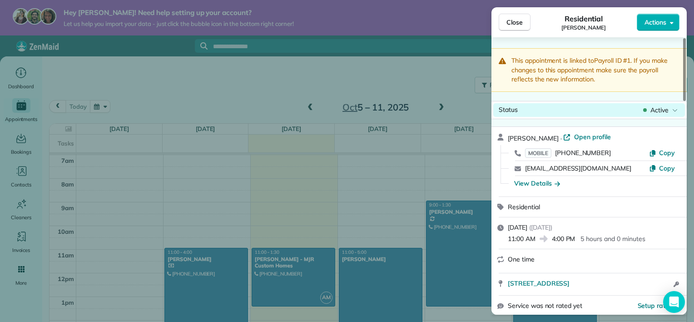
click at [668, 112] on div "Active" at bounding box center [660, 109] width 38 height 9
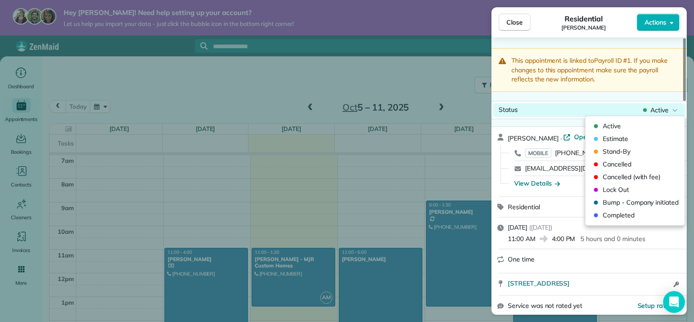
click at [668, 111] on span "Active" at bounding box center [659, 109] width 18 height 9
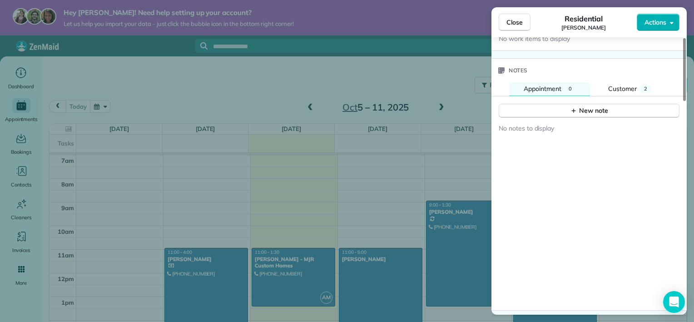
scroll to position [937, 0]
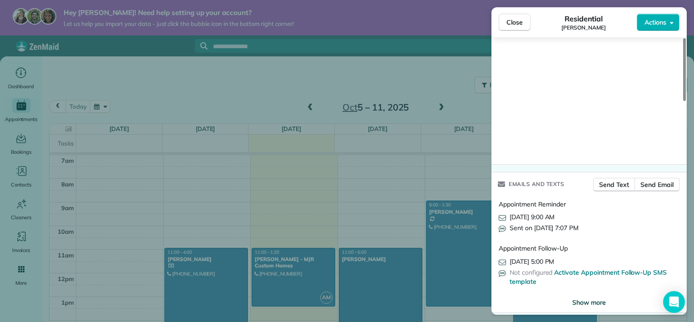
click at [604, 297] on span "Show more" at bounding box center [589, 301] width 34 height 9
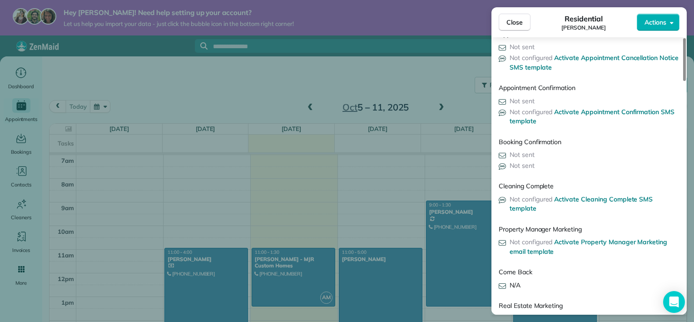
scroll to position [1511, 0]
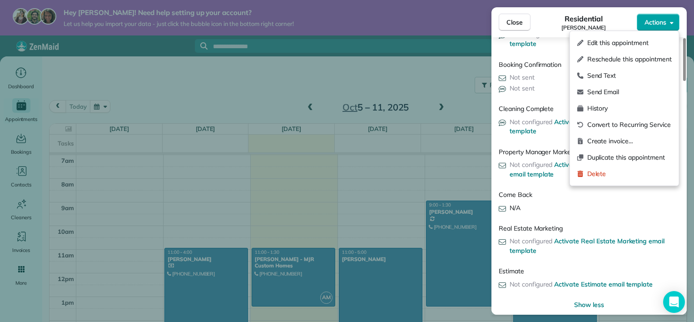
click at [645, 22] on span "Actions" at bounding box center [655, 22] width 22 height 9
click at [603, 176] on span "Delete" at bounding box center [629, 173] width 84 height 9
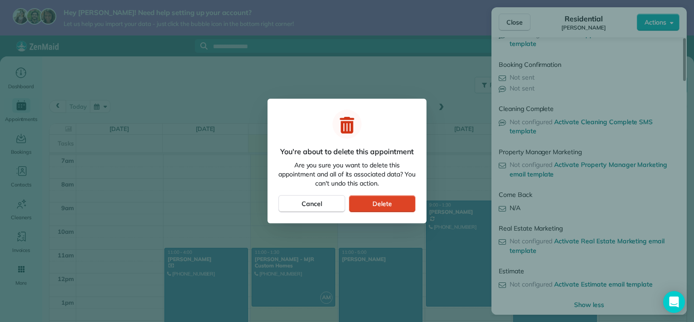
click at [391, 201] on span "Delete" at bounding box center [382, 203] width 20 height 9
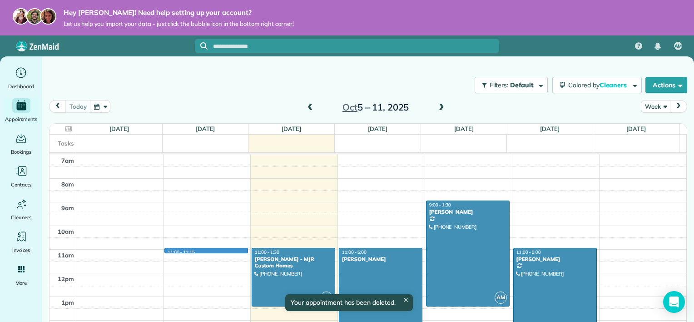
click at [237, 252] on td at bounding box center [381, 255] width 610 height 12
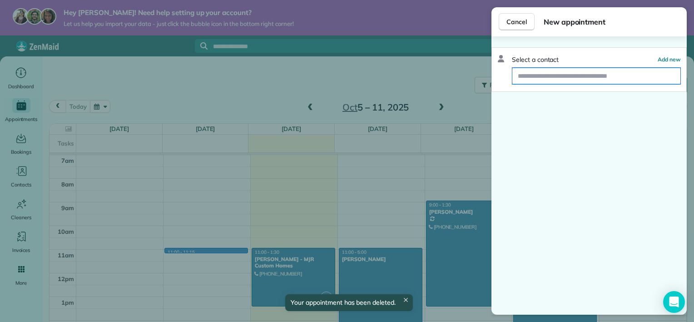
click at [564, 77] on input "text" at bounding box center [596, 76] width 168 height 16
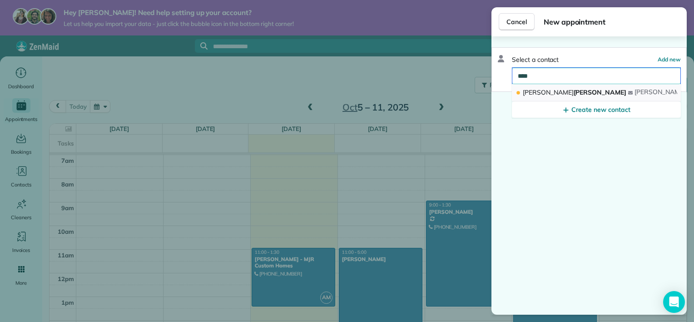
type input "****"
click at [564, 92] on span "Paul Wilensky" at bounding box center [575, 92] width 104 height 8
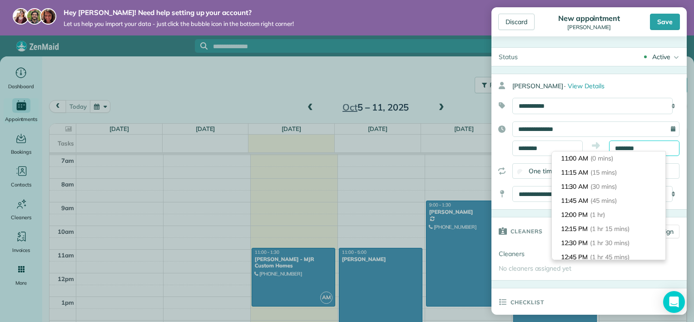
click at [648, 145] on input "********" at bounding box center [644, 147] width 70 height 15
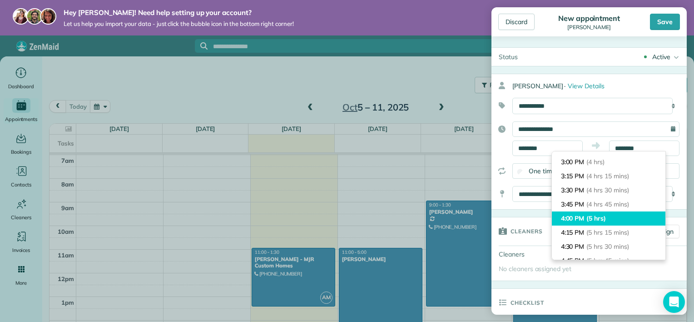
type input "*******"
click at [638, 211] on li "4:00 PM (5 hrs)" at bounding box center [609, 218] width 114 height 14
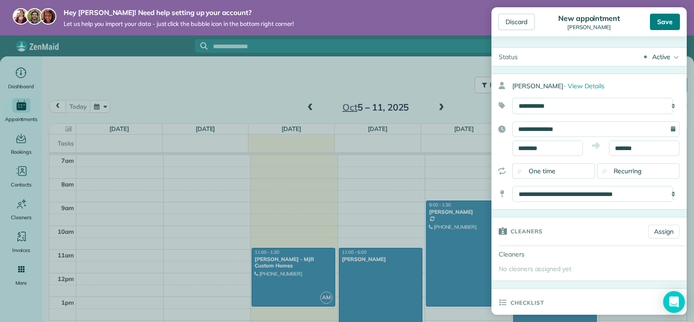
click at [665, 20] on div "Save" at bounding box center [665, 22] width 30 height 16
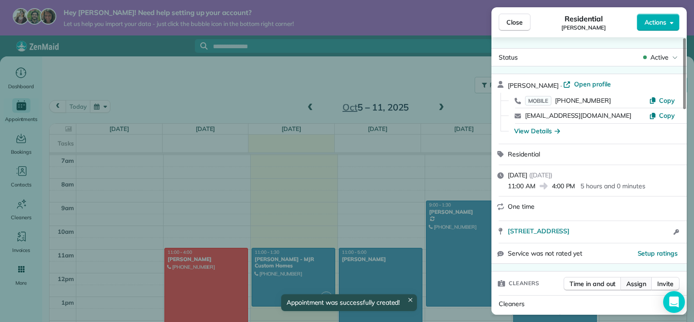
click at [643, 279] on span "Assign" at bounding box center [636, 283] width 20 height 9
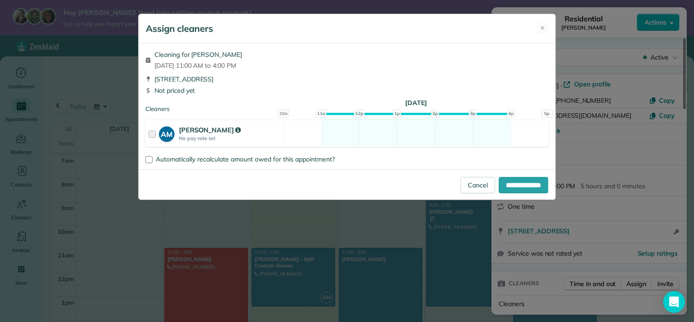
click at [154, 133] on div at bounding box center [153, 133] width 10 height 17
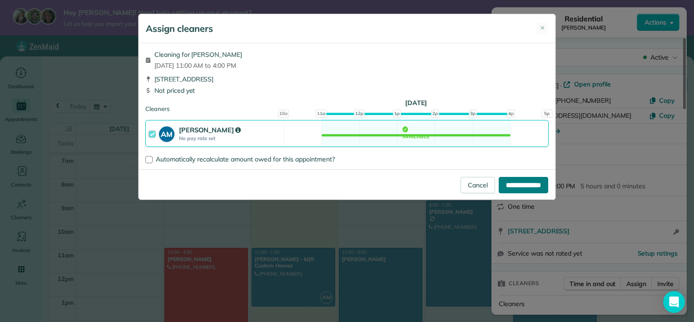
click at [512, 186] on input "**********" at bounding box center [523, 185] width 49 height 16
type input "**********"
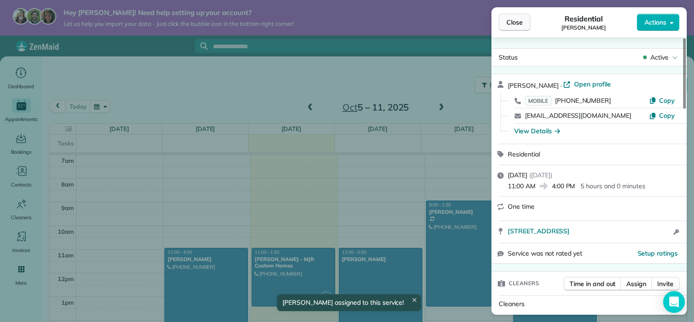
click at [518, 22] on span "Close" at bounding box center [514, 22] width 16 height 9
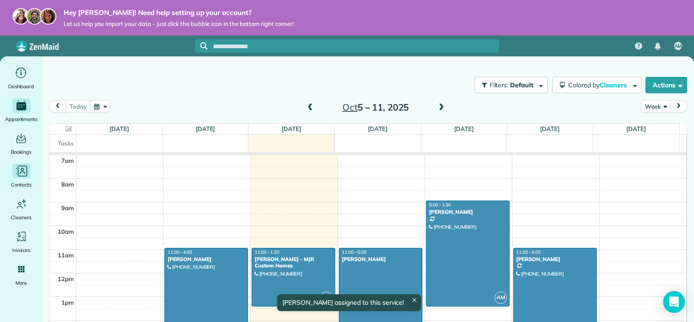
click at [23, 179] on div "Contacts" at bounding box center [21, 175] width 36 height 25
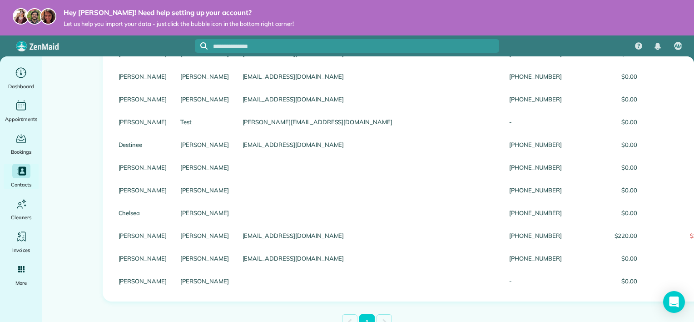
scroll to position [685, 0]
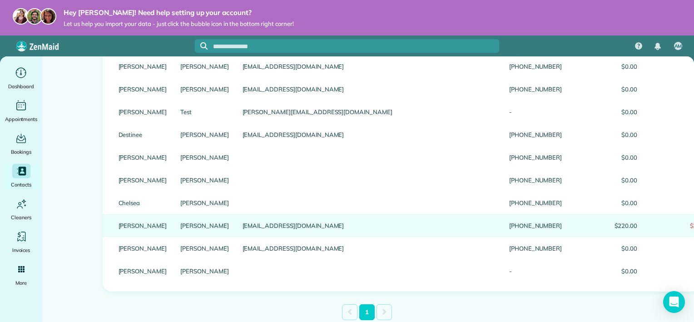
click at [173, 230] on div "[PERSON_NAME]" at bounding box center [204, 225] width 62 height 23
click at [180, 228] on link "[PERSON_NAME]" at bounding box center [204, 225] width 49 height 6
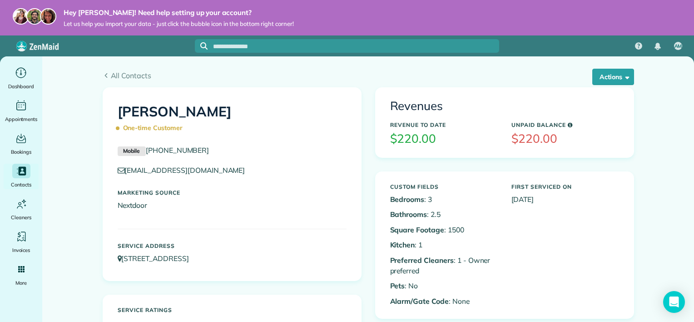
click at [549, 125] on h5 "Unpaid Balance" at bounding box center [565, 125] width 108 height 6
click at [412, 135] on h3 "$220.00" at bounding box center [444, 138] width 108 height 13
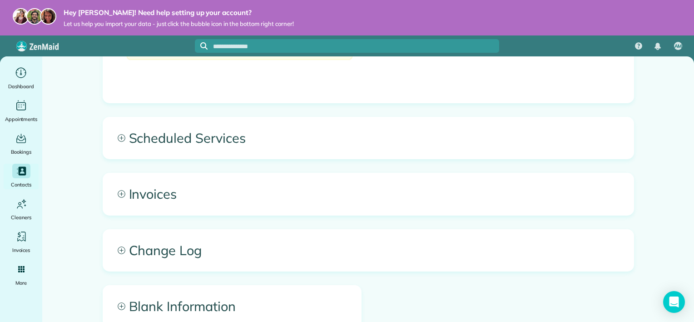
scroll to position [501, 0]
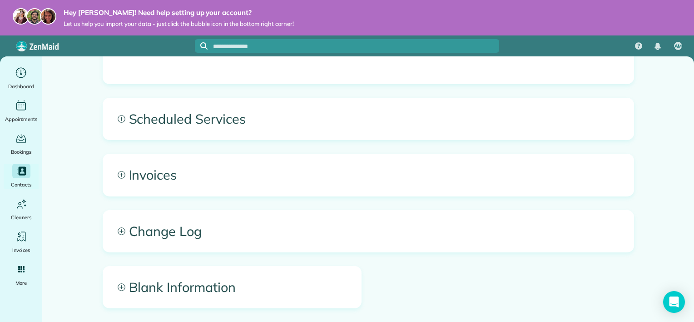
click at [129, 172] on span "Invoices" at bounding box center [368, 174] width 530 height 41
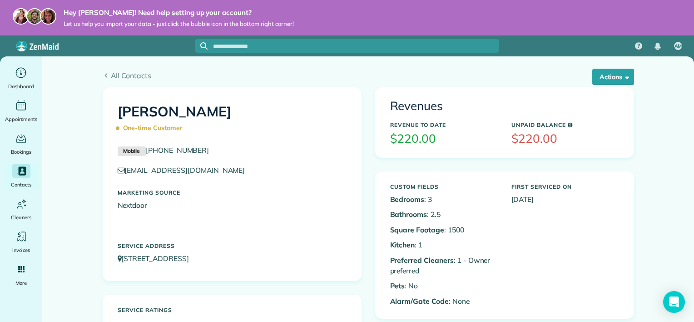
scroll to position [0, 0]
click at [615, 77] on button "Actions" at bounding box center [613, 77] width 42 height 16
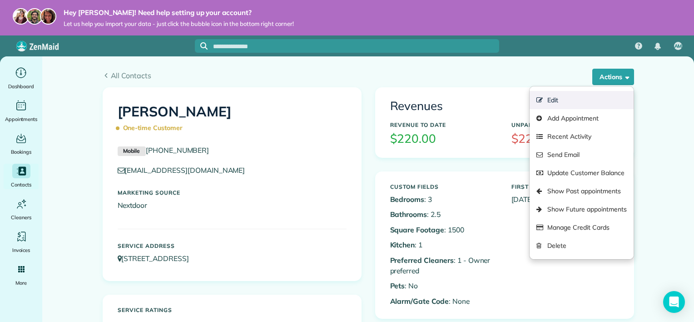
click at [610, 96] on link "Edit" at bounding box center [581, 100] width 104 height 18
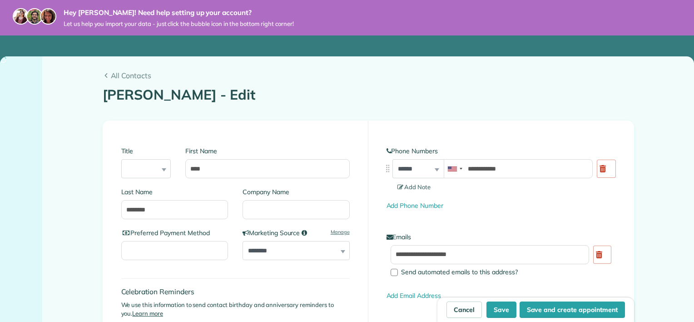
type input "**********"
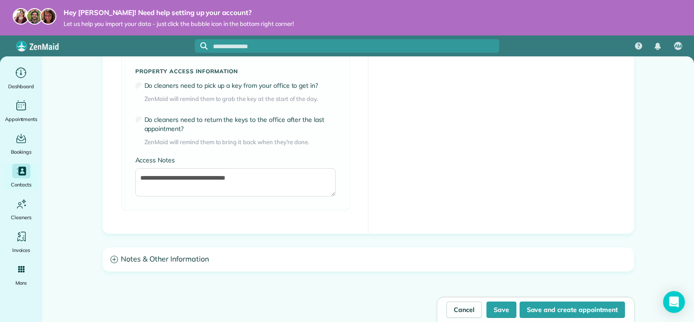
scroll to position [752, 0]
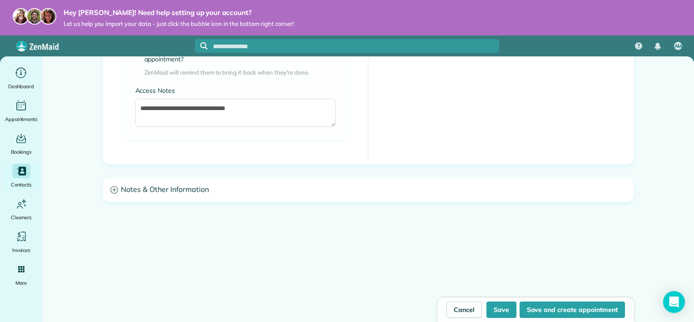
click at [162, 178] on h3 "Notes & Other Information" at bounding box center [368, 189] width 530 height 23
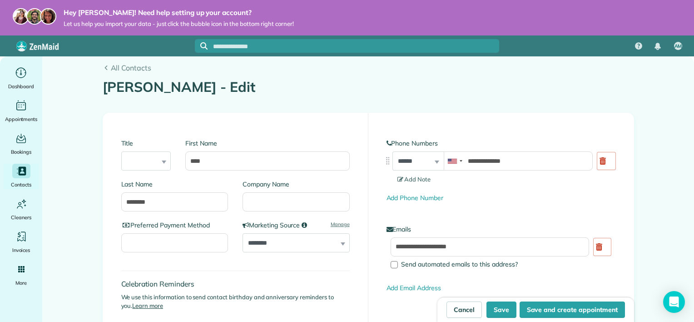
scroll to position [0, 0]
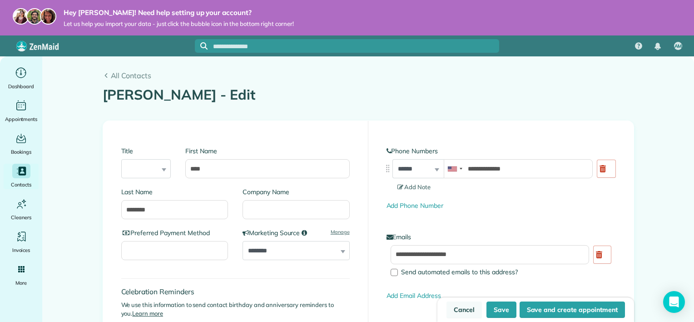
click at [463, 312] on link "Cancel" at bounding box center [463, 309] width 35 height 16
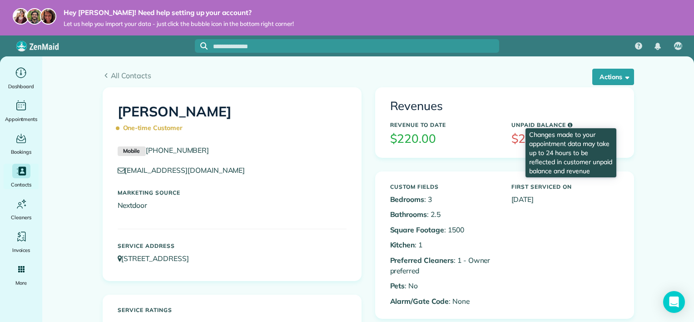
drag, startPoint x: 386, startPoint y: 101, endPoint x: 569, endPoint y: 126, distance: 184.3
click at [569, 126] on div "Revenues Revenue to Date $220.00 Unpaid Balance Changes made to your appointmen…" at bounding box center [505, 122] width 258 height 69
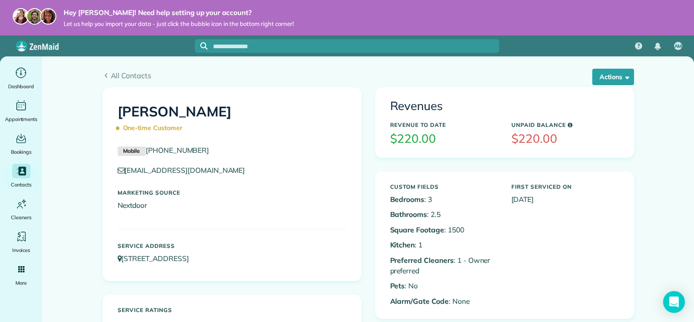
drag, startPoint x: 569, startPoint y: 126, endPoint x: 633, endPoint y: 129, distance: 64.5
click at [633, 129] on div "Revenues Revenue to Date $220.00 Unpaid Balance $220.00 Custom Fields Bedrooms …" at bounding box center [504, 209] width 272 height 245
click at [614, 78] on button "Actions" at bounding box center [613, 77] width 42 height 16
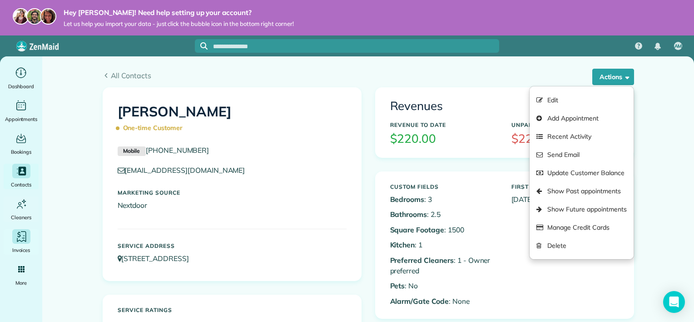
click at [23, 243] on div "Main" at bounding box center [21, 236] width 18 height 15
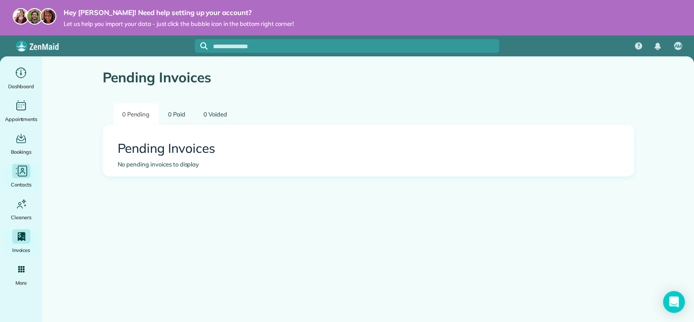
click at [16, 171] on icon "Main" at bounding box center [22, 171] width 14 height 14
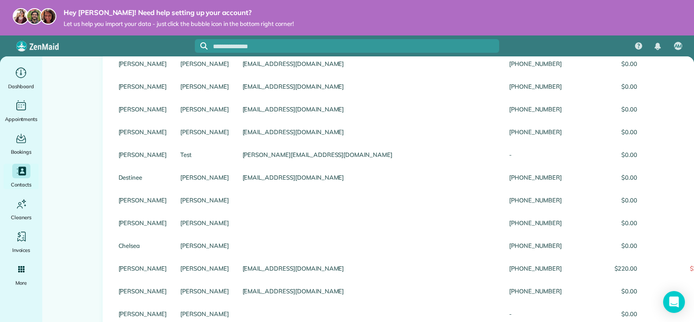
scroll to position [685, 0]
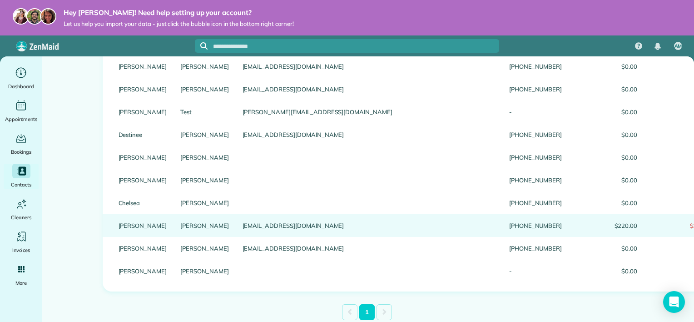
click at [189, 224] on link "[PERSON_NAME]" at bounding box center [204, 225] width 49 height 6
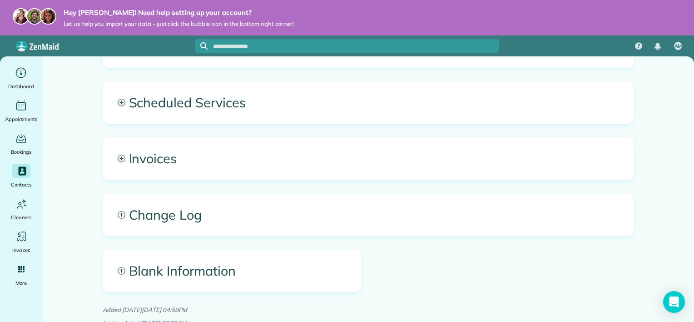
scroll to position [525, 0]
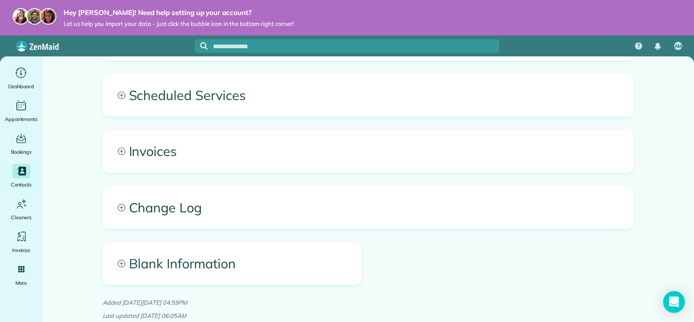
click at [153, 213] on span "Change Log" at bounding box center [368, 207] width 530 height 41
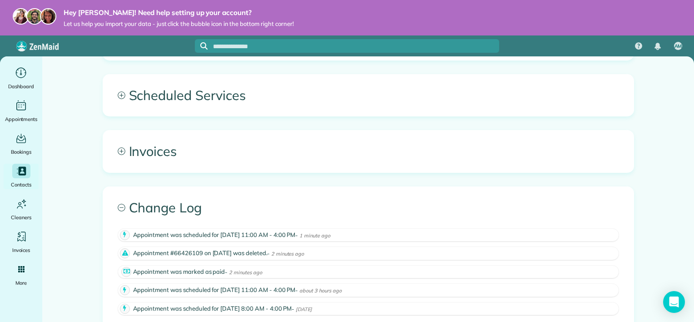
click at [170, 161] on span "Invoices" at bounding box center [368, 150] width 530 height 41
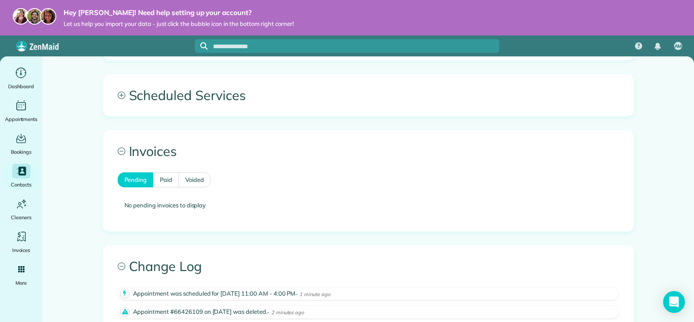
click at [158, 105] on span "Scheduled Services" at bounding box center [368, 94] width 530 height 41
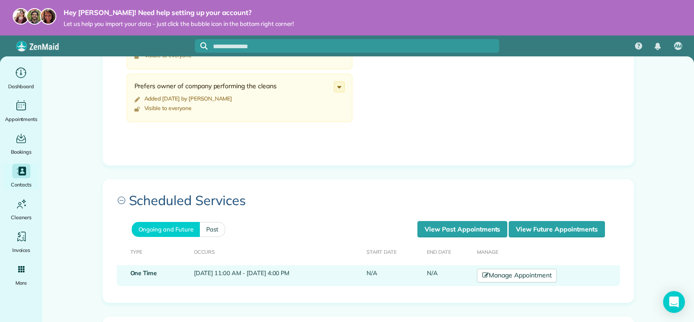
scroll to position [420, 0]
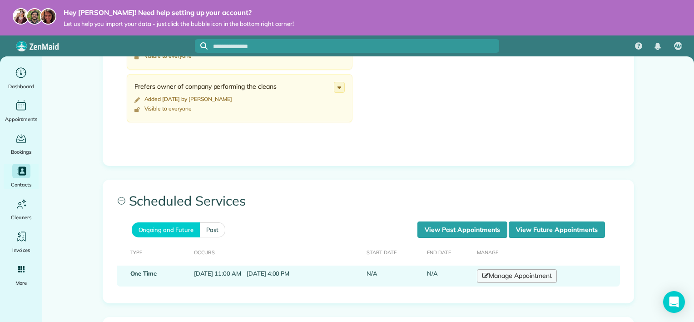
click at [557, 275] on link "Manage Appointment" at bounding box center [517, 276] width 80 height 14
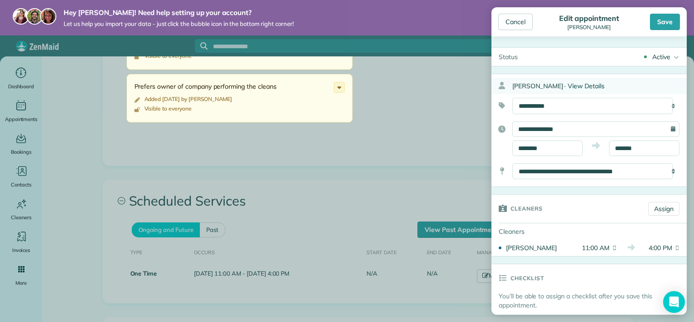
click at [583, 82] on span "View Details" at bounding box center [586, 86] width 37 height 8
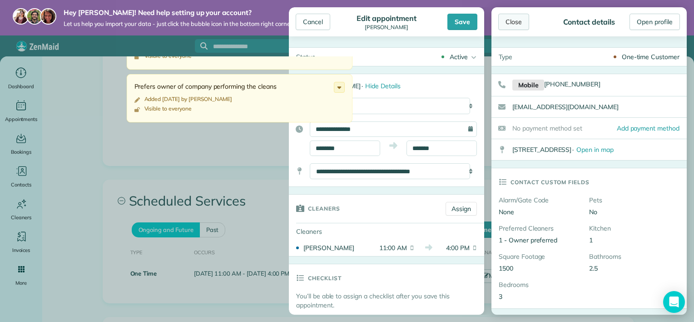
click at [514, 21] on div "Close" at bounding box center [513, 22] width 31 height 16
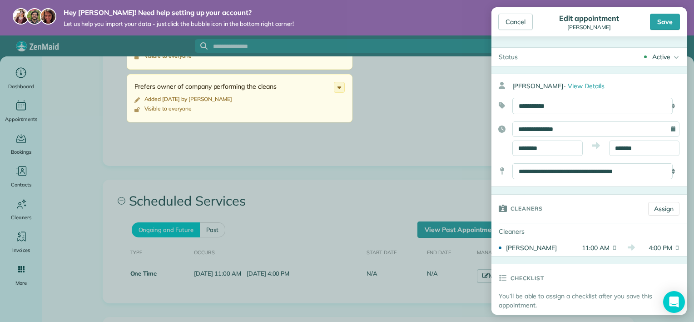
click at [514, 21] on div "Cancel" at bounding box center [515, 22] width 35 height 16
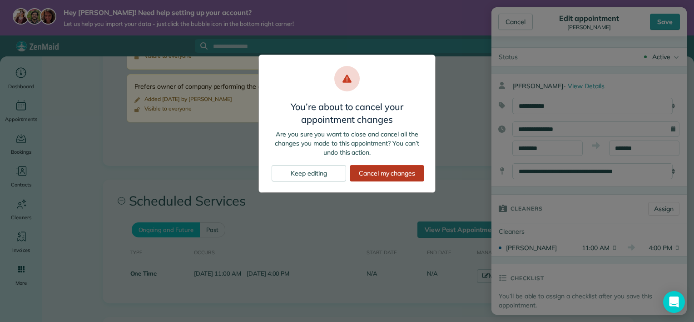
click at [379, 179] on div "Cancel my changes" at bounding box center [387, 173] width 74 height 16
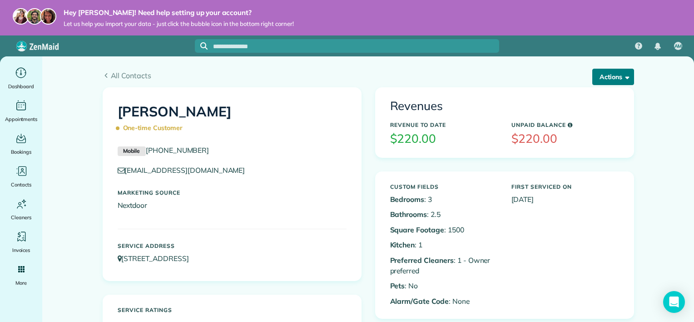
click at [592, 75] on button "Actions" at bounding box center [613, 77] width 42 height 16
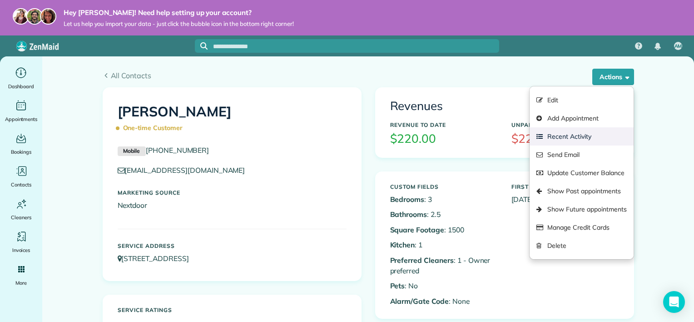
click at [588, 140] on link "Recent Activity" at bounding box center [581, 136] width 104 height 18
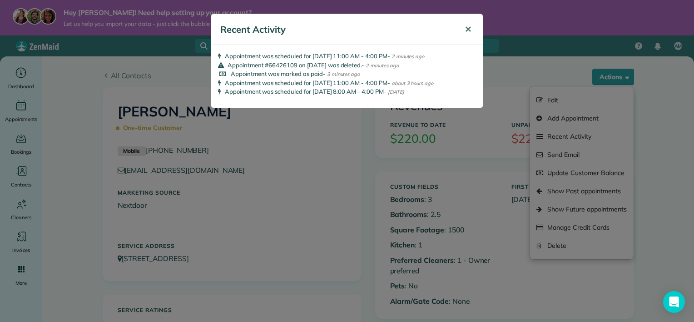
click at [463, 28] on button "✕" at bounding box center [468, 30] width 20 height 22
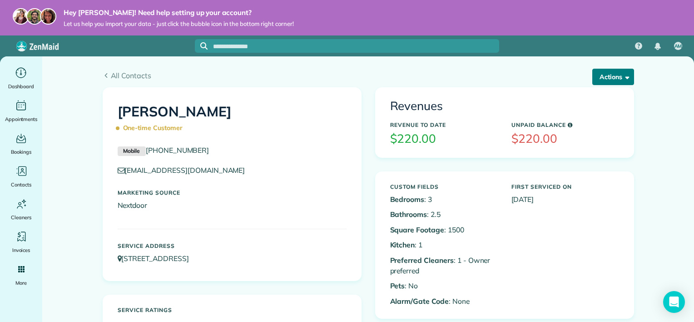
click at [626, 78] on button "Actions" at bounding box center [613, 77] width 42 height 16
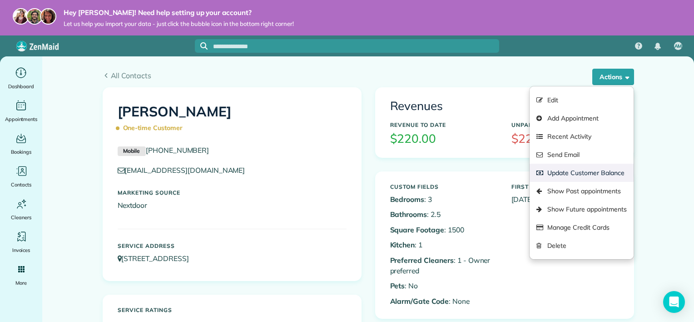
click at [599, 172] on link "Update Customer Balance" at bounding box center [581, 172] width 104 height 18
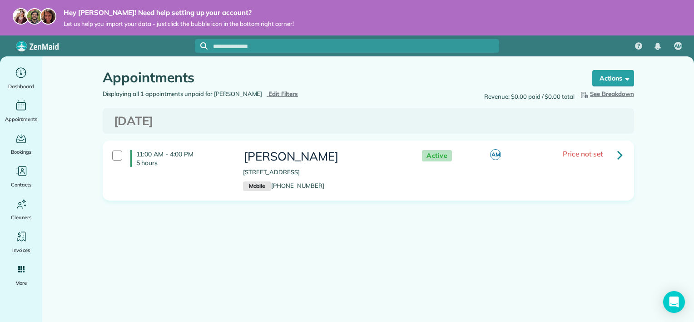
click at [597, 153] on span "Price not set" at bounding box center [583, 153] width 40 height 9
click at [615, 153] on link at bounding box center [620, 154] width 18 height 18
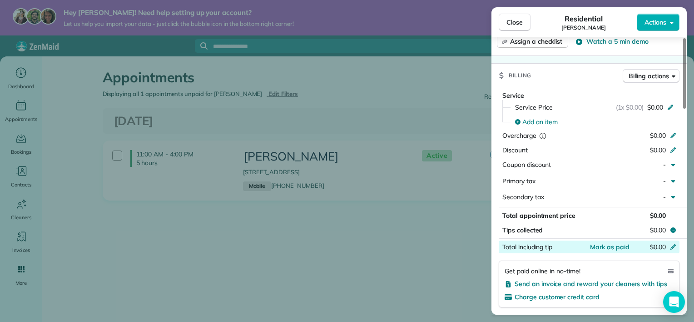
scroll to position [367, 0]
click at [620, 242] on span "Mark as paid" at bounding box center [610, 246] width 40 height 8
click at [618, 242] on span "Mark as paid" at bounding box center [610, 246] width 40 height 8
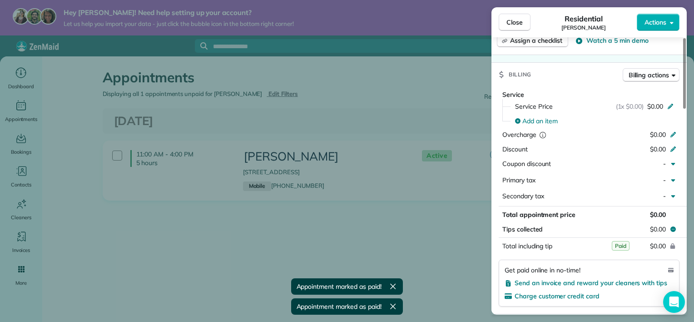
click at [618, 242] on span "Paid" at bounding box center [621, 246] width 18 height 10
click at [524, 25] on button "Close" at bounding box center [515, 22] width 32 height 17
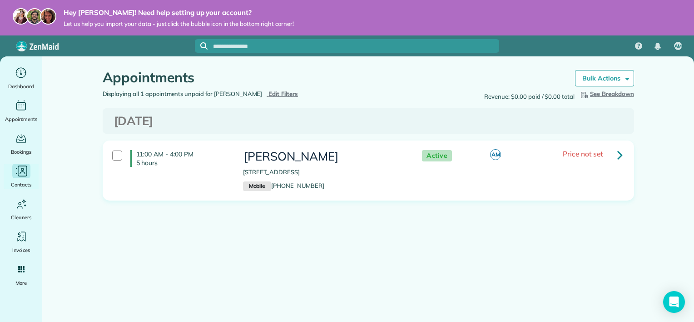
click at [22, 174] on icon "Main" at bounding box center [22, 171] width 14 height 14
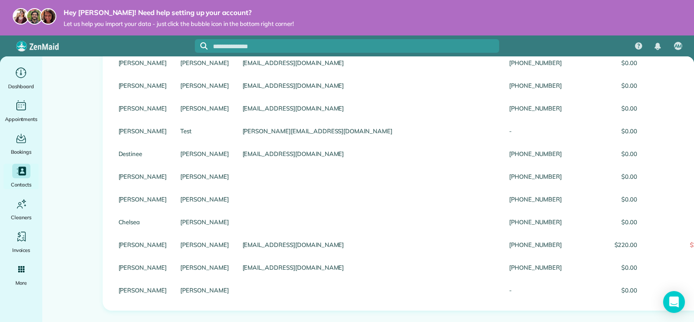
scroll to position [685, 0]
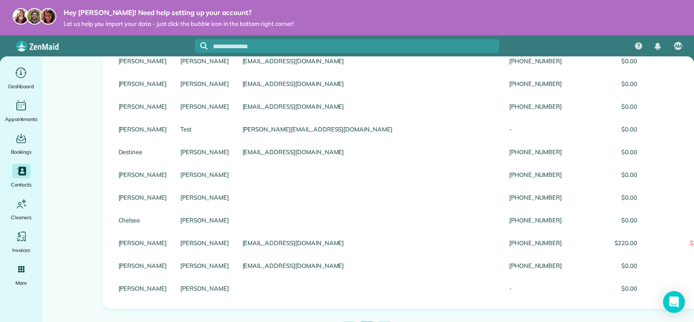
scroll to position [685, 0]
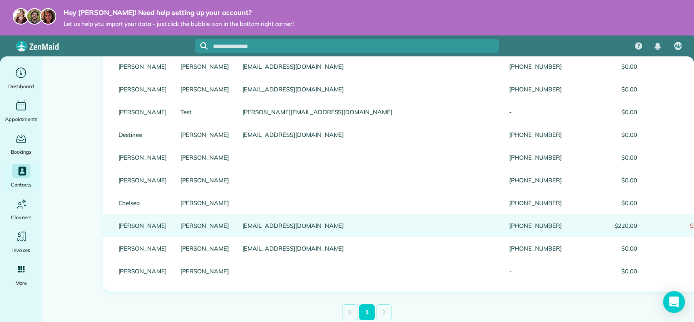
click at [187, 225] on link "[PERSON_NAME]" at bounding box center [204, 225] width 49 height 6
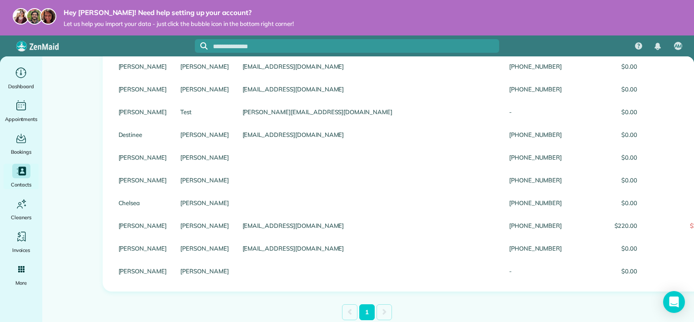
scroll to position [0, 0]
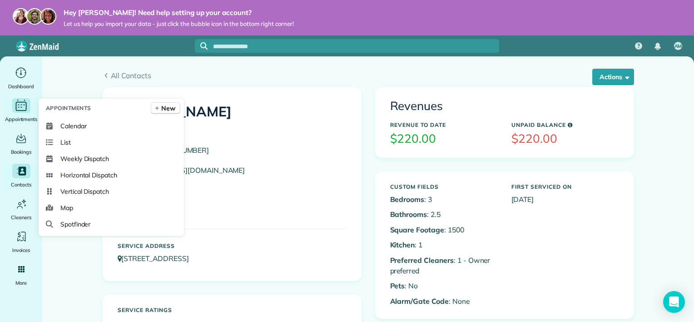
click at [11, 117] on span "Appointments" at bounding box center [21, 118] width 33 height 9
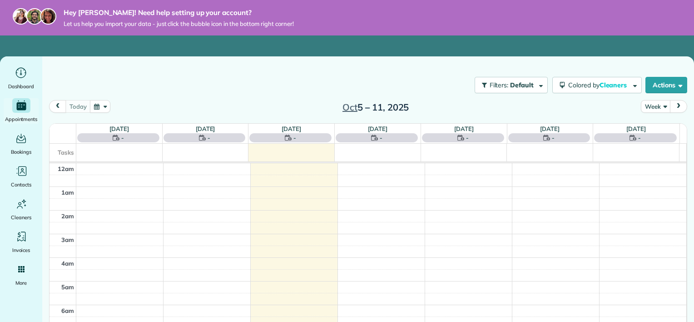
scroll to position [164, 0]
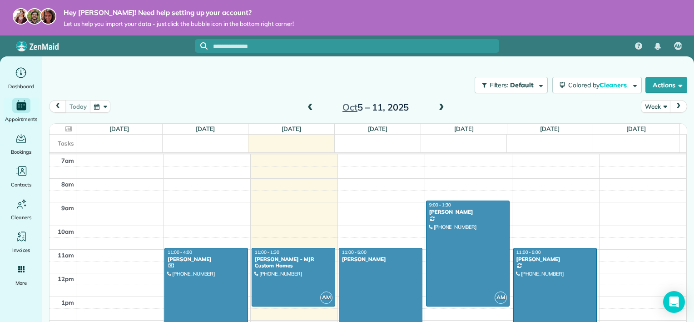
click at [218, 254] on div "11:00 - 4:00 [PERSON_NAME]" at bounding box center [206, 255] width 78 height 13
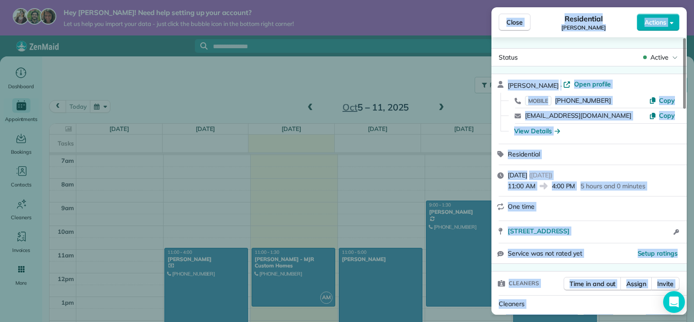
click at [634, 138] on div "[PERSON_NAME] · Open profile MOBILE [PHONE_NUMBER] Copy [EMAIL_ADDRESS][DOMAIN_…" at bounding box center [588, 108] width 195 height 69
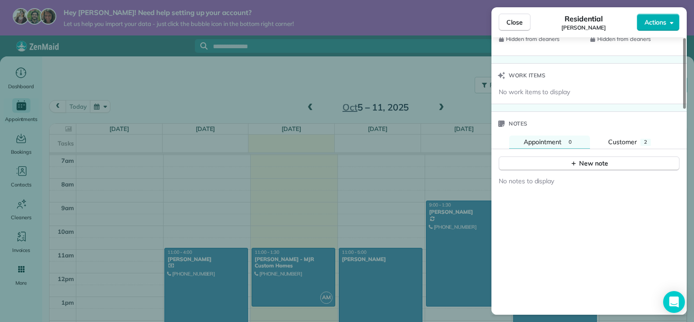
scroll to position [695, 0]
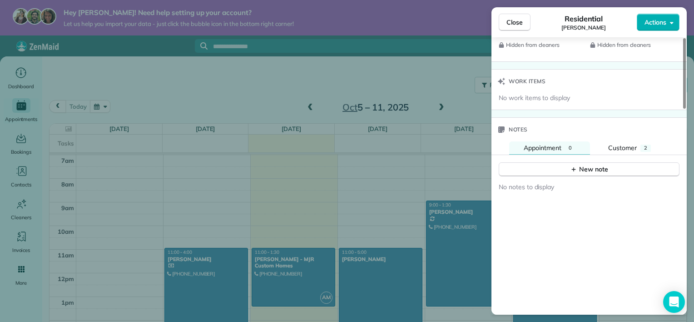
click at [625, 135] on div "Notes" at bounding box center [588, 130] width 195 height 24
click at [625, 143] on span "Customer" at bounding box center [622, 147] width 29 height 8
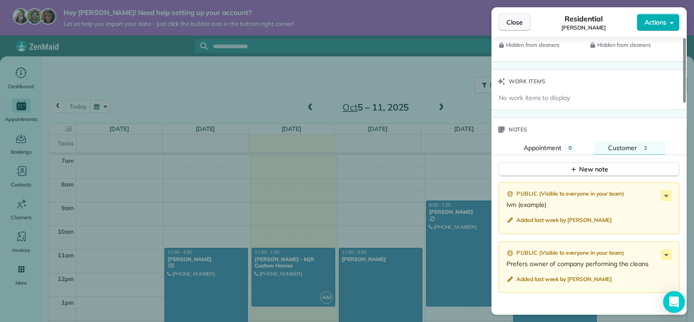
click at [514, 25] on span "Close" at bounding box center [514, 22] width 16 height 9
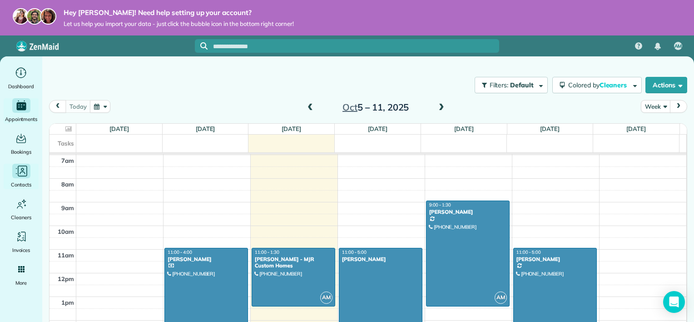
click at [27, 176] on icon "Main" at bounding box center [22, 171] width 14 height 14
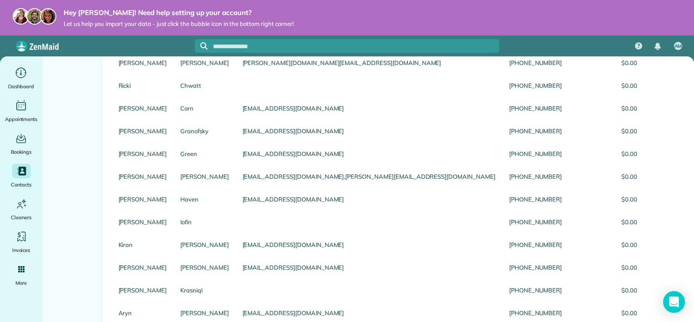
scroll to position [249, 0]
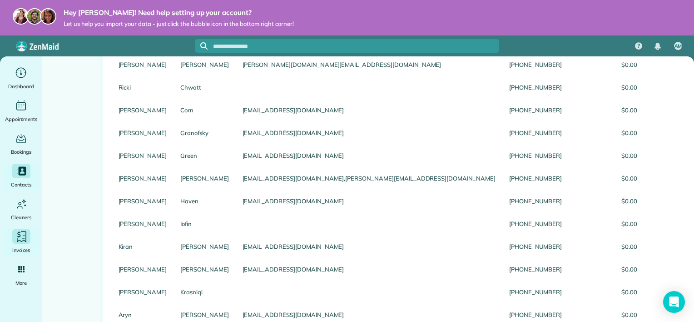
click at [22, 240] on icon "Main" at bounding box center [22, 237] width 14 height 14
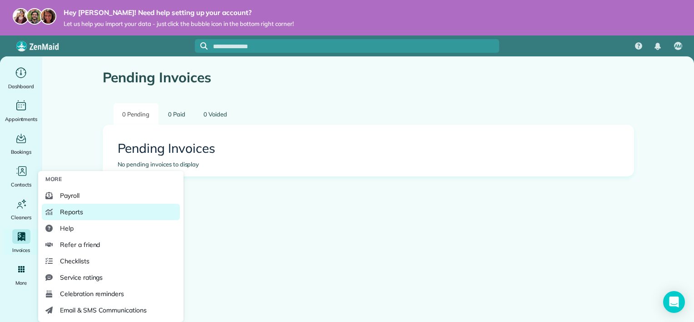
click at [82, 207] on link "Reports" at bounding box center [111, 211] width 138 height 16
